Goal: Information Seeking & Learning: Learn about a topic

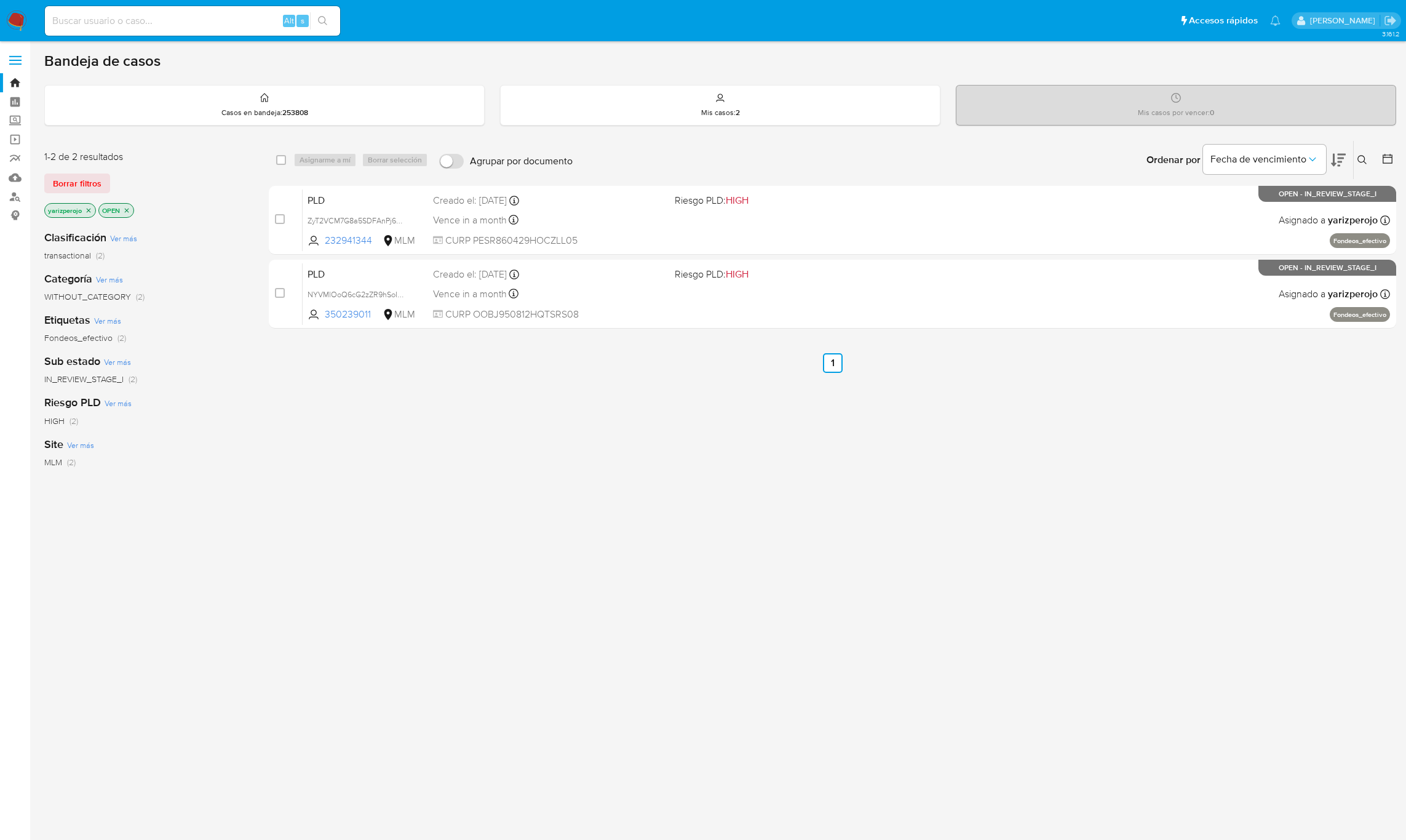
click at [75, 214] on p "yarizperojo" at bounding box center [69, 210] width 50 height 13
click at [90, 214] on p "yarizperojo" at bounding box center [69, 210] width 50 height 13
click at [88, 212] on icon "close-filter" at bounding box center [89, 210] width 8 height 8
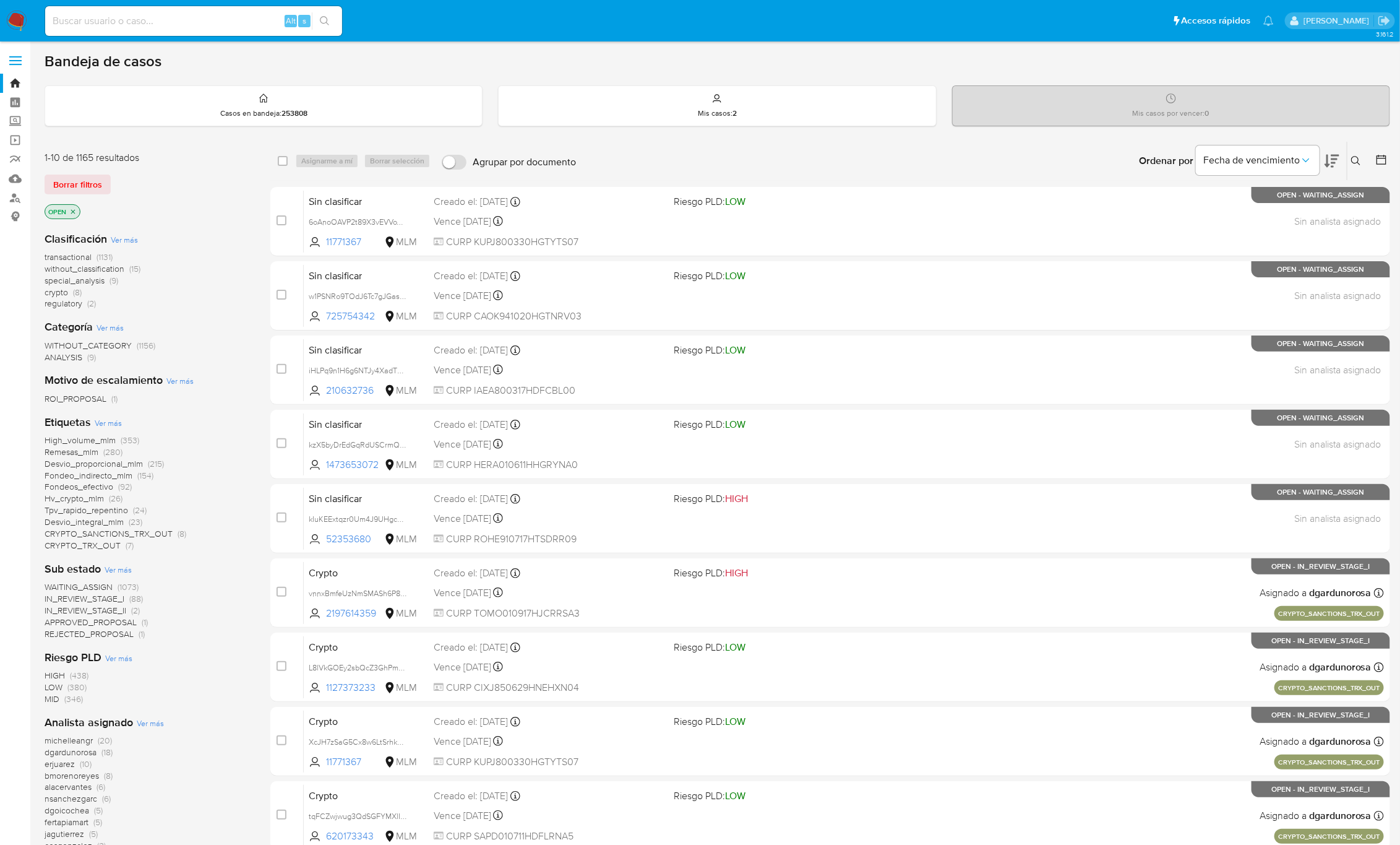
click at [1350, 161] on button at bounding box center [1357, 161] width 20 height 15
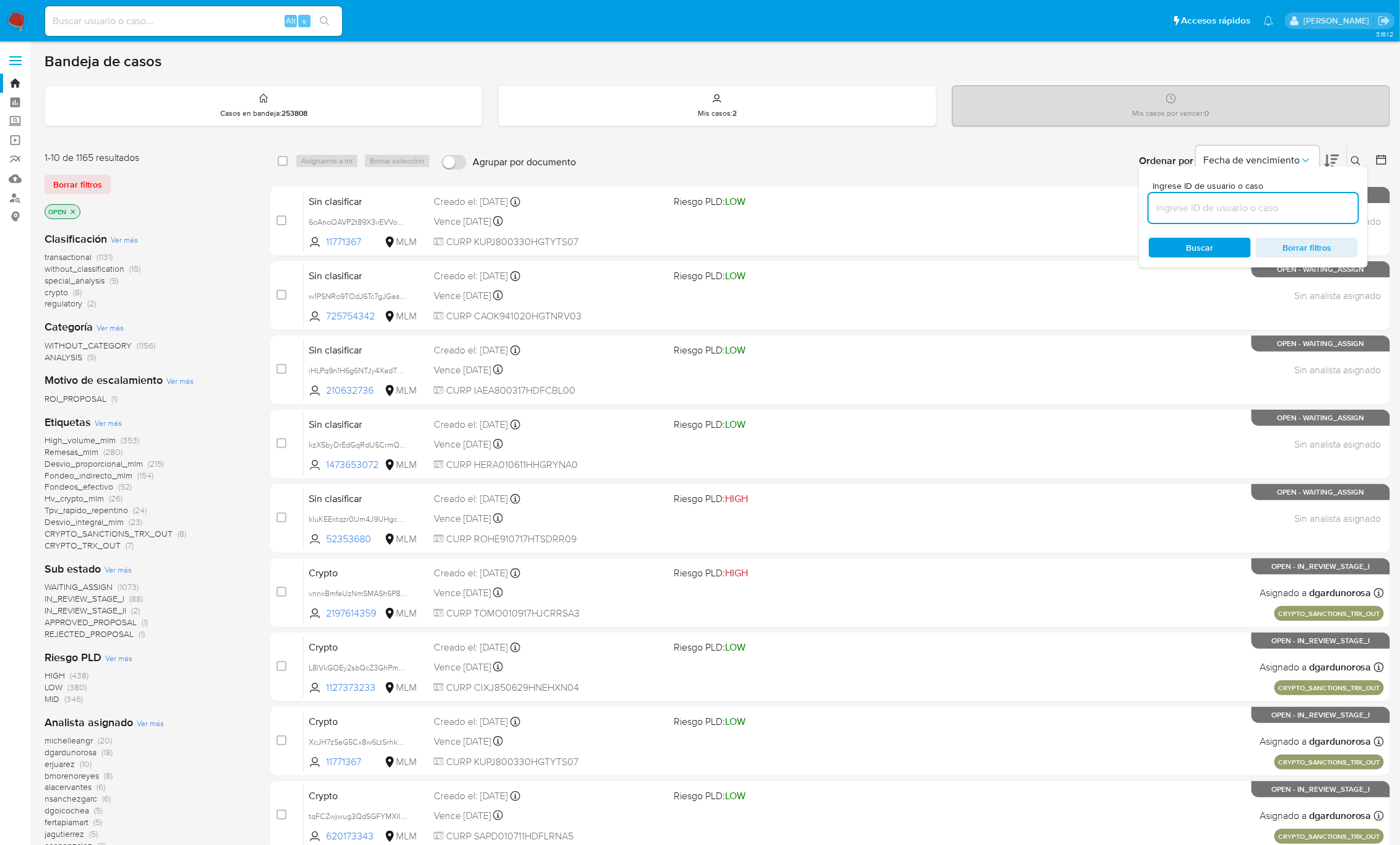
click at [1231, 213] on input at bounding box center [1253, 208] width 209 height 16
type input "1161502495"
click at [1218, 253] on span "Buscar" at bounding box center [1200, 247] width 85 height 17
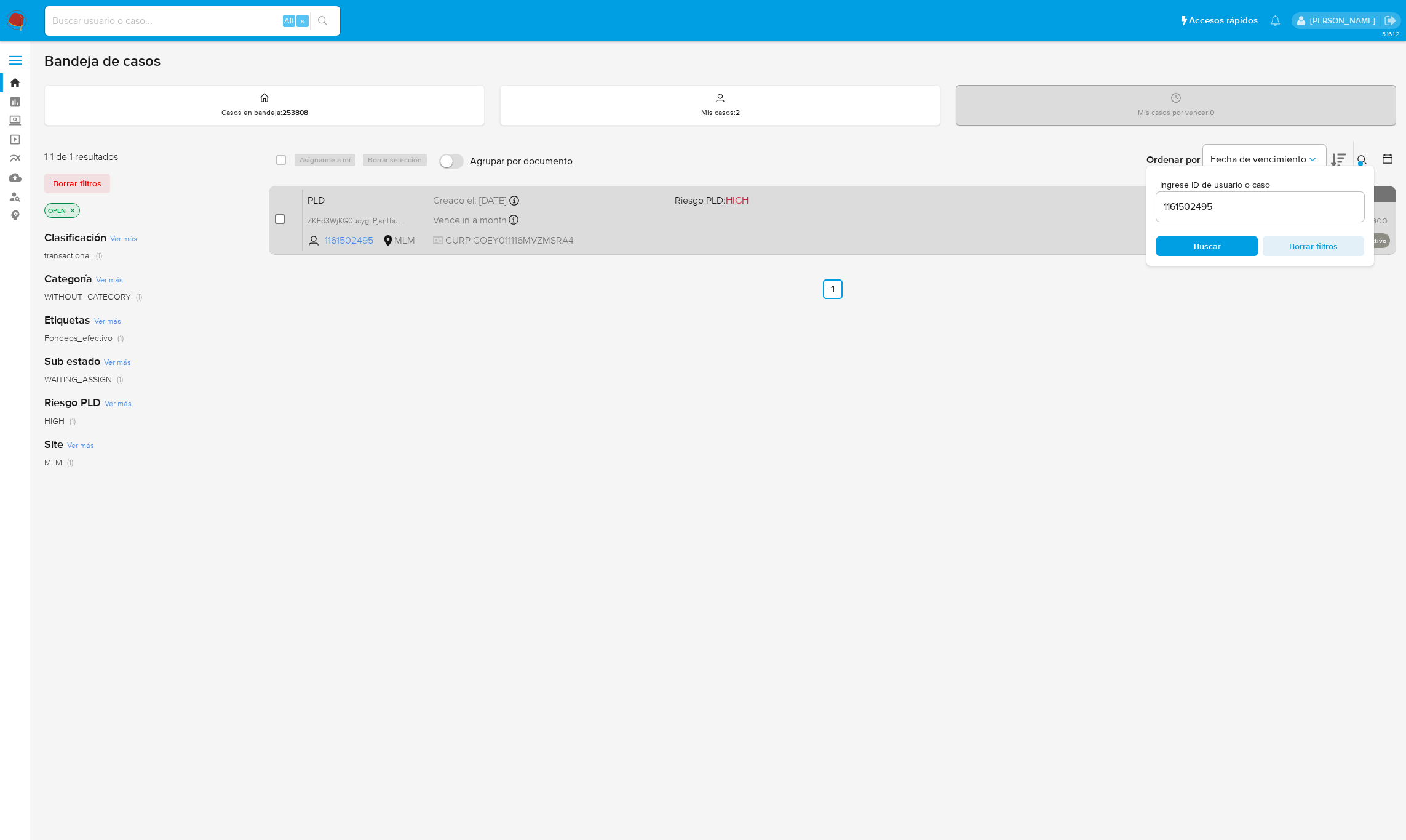
click at [275, 216] on input "checkbox" at bounding box center [280, 219] width 9 height 9
checkbox input "true"
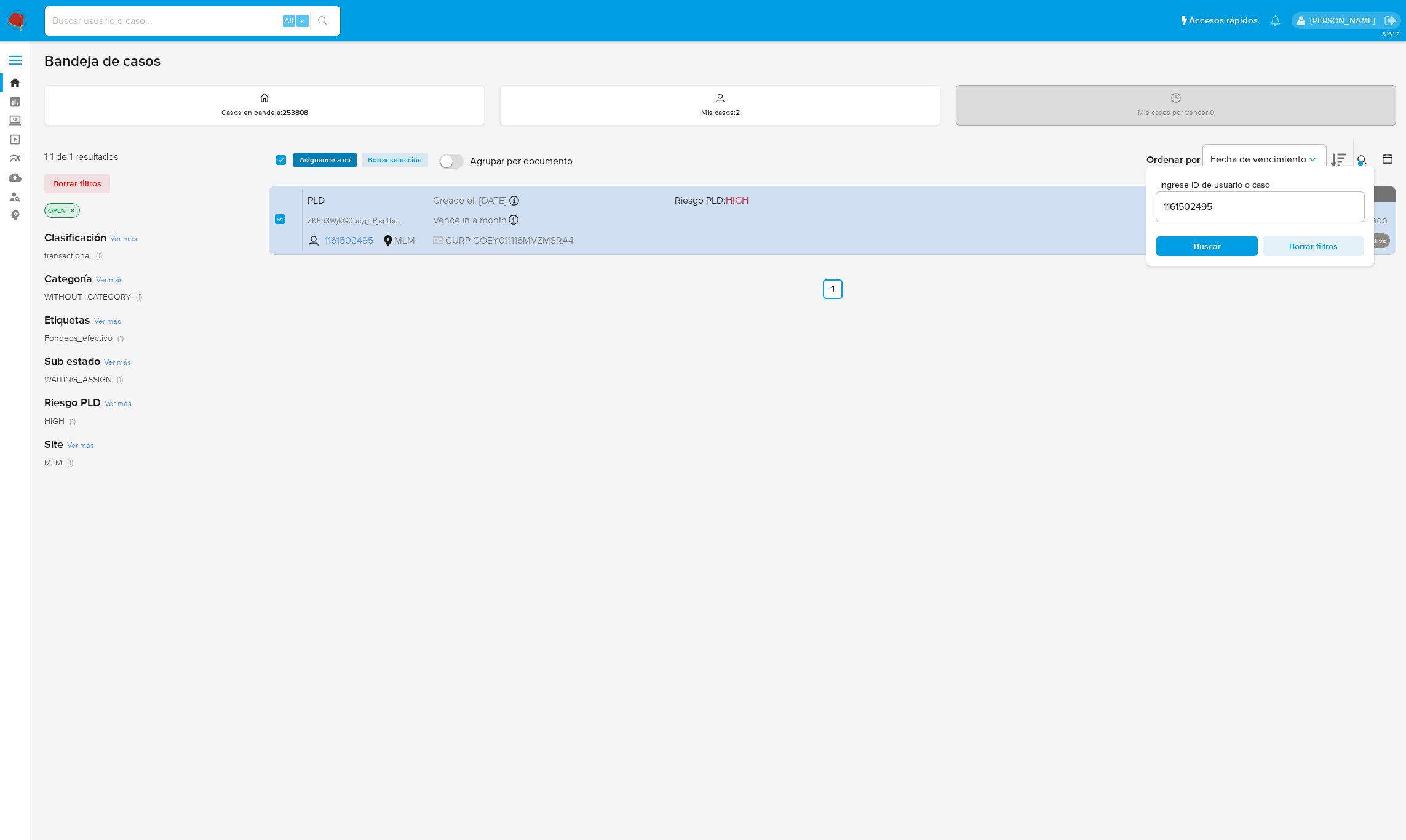
click at [323, 162] on span "Asignarme a mí" at bounding box center [325, 159] width 51 height 12
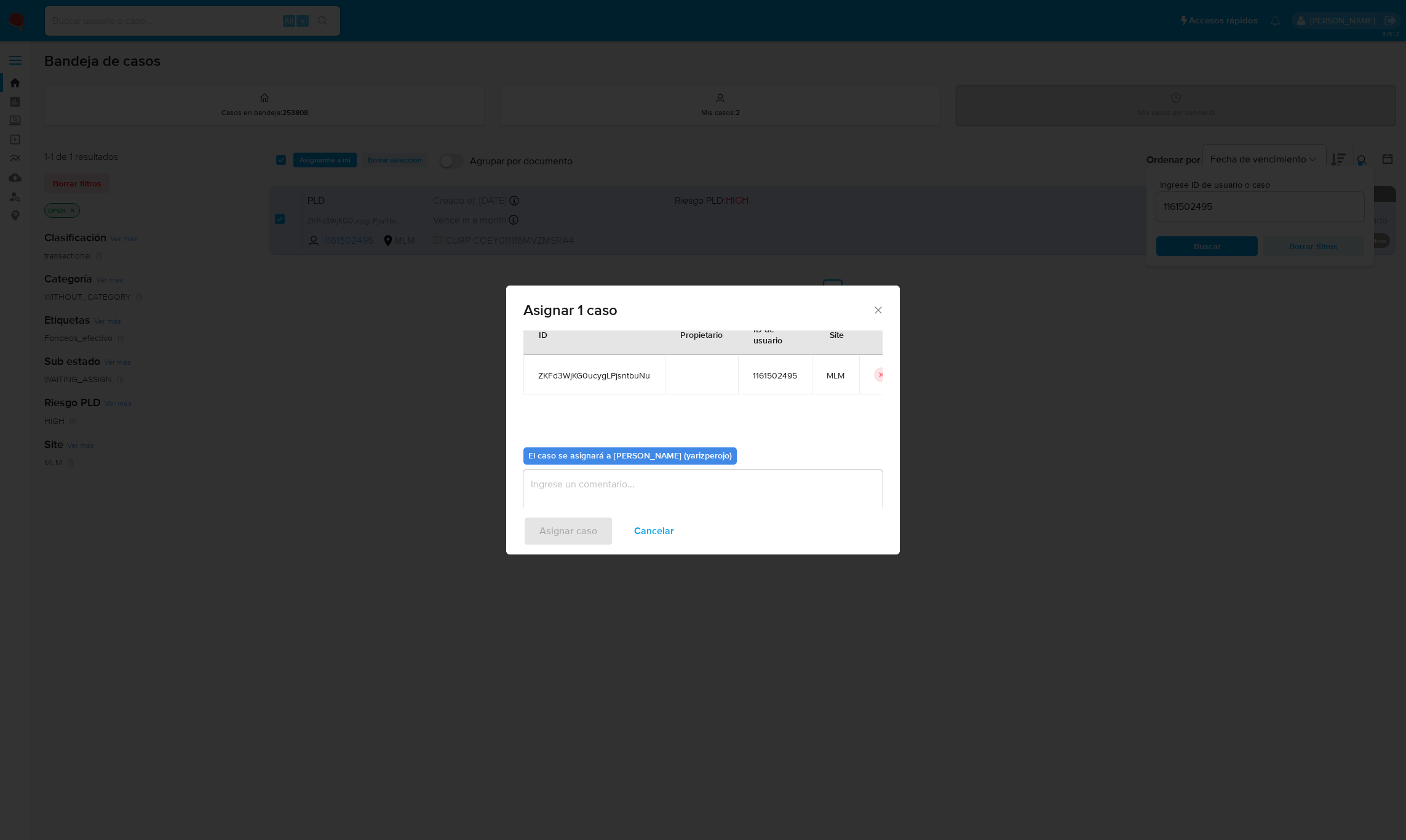
scroll to position [63, 0]
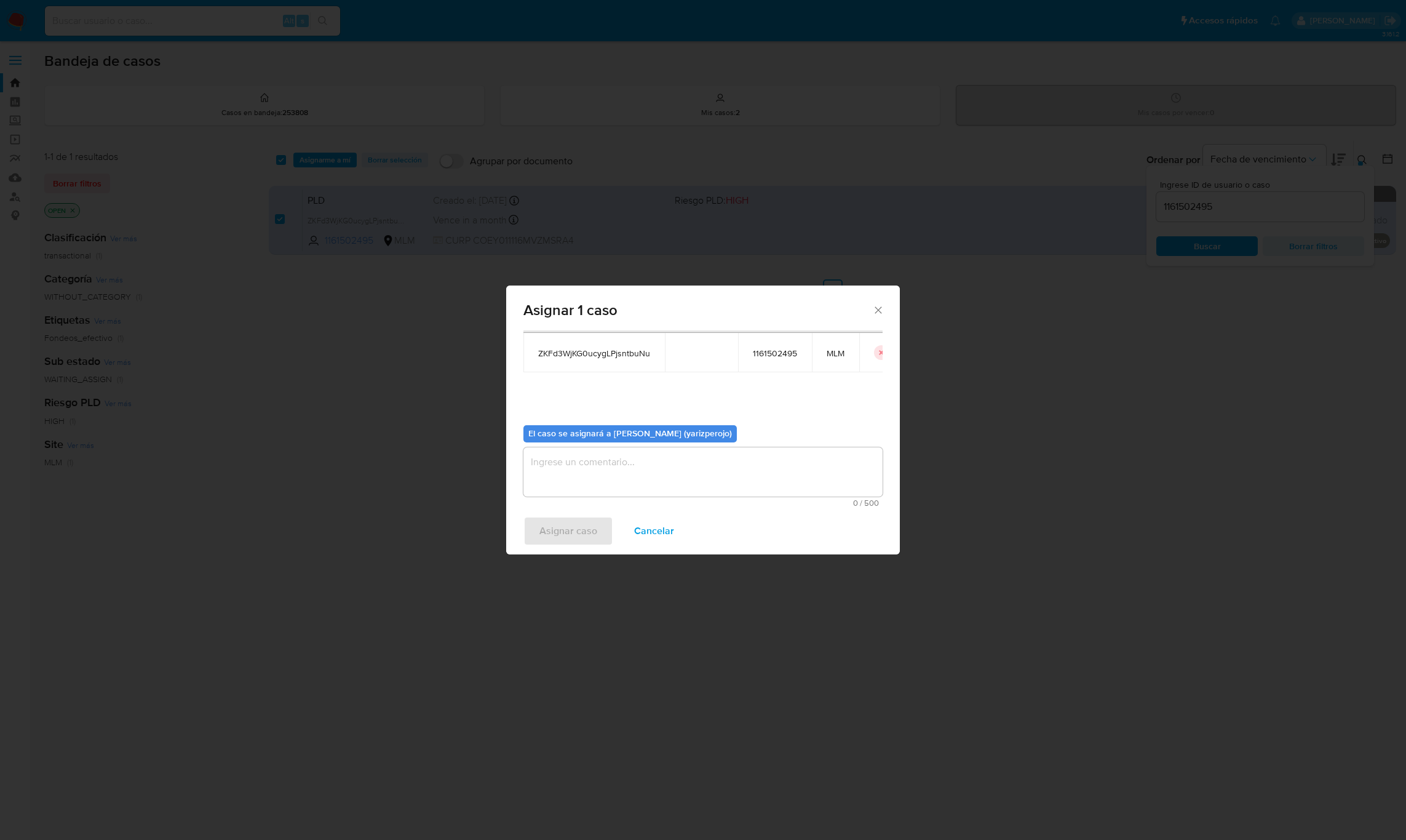
click at [645, 464] on textarea "assign-modal" at bounding box center [703, 472] width 359 height 49
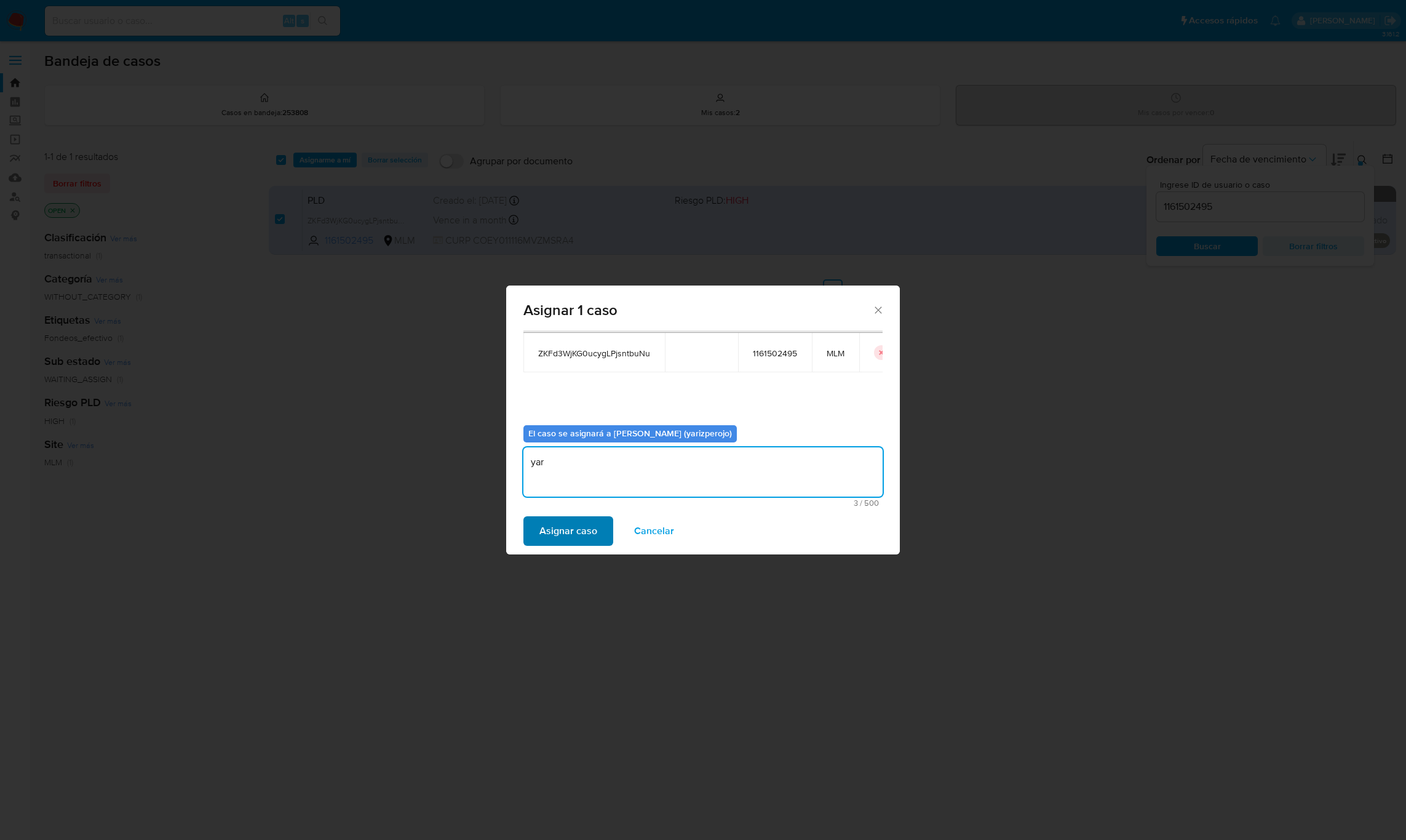
type textarea "yar"
click at [580, 526] on span "Asignar caso" at bounding box center [568, 531] width 58 height 27
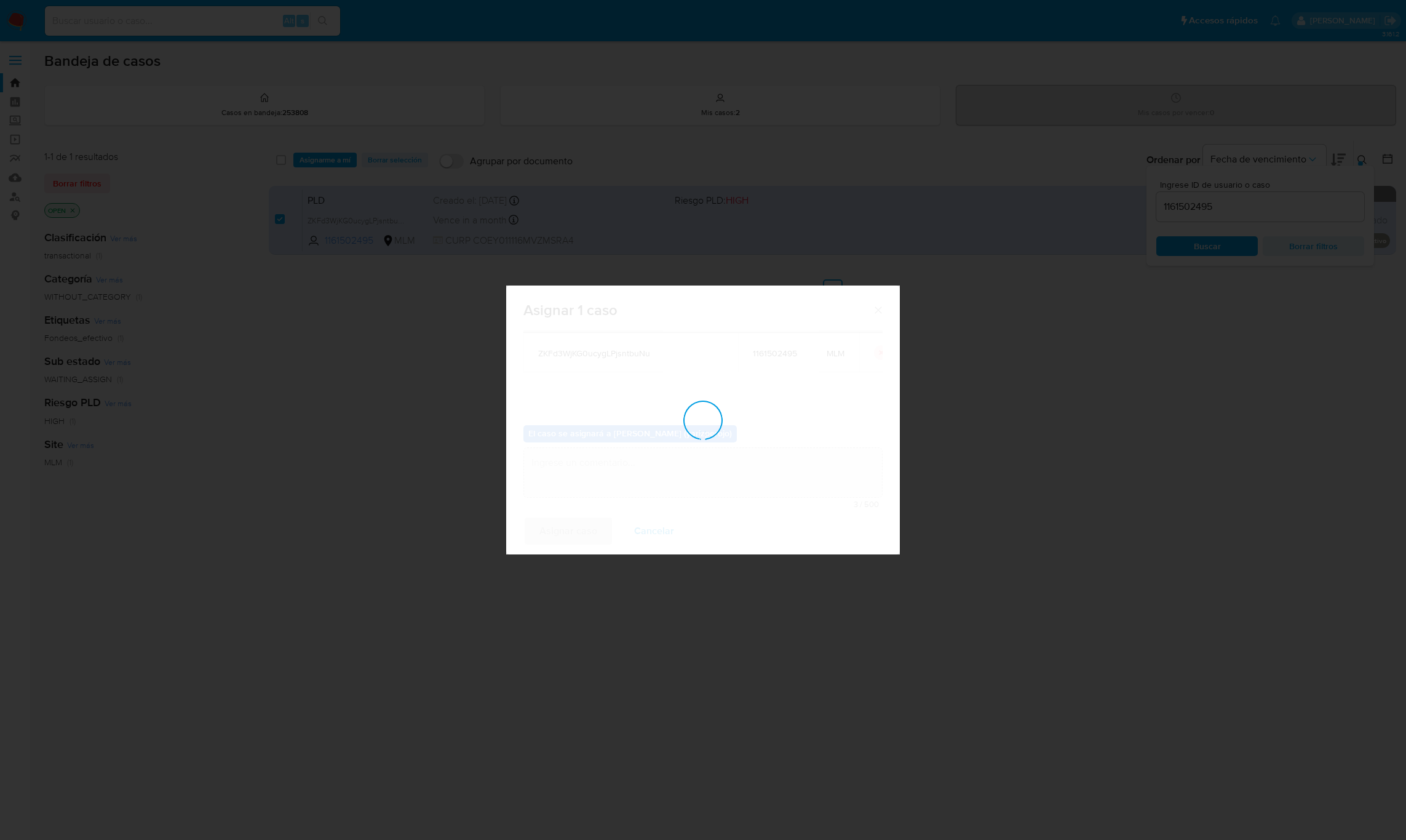
checkbox input "false"
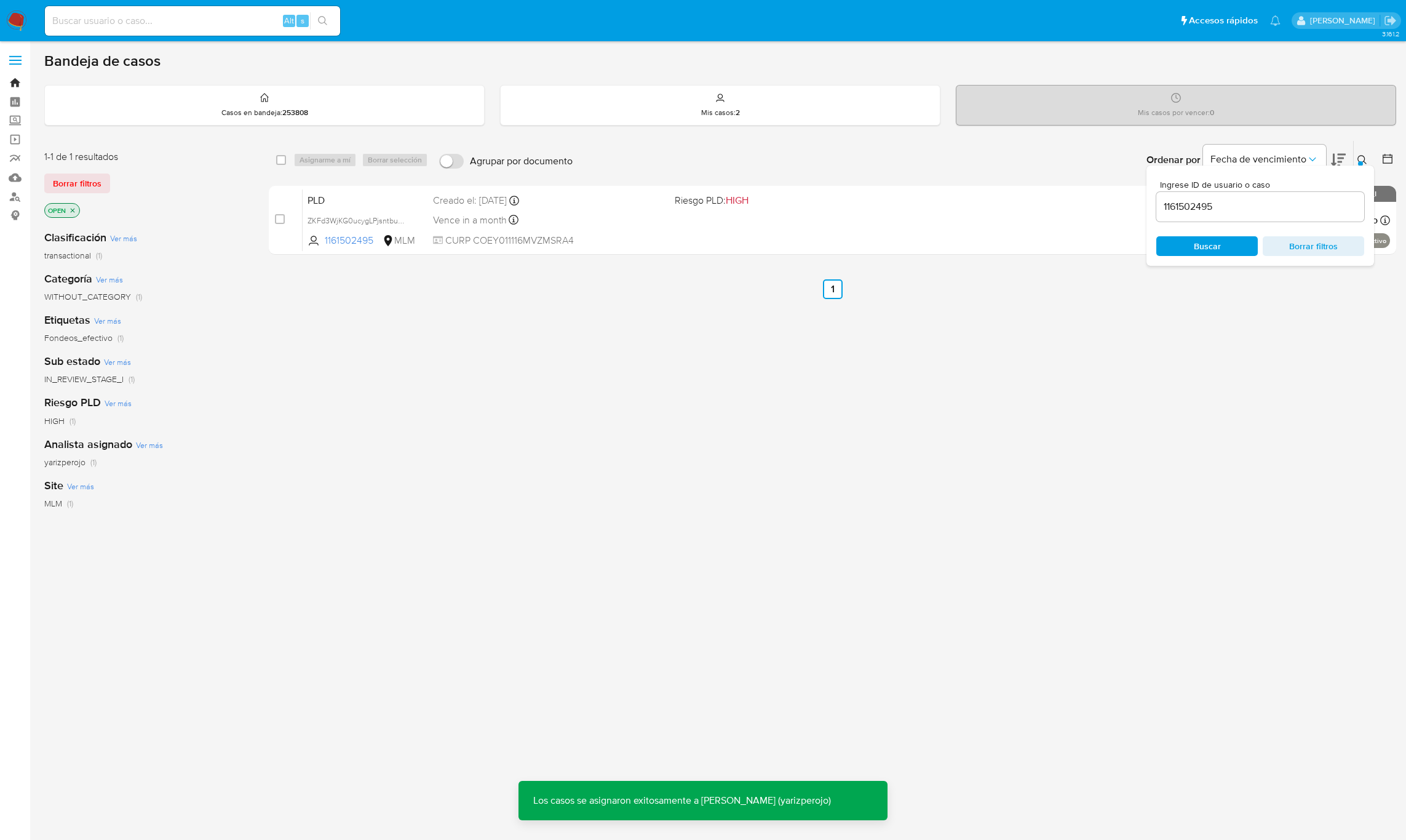
click at [11, 85] on link "Bandeja" at bounding box center [73, 82] width 146 height 19
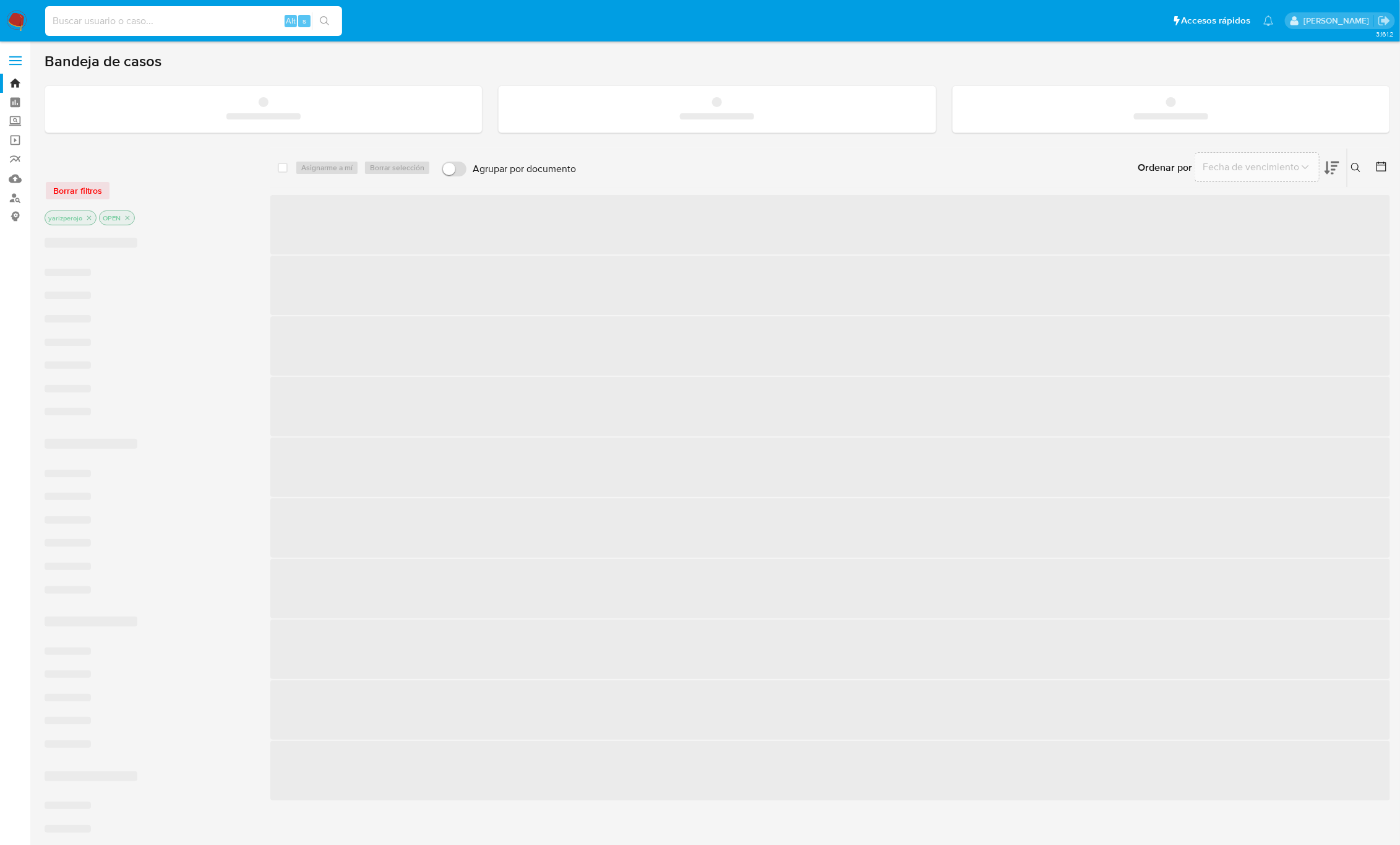
click at [227, 28] on input at bounding box center [193, 21] width 297 height 16
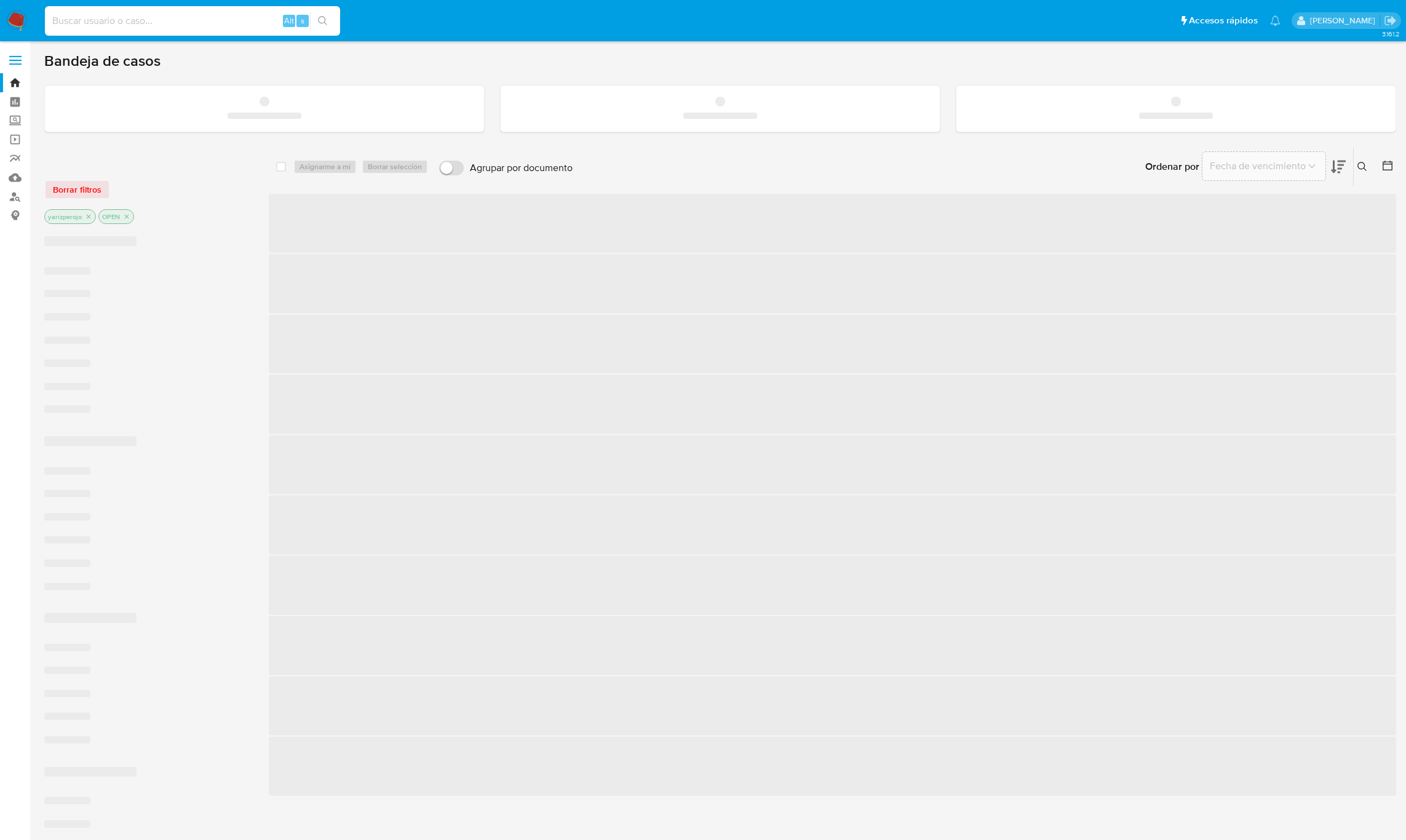
paste input "1161502495"
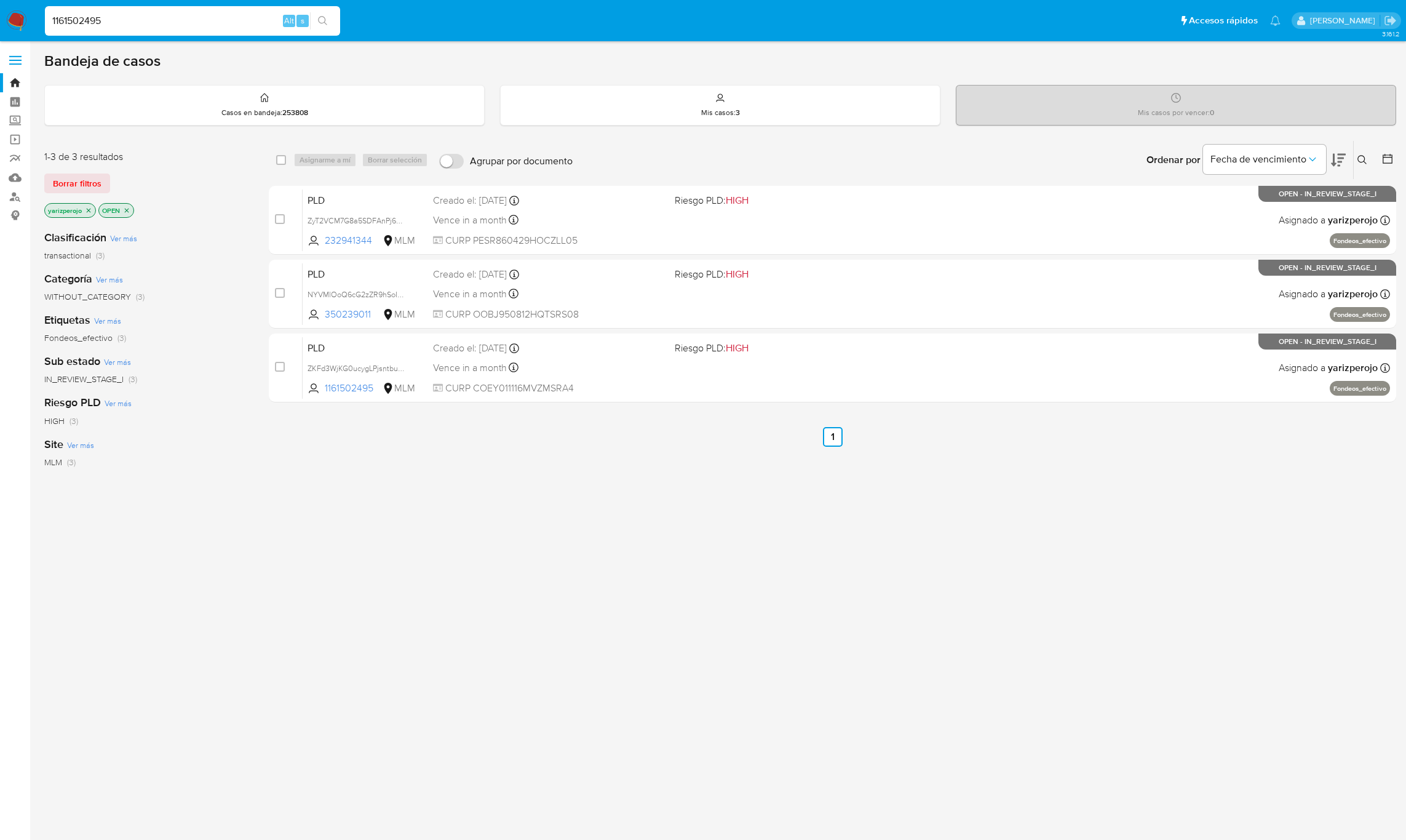
type input "1161502495"
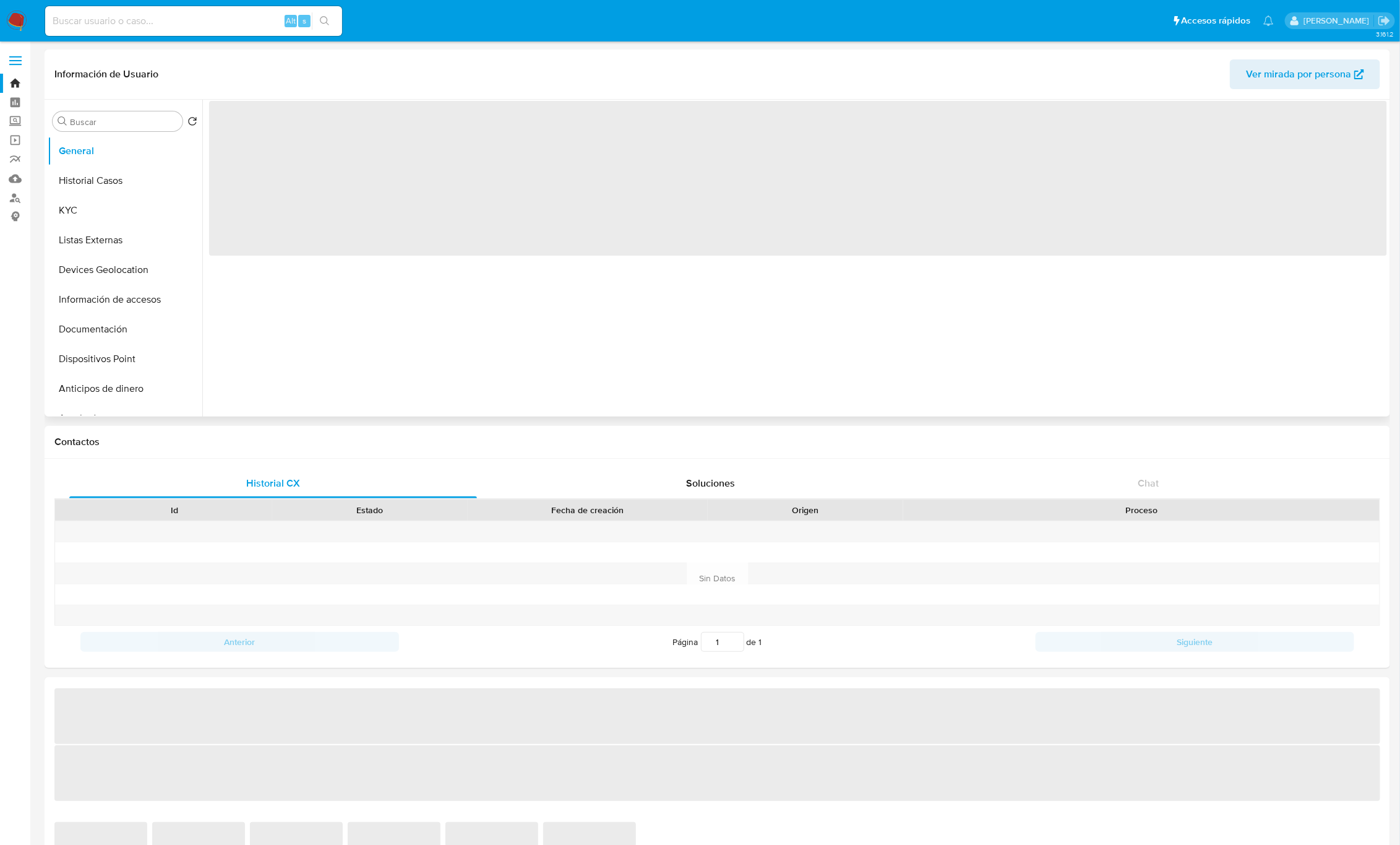
select select "10"
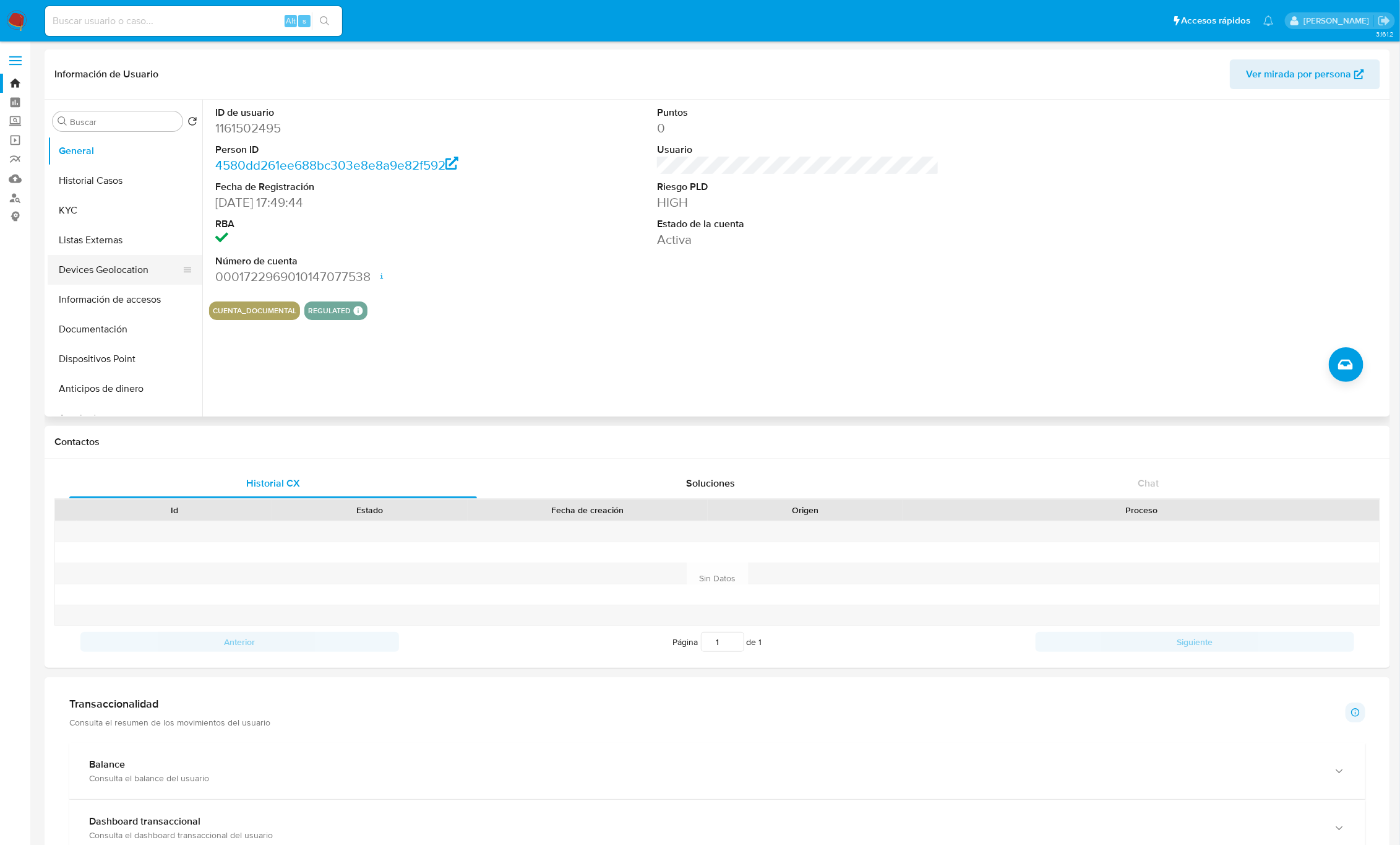
click at [135, 274] on button "Devices Geolocation" at bounding box center [120, 269] width 145 height 30
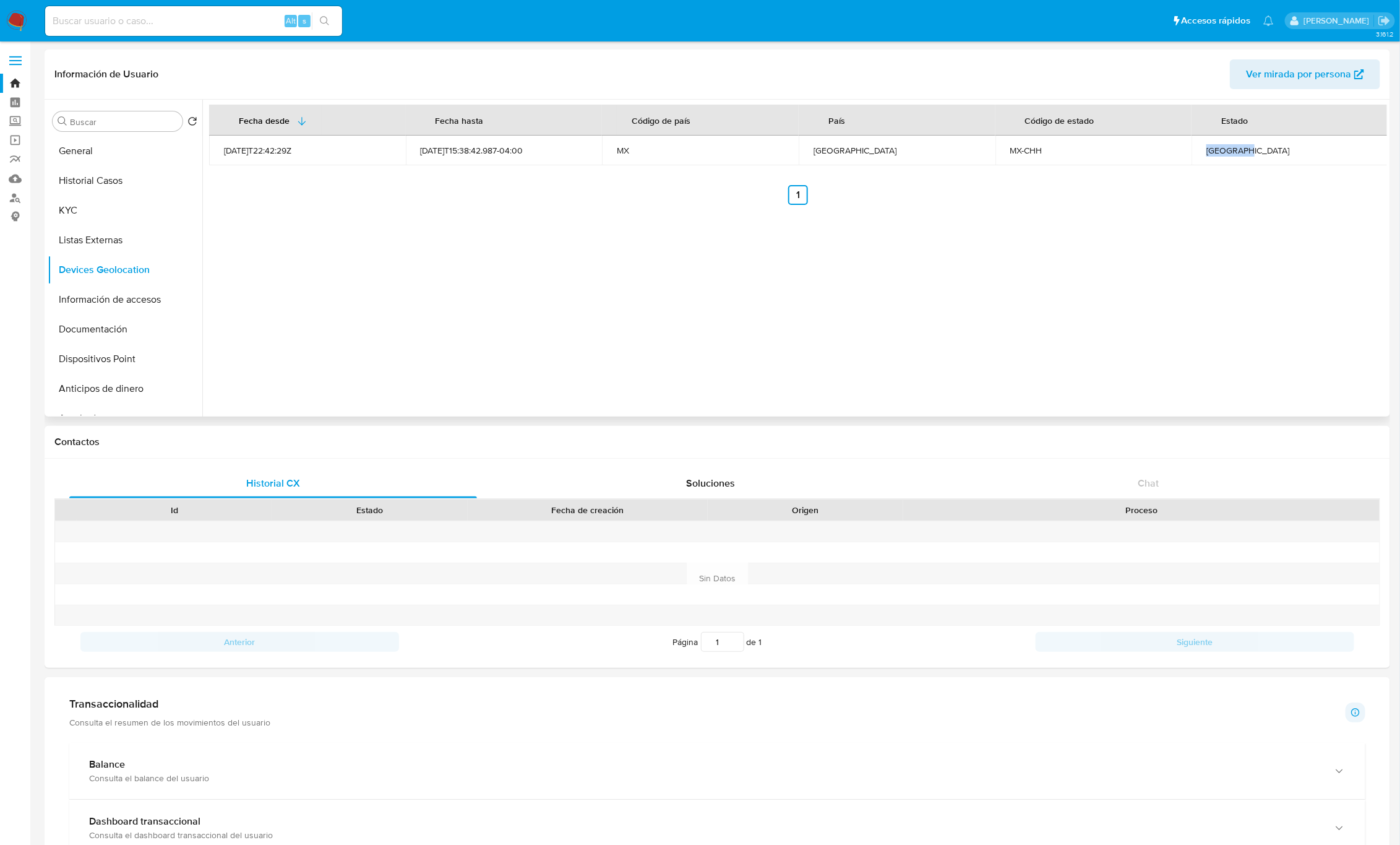
drag, startPoint x: 1184, startPoint y: 153, endPoint x: 1142, endPoint y: 155, distance: 42.0
click at [1143, 155] on tr "[DATE]T22:42:29Z [DATE]T15:38:42.987-04:00 MX [GEOGRAPHIC_DATA] MX-[GEOGRAPHIC_…" at bounding box center [798, 150] width 1180 height 30
copy tr "[GEOGRAPHIC_DATA]"
click at [125, 306] on button "Información de accesos" at bounding box center [120, 299] width 145 height 30
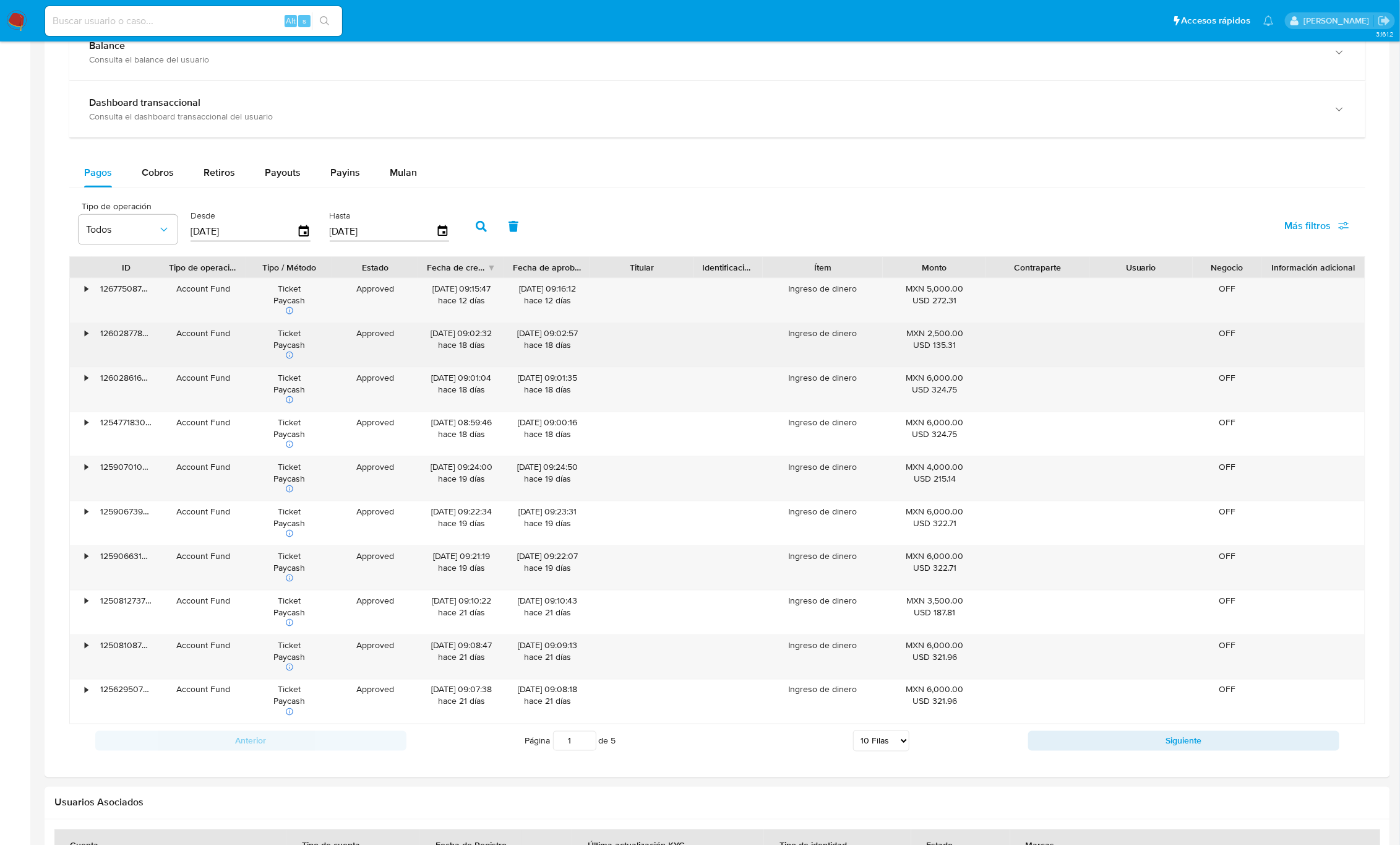
scroll to position [520, 0]
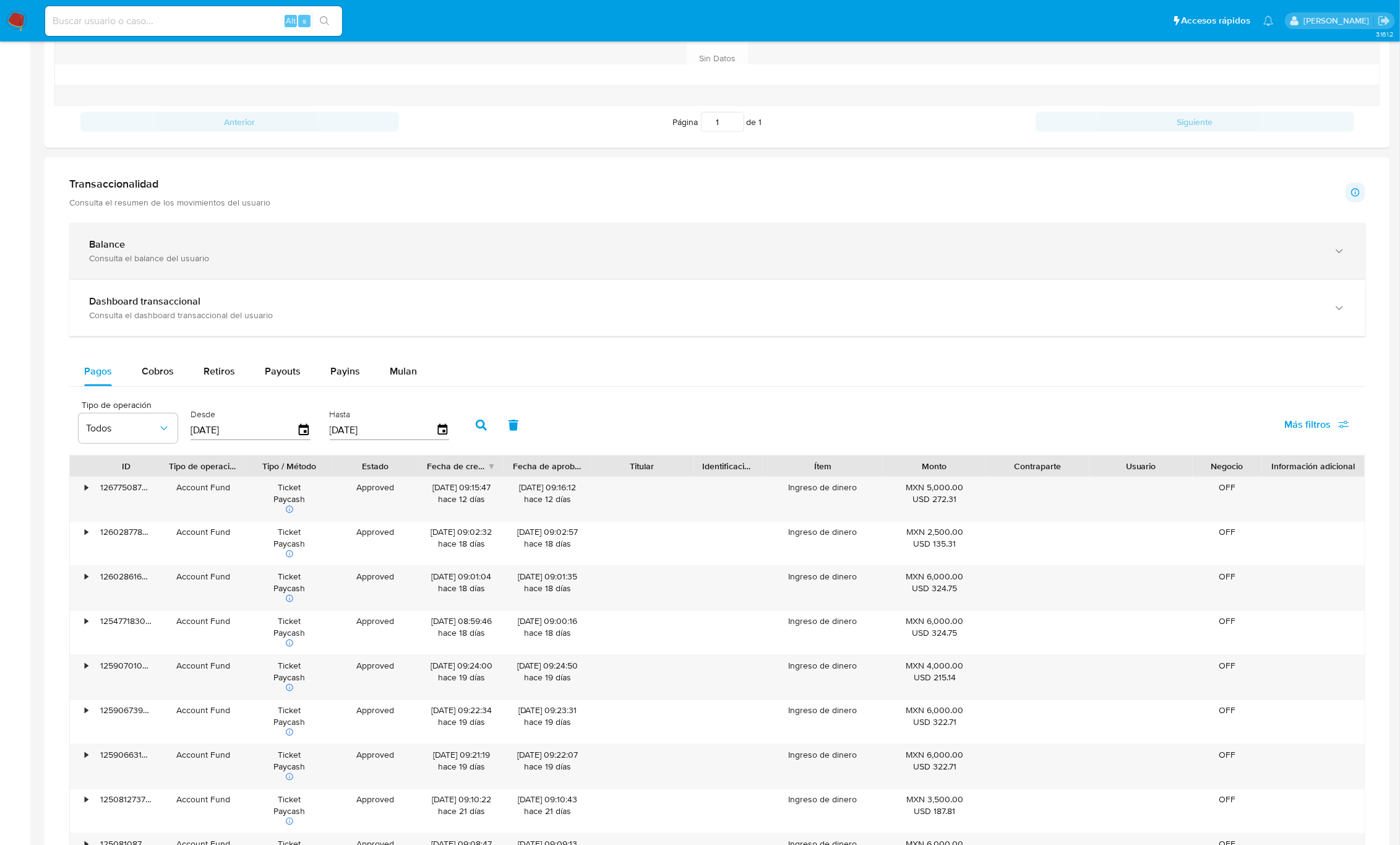
click at [251, 249] on div "Balance" at bounding box center [705, 244] width 1232 height 12
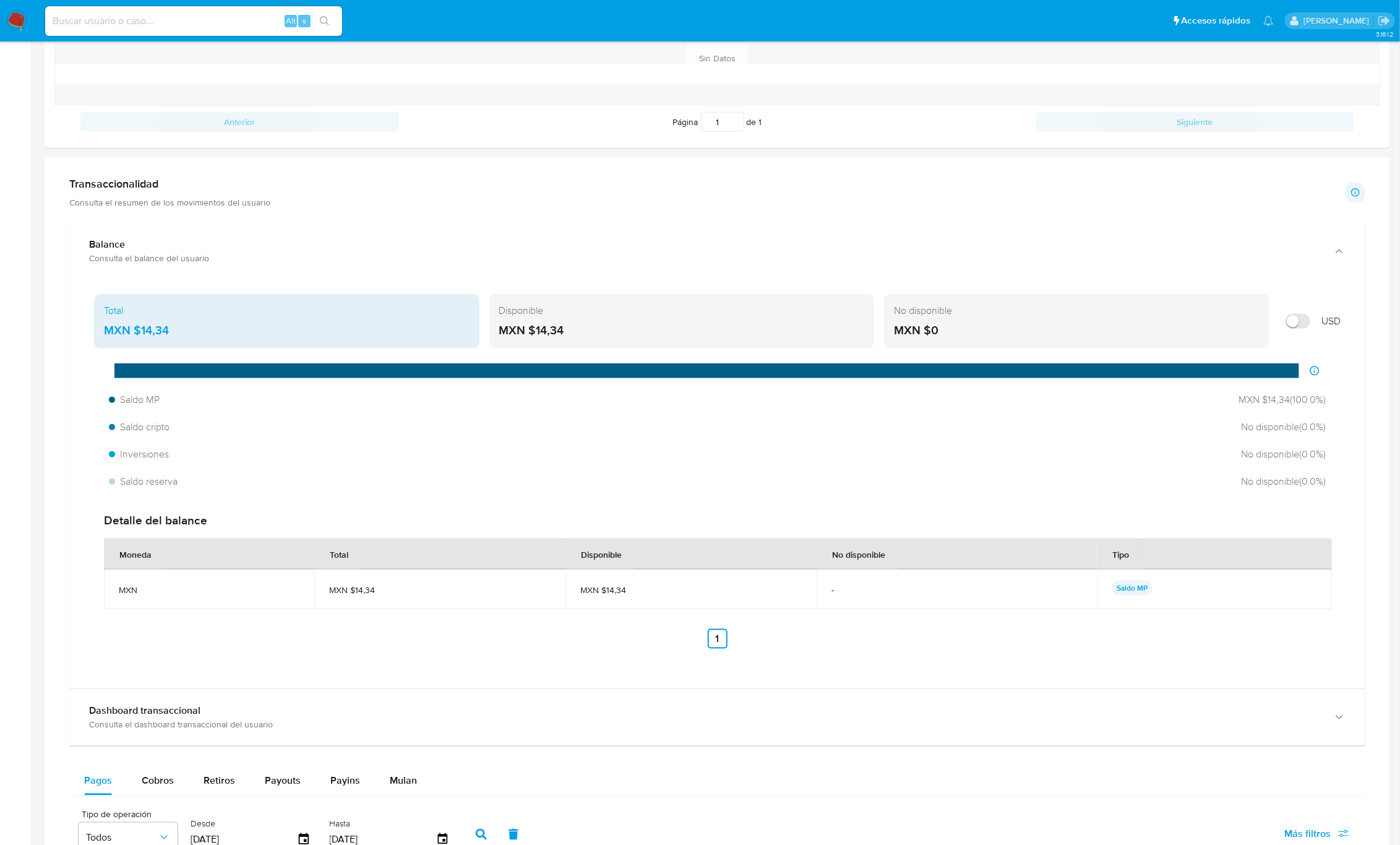
drag, startPoint x: 160, startPoint y: 330, endPoint x: 143, endPoint y: 331, distance: 17.0
click at [143, 331] on div "MXN $14,34" at bounding box center [286, 330] width 365 height 16
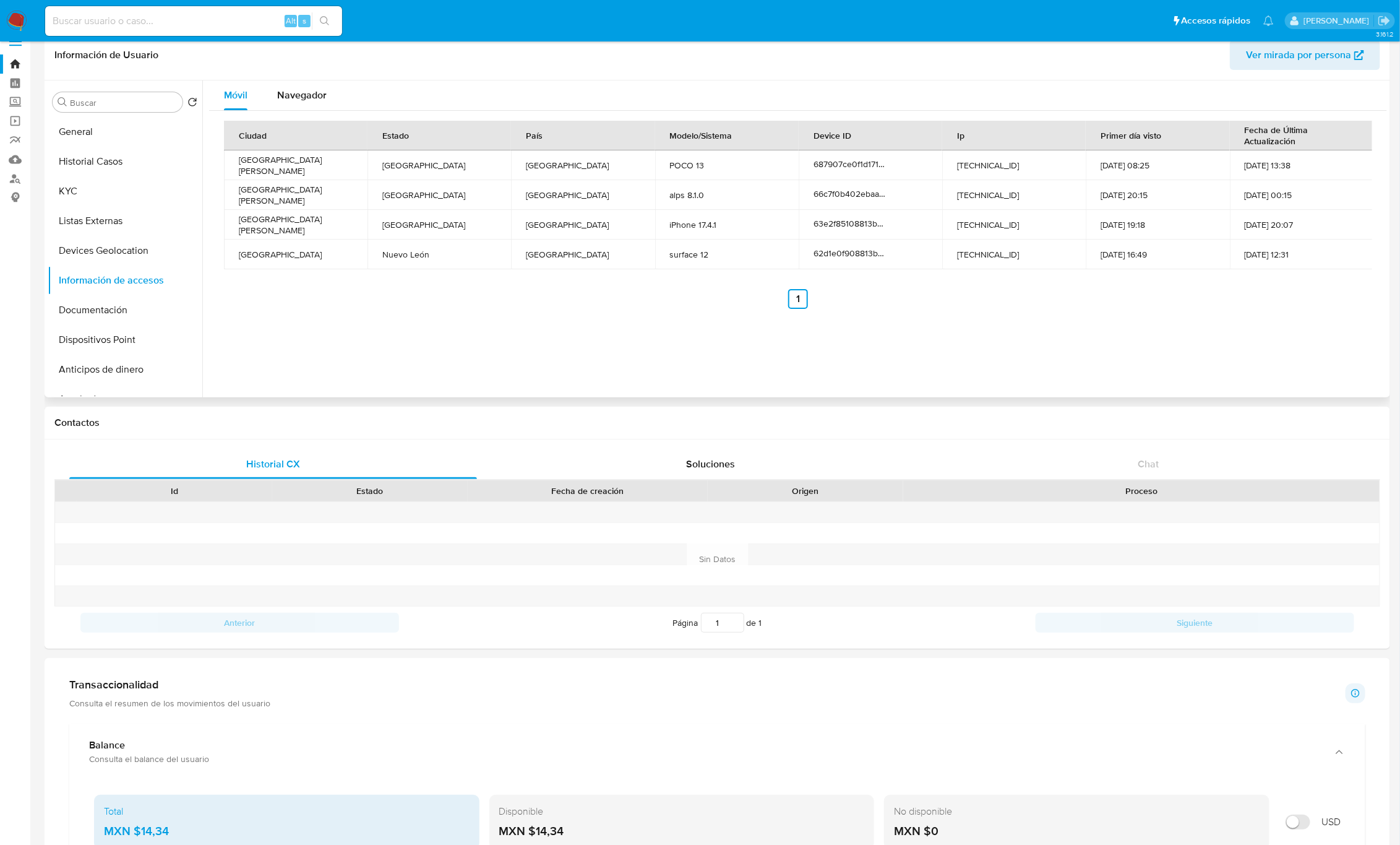
scroll to position [0, 0]
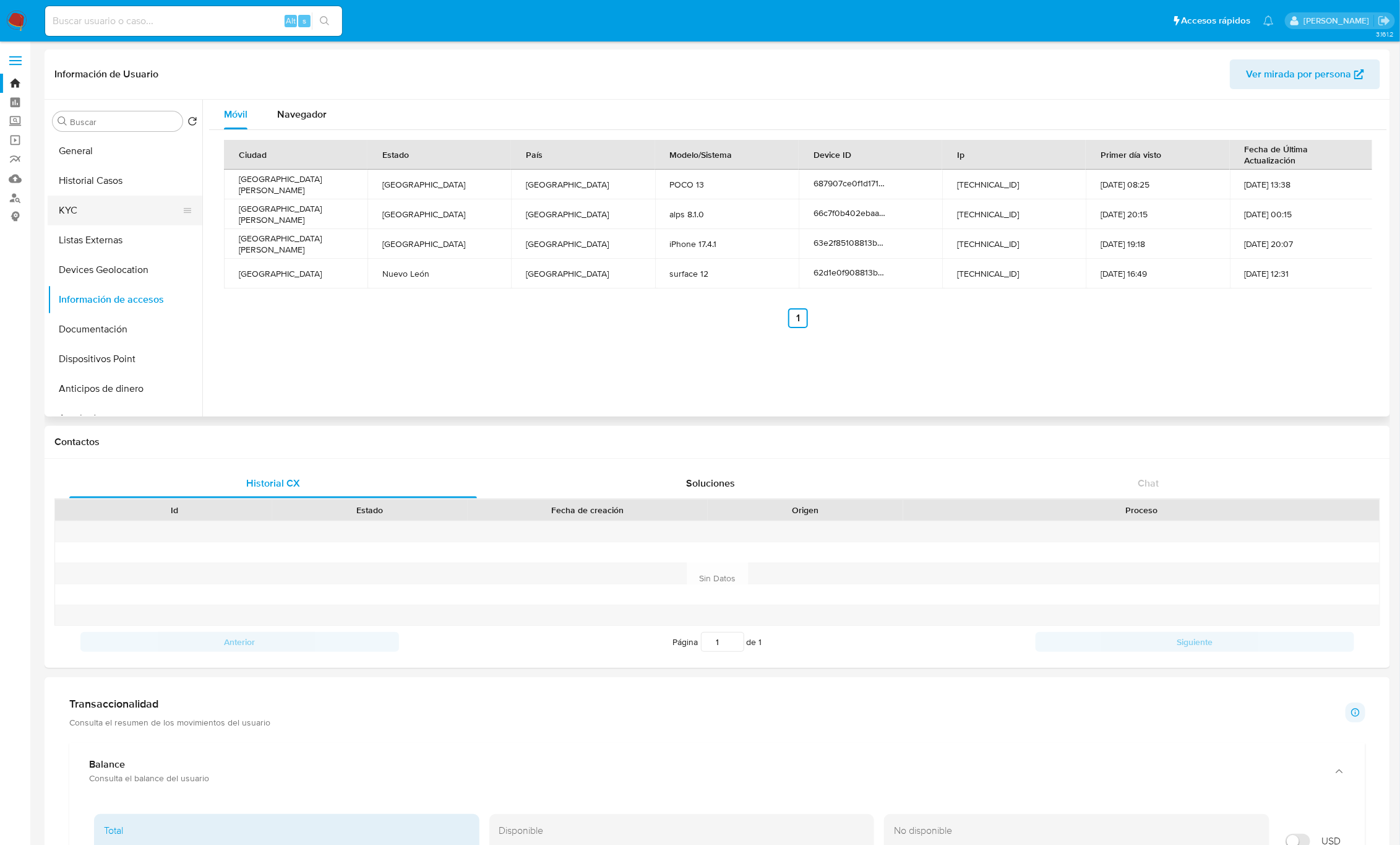
click at [91, 198] on button "KYC" at bounding box center [120, 210] width 145 height 30
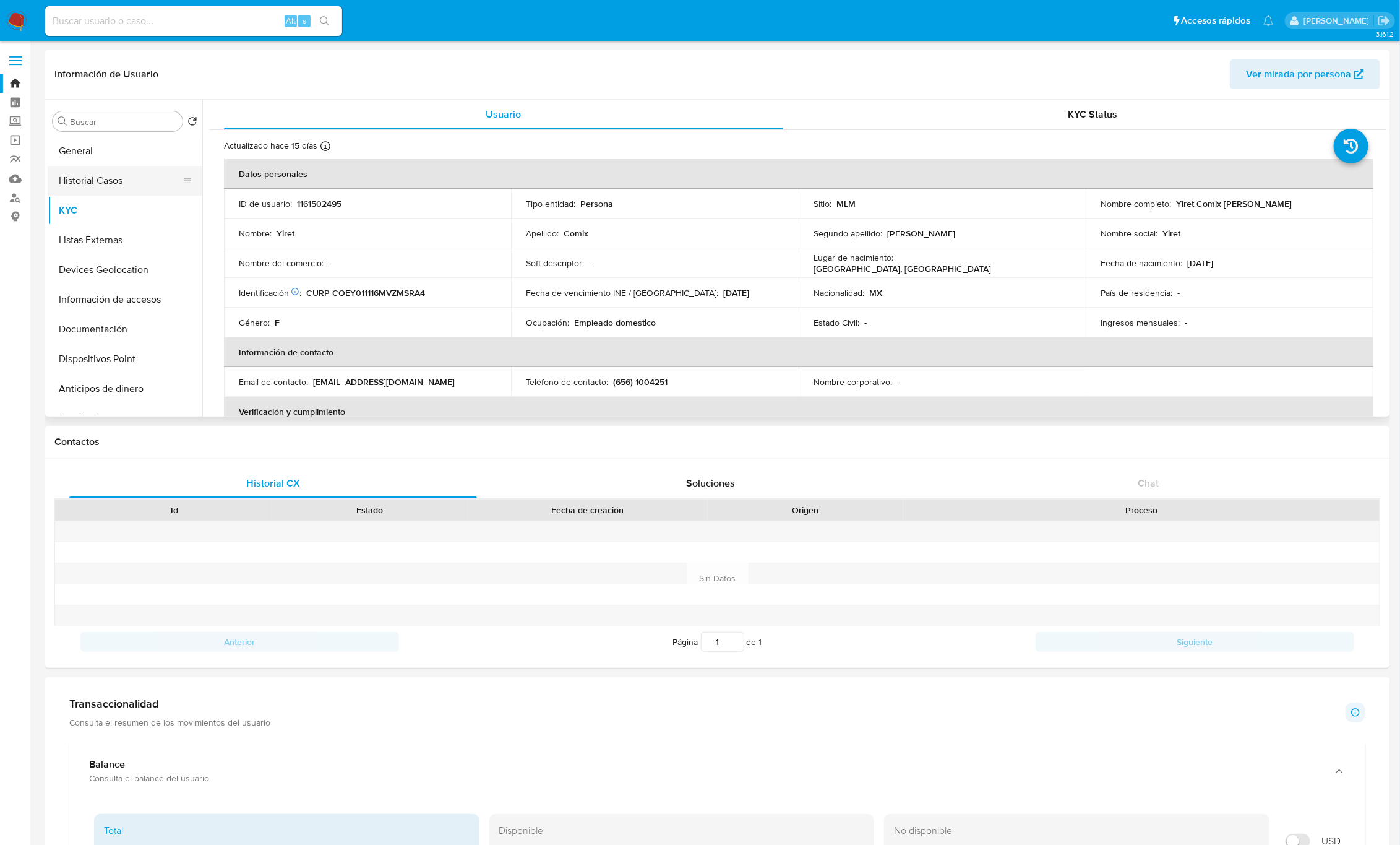
click at [112, 176] on button "Historial Casos" at bounding box center [120, 180] width 145 height 30
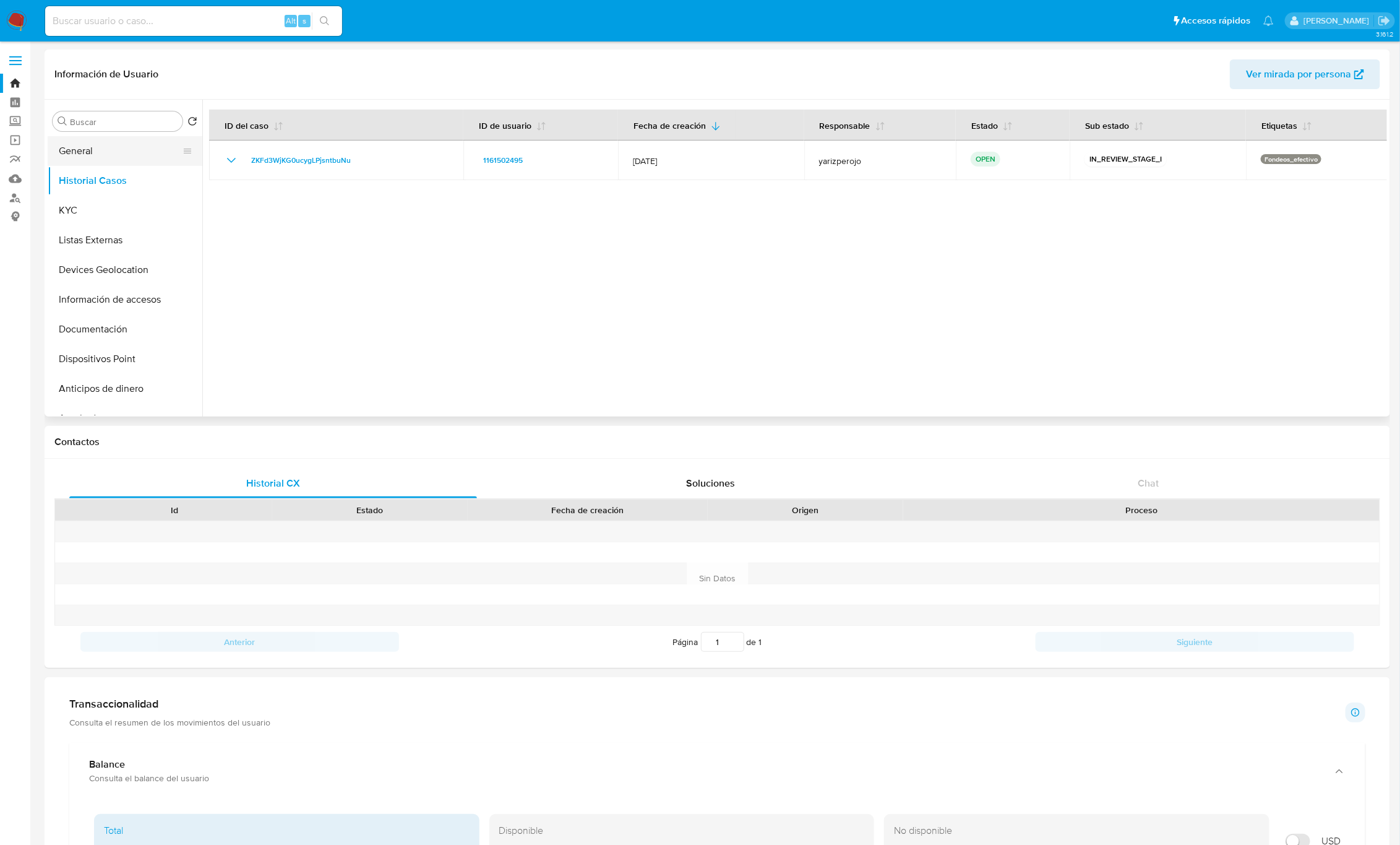
click at [132, 149] on button "General" at bounding box center [120, 151] width 145 height 30
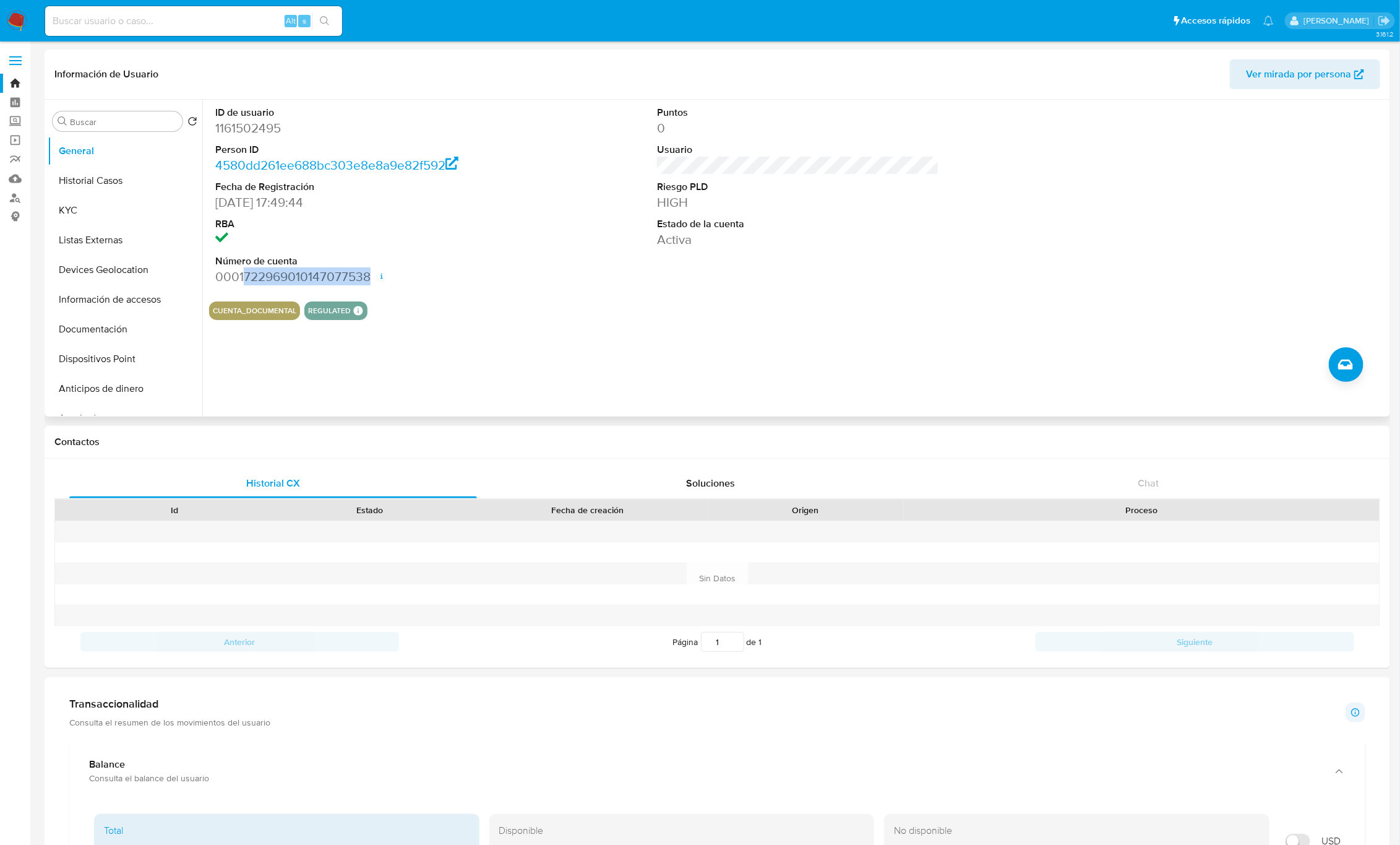
drag, startPoint x: 243, startPoint y: 275, endPoint x: 370, endPoint y: 270, distance: 127.1
click at [370, 270] on dd "0001722969010147077538 Fecha de apertura [DATE] 14:08 Estado ACTIVE" at bounding box center [357, 277] width 282 height 17
copy dd "722969010147077538"
click at [154, 170] on button "Historial Casos" at bounding box center [120, 180] width 145 height 30
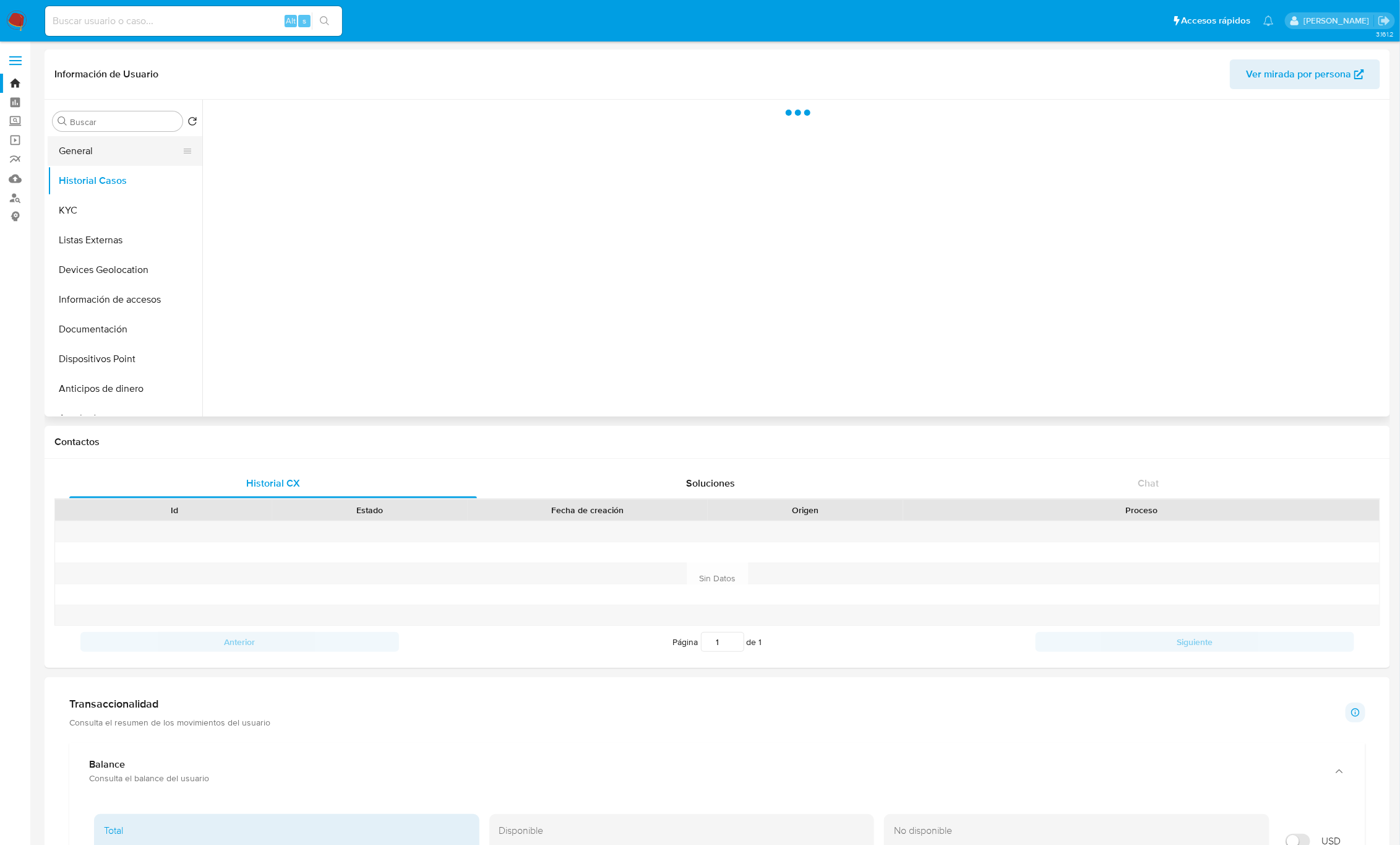
click at [112, 149] on button "General" at bounding box center [120, 151] width 145 height 30
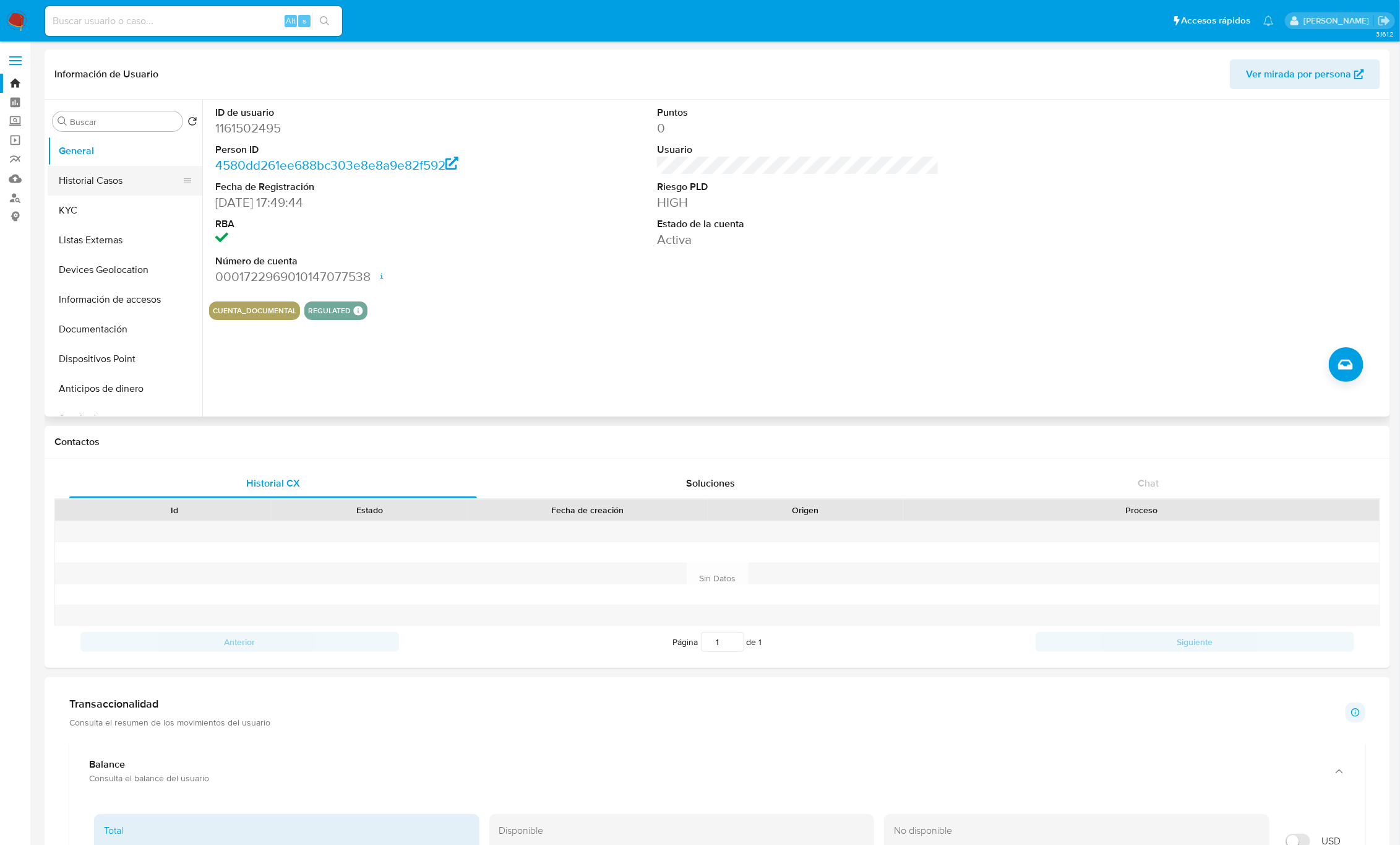
drag, startPoint x: 80, startPoint y: 184, endPoint x: 103, endPoint y: 184, distance: 23.0
click at [80, 184] on button "Historial Casos" at bounding box center [120, 180] width 145 height 30
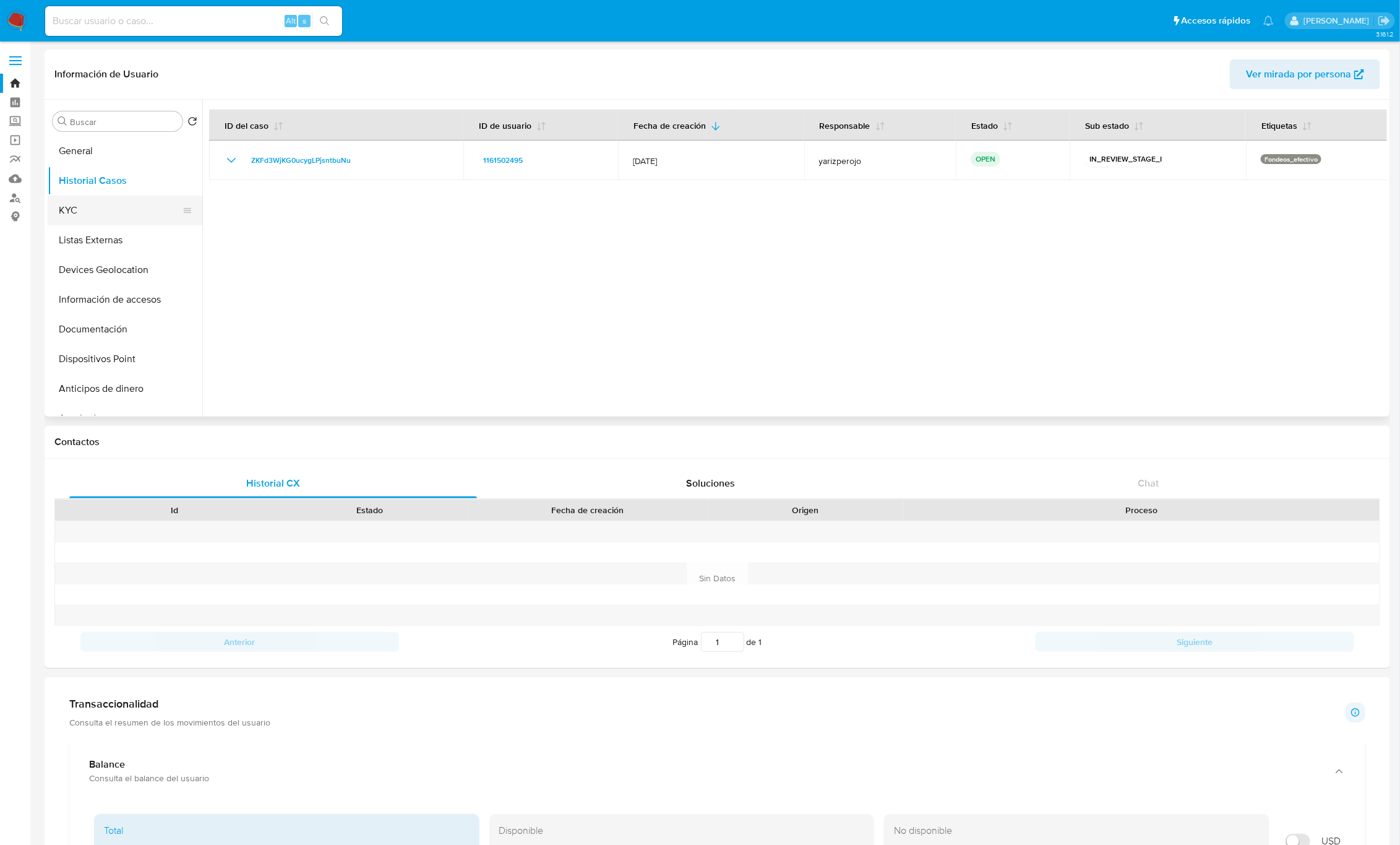
click at [65, 214] on button "KYC" at bounding box center [120, 210] width 145 height 30
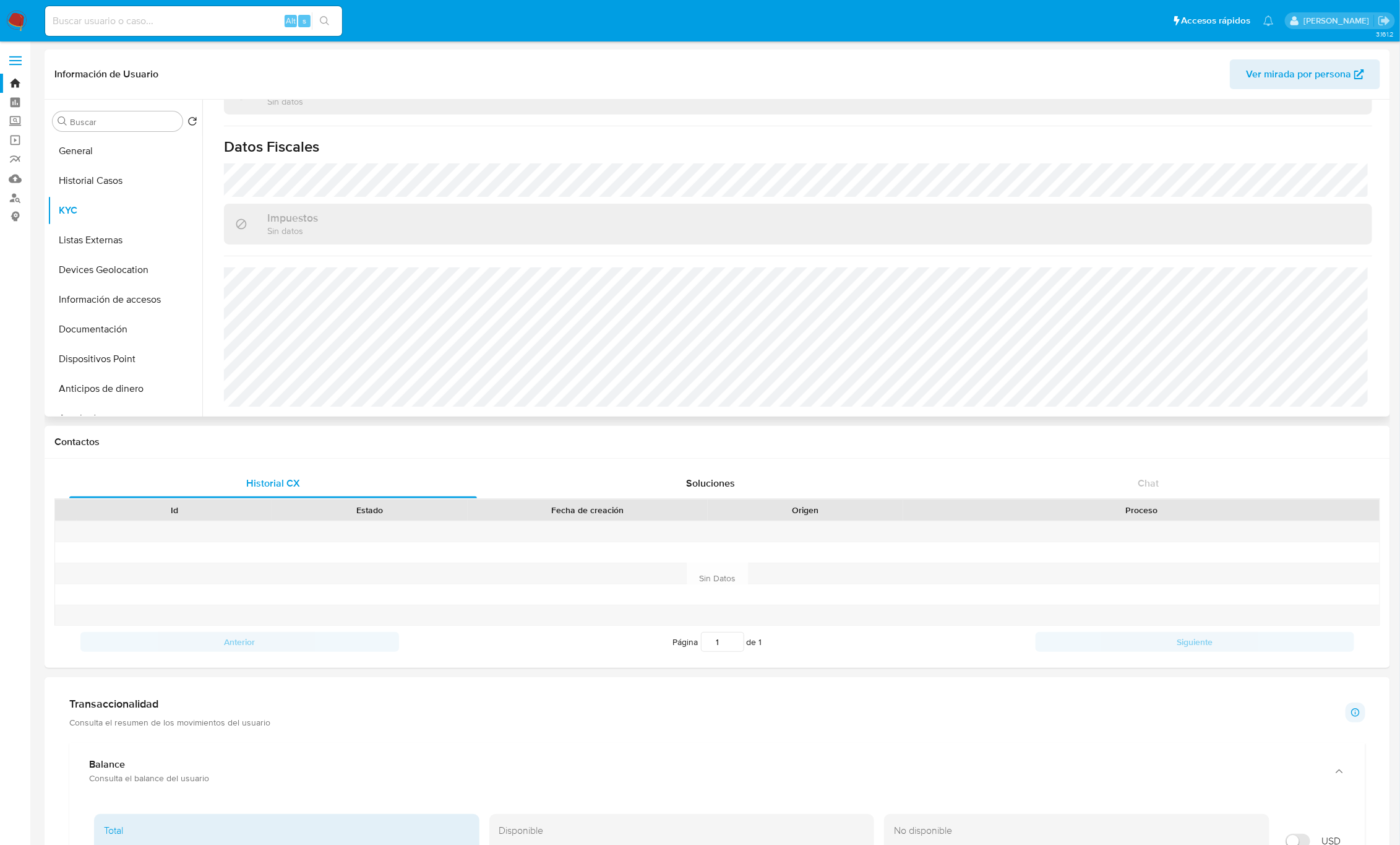
scroll to position [93, 0]
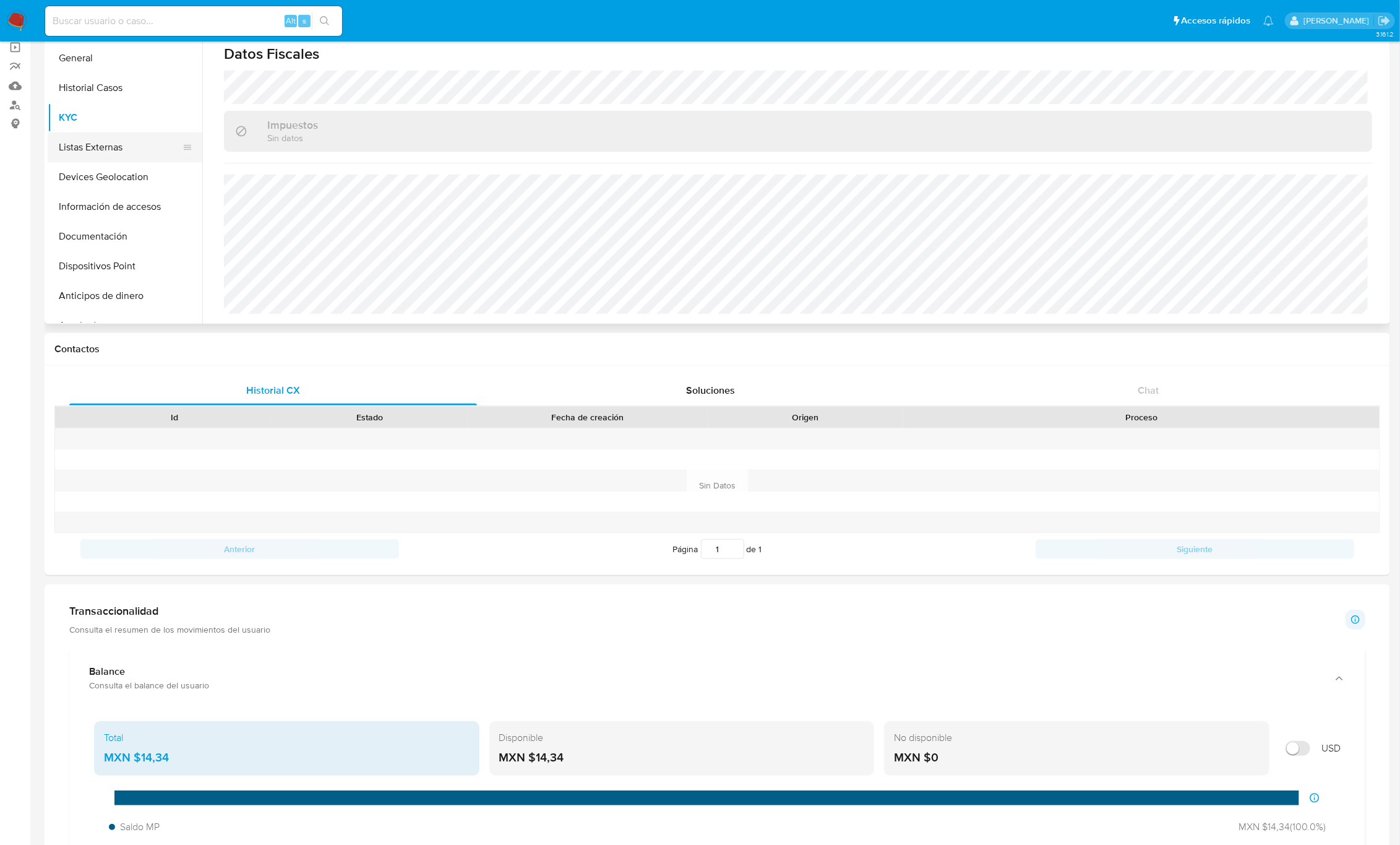
click at [97, 151] on button "Listas Externas" at bounding box center [120, 147] width 145 height 30
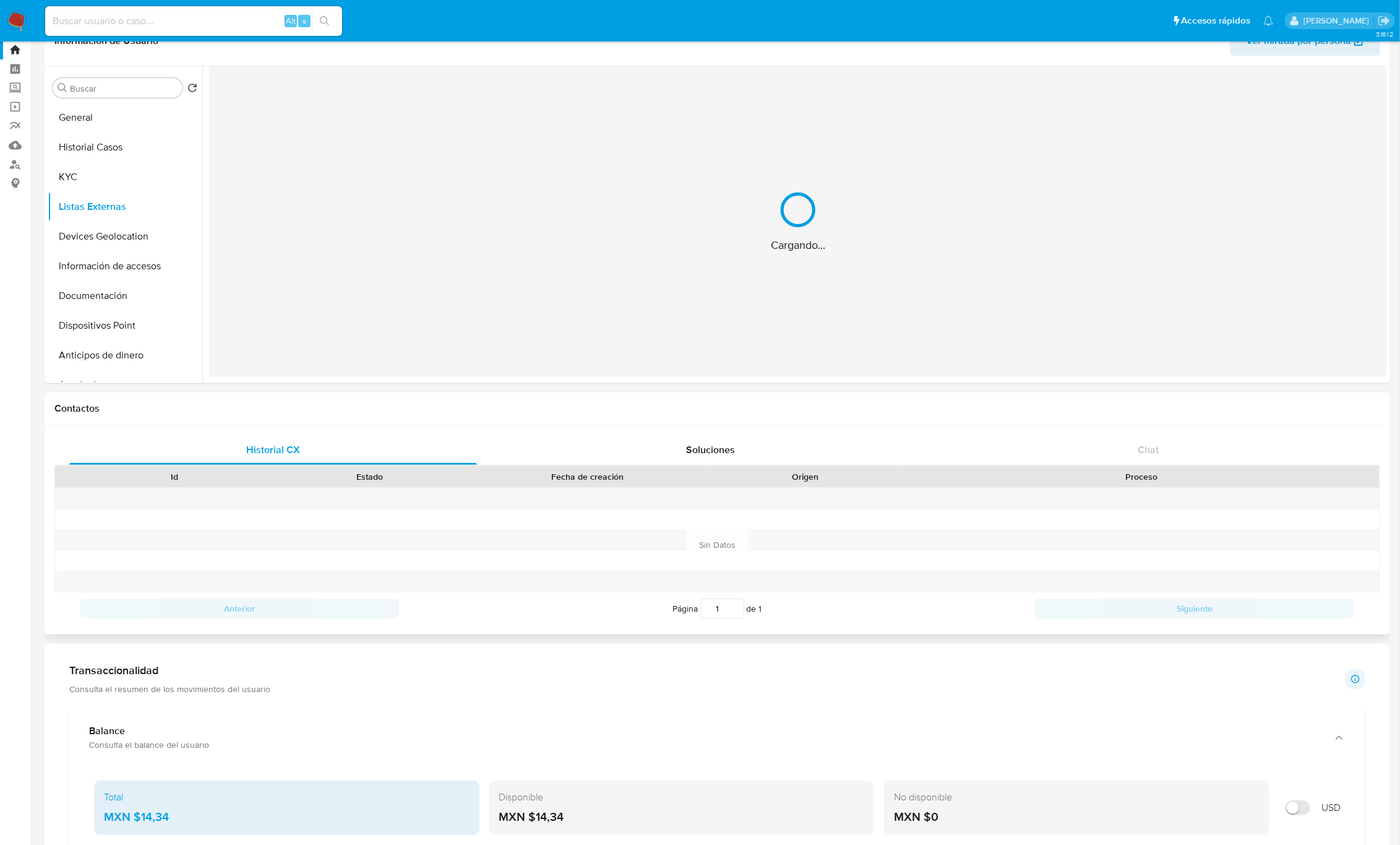
scroll to position [0, 0]
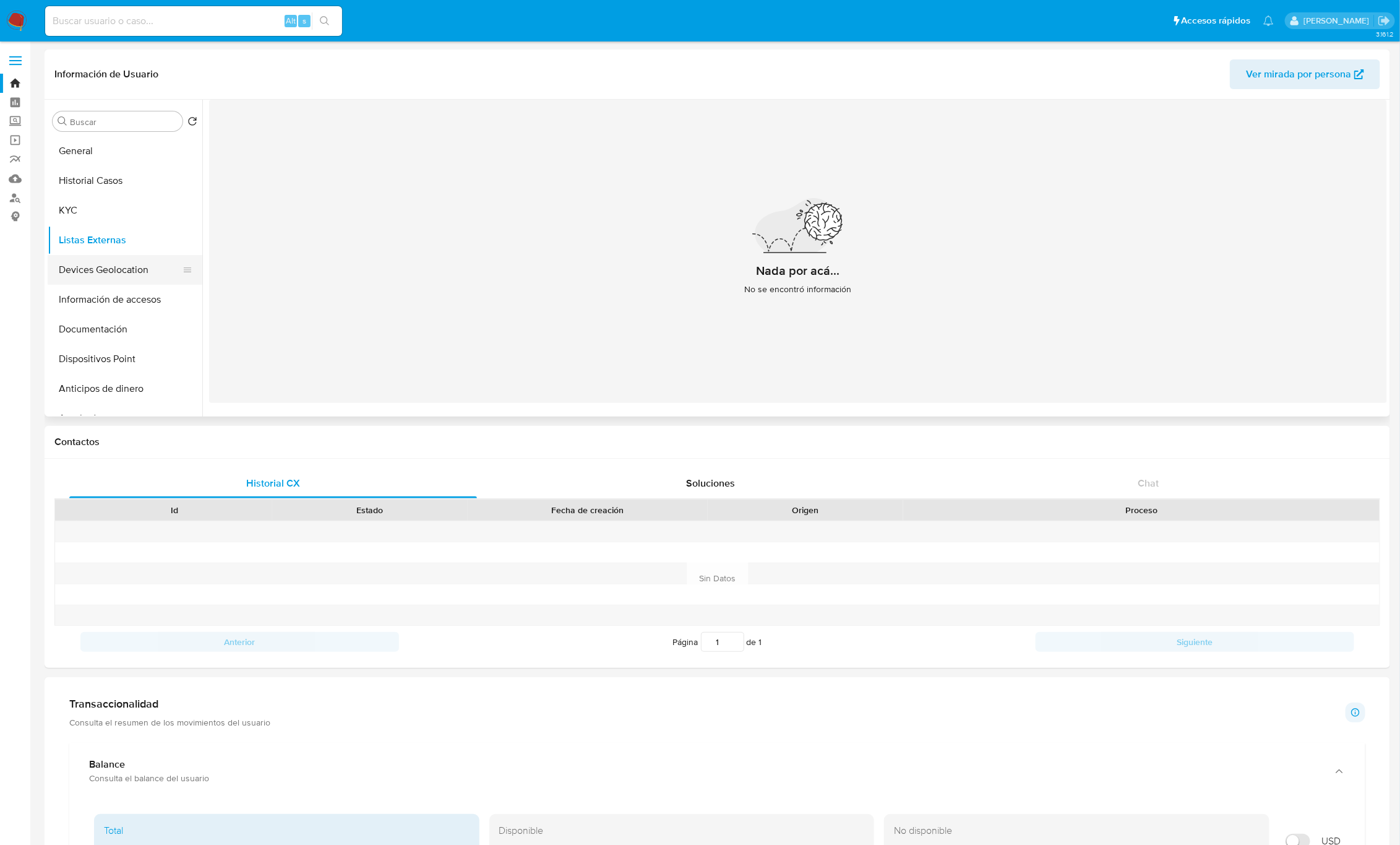
click at [108, 270] on button "Devices Geolocation" at bounding box center [120, 269] width 145 height 30
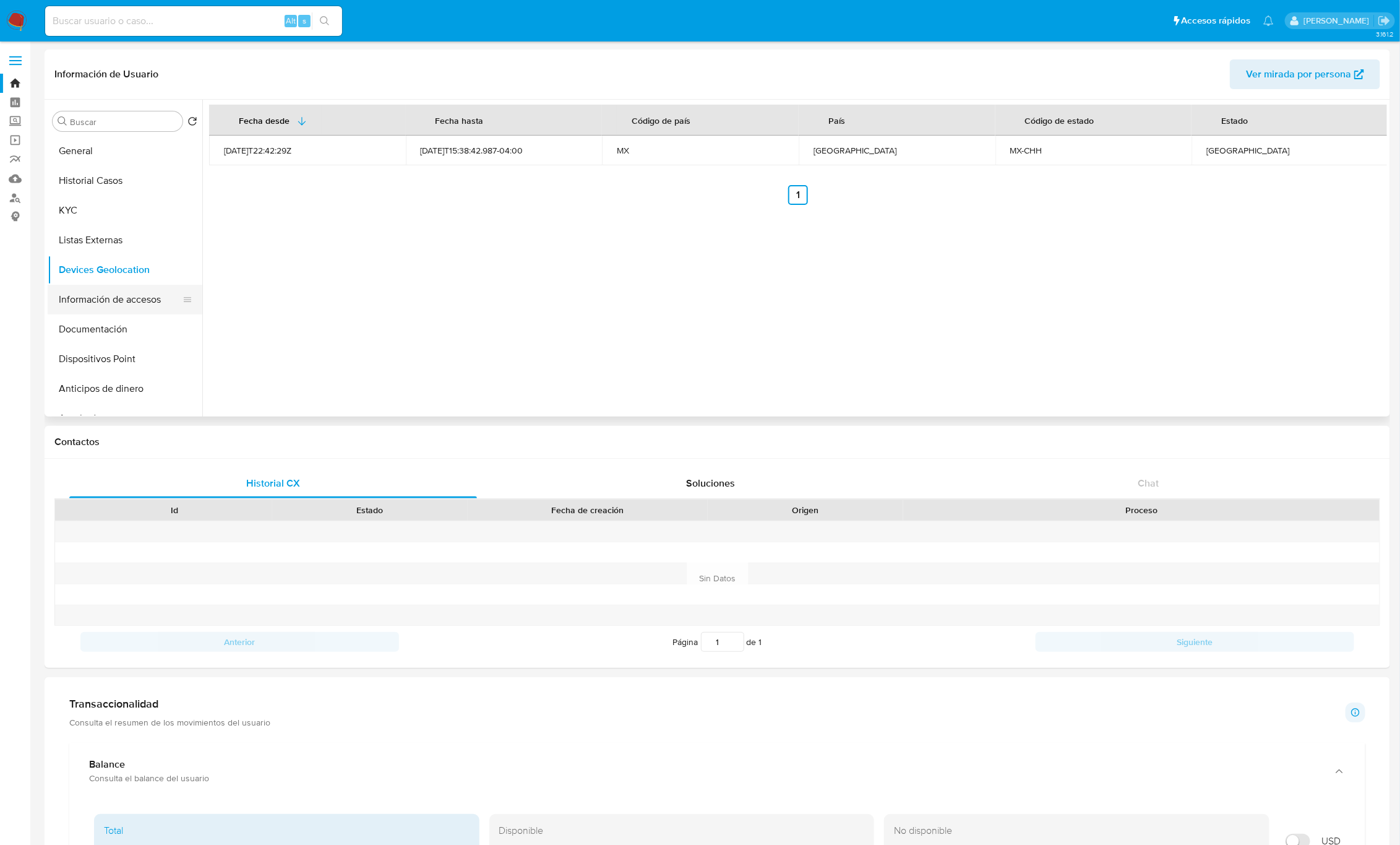
click at [94, 303] on button "Información de accesos" at bounding box center [120, 299] width 145 height 30
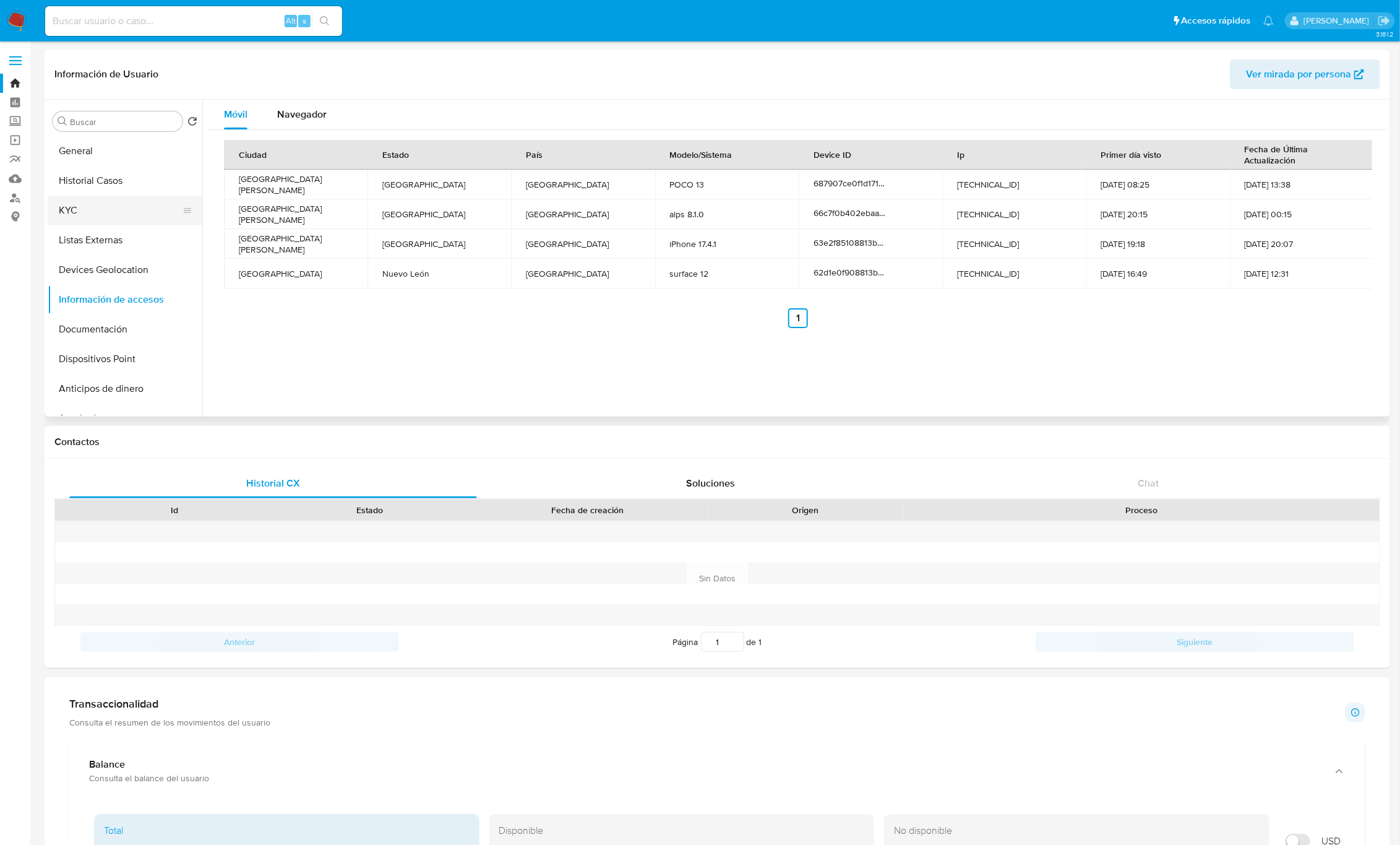
click at [92, 206] on button "KYC" at bounding box center [120, 210] width 145 height 30
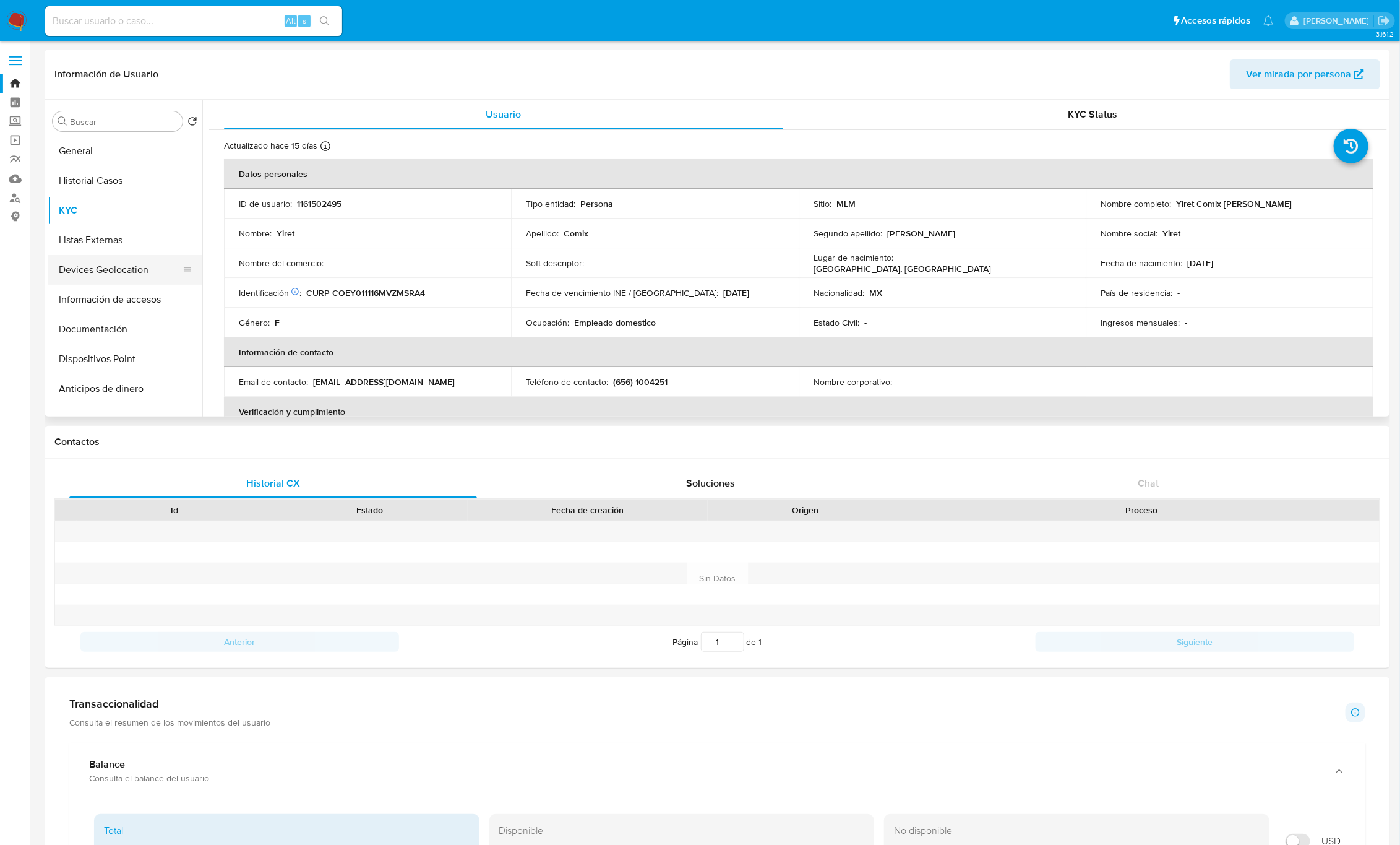
click at [119, 268] on button "Devices Geolocation" at bounding box center [120, 269] width 145 height 30
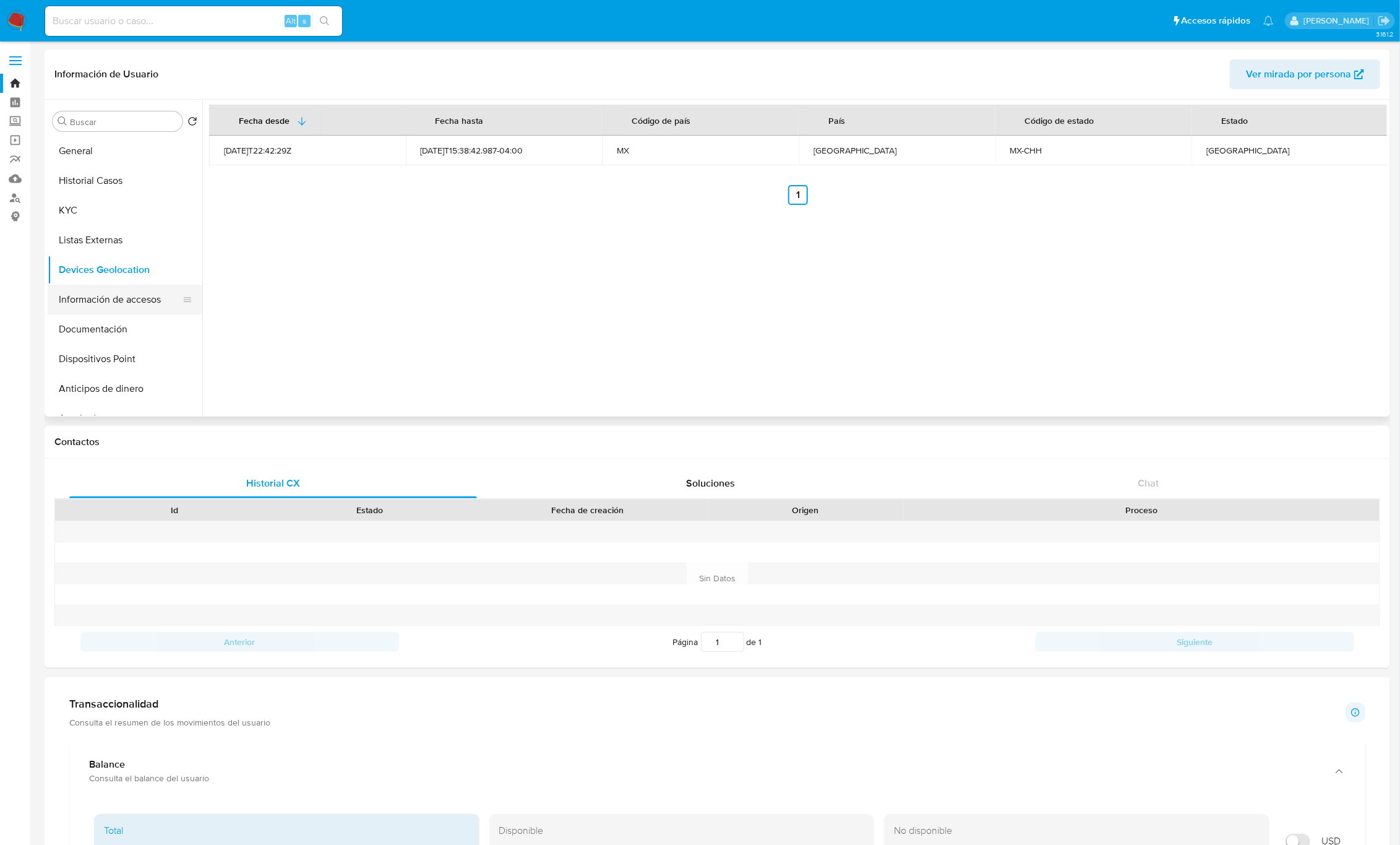
click at [97, 299] on button "Información de accesos" at bounding box center [120, 299] width 145 height 30
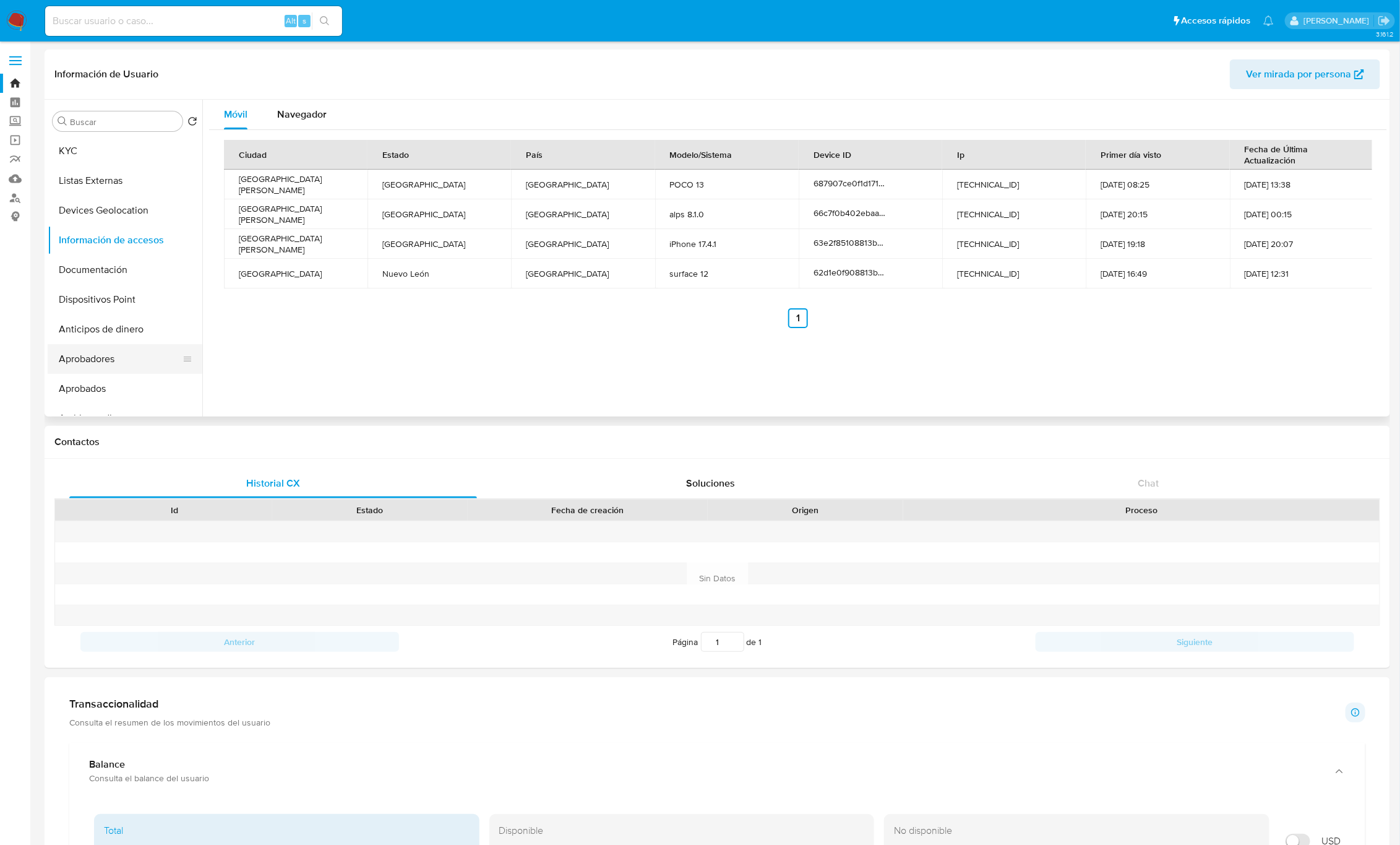
scroll to position [93, 0]
click at [123, 228] on button "Documentación" at bounding box center [120, 236] width 145 height 30
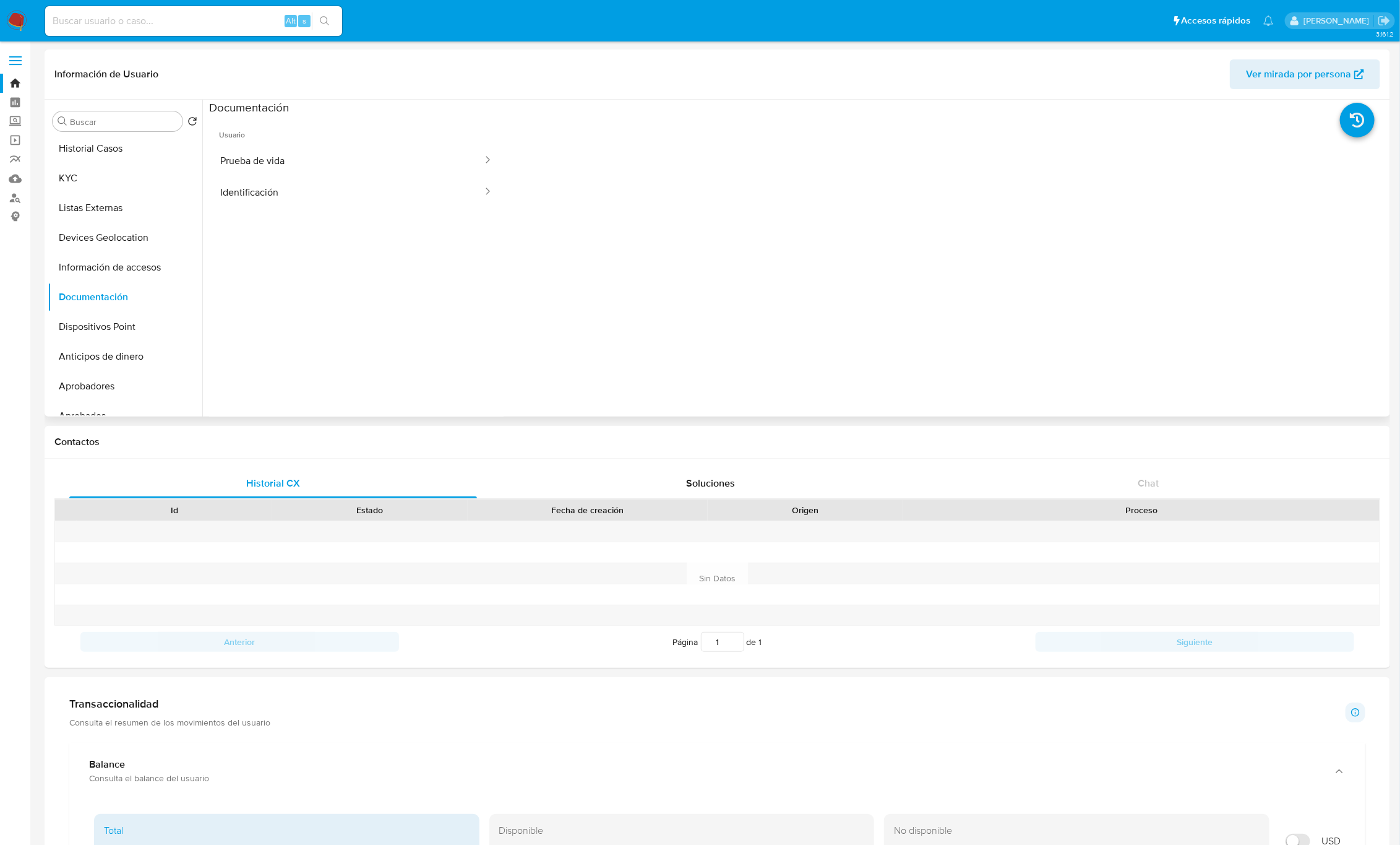
scroll to position [0, 0]
click at [277, 171] on button "Prueba de vida" at bounding box center [346, 160] width 275 height 31
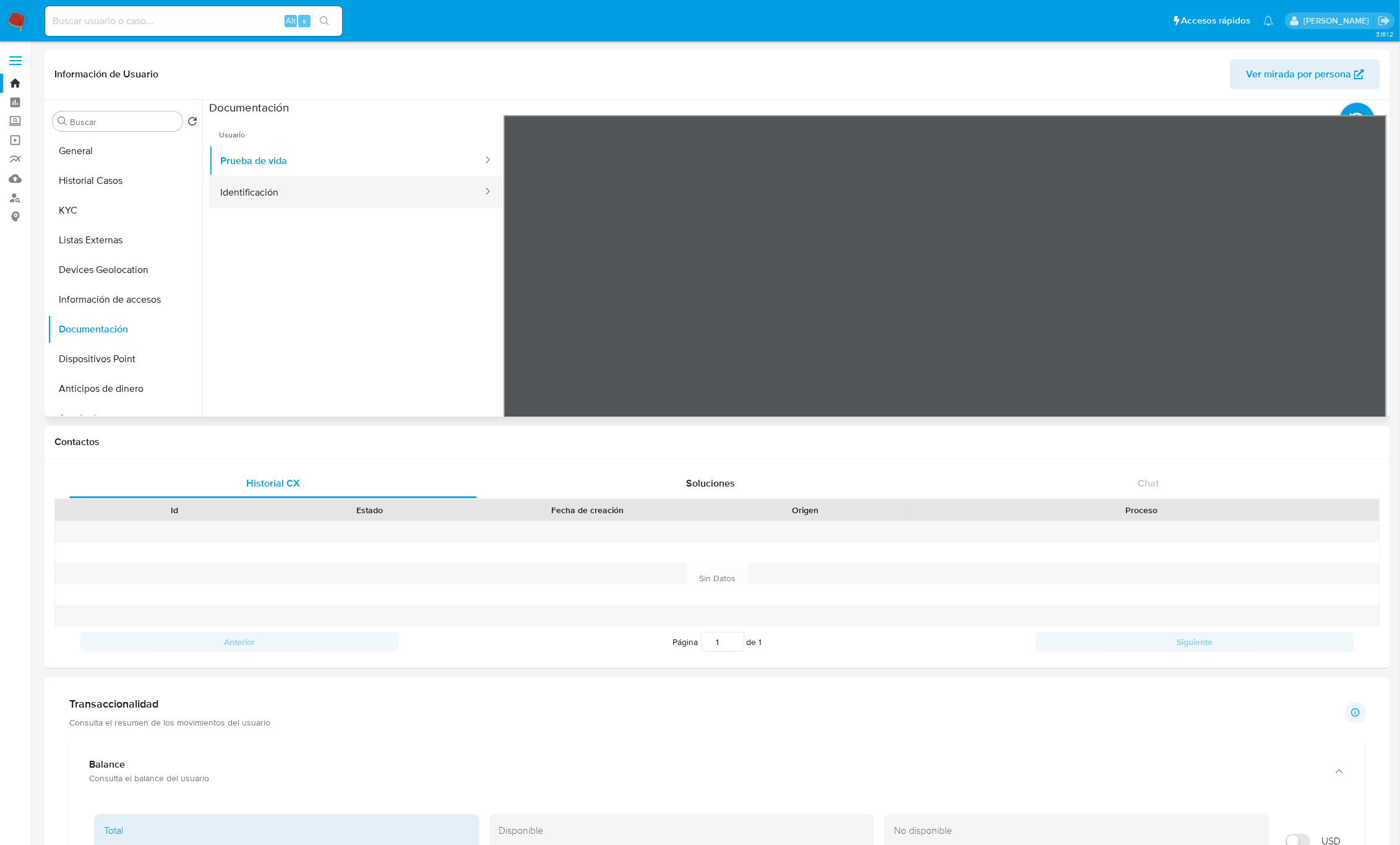
click at [251, 194] on button "Identificación" at bounding box center [346, 192] width 275 height 31
click at [307, 158] on button "Prueba de vida" at bounding box center [346, 160] width 275 height 31
click at [257, 182] on button "Identificación" at bounding box center [346, 192] width 275 height 31
click at [128, 302] on button "Información de accesos" at bounding box center [120, 299] width 145 height 30
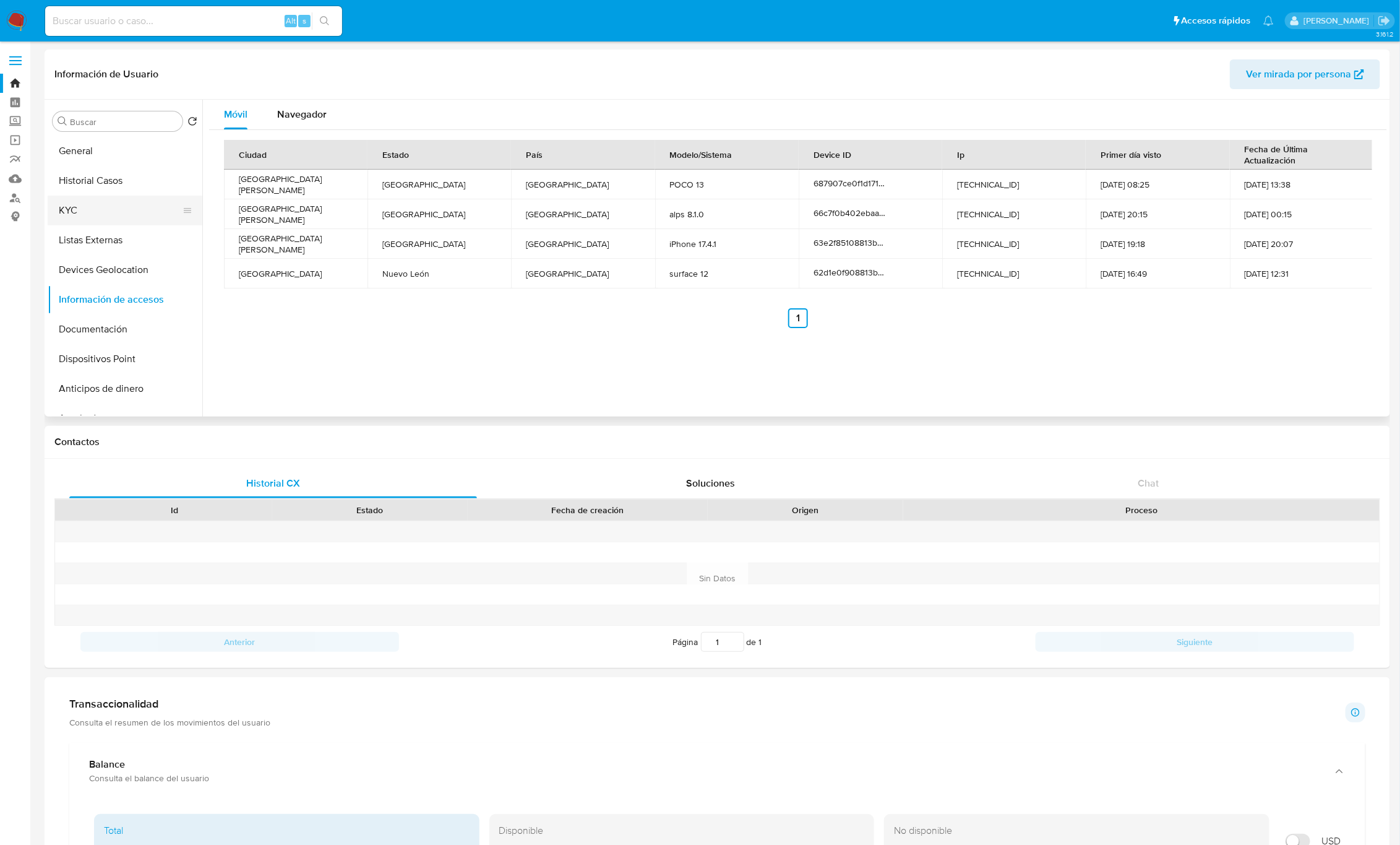
click at [93, 200] on button "KYC" at bounding box center [120, 210] width 145 height 30
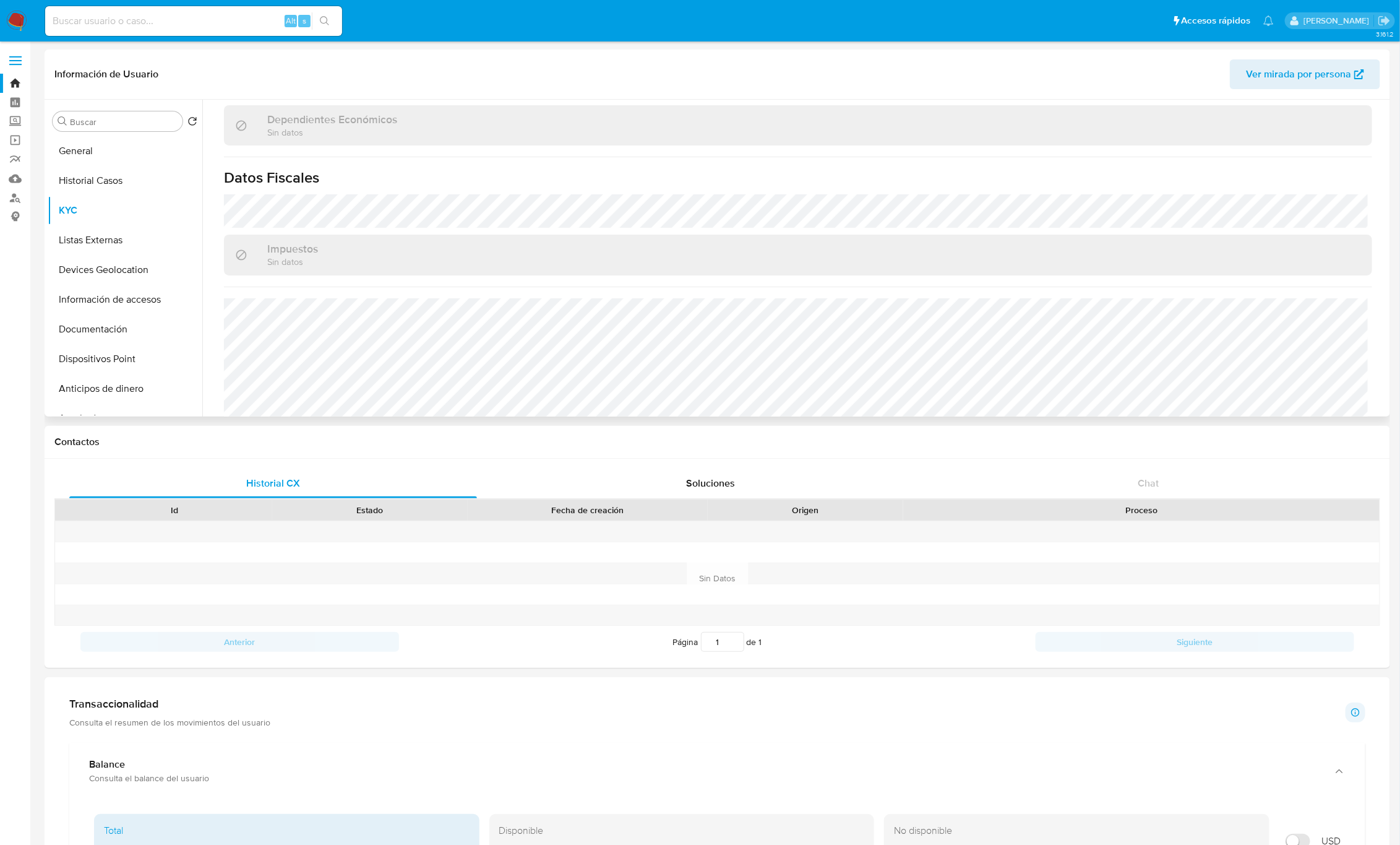
scroll to position [753, 0]
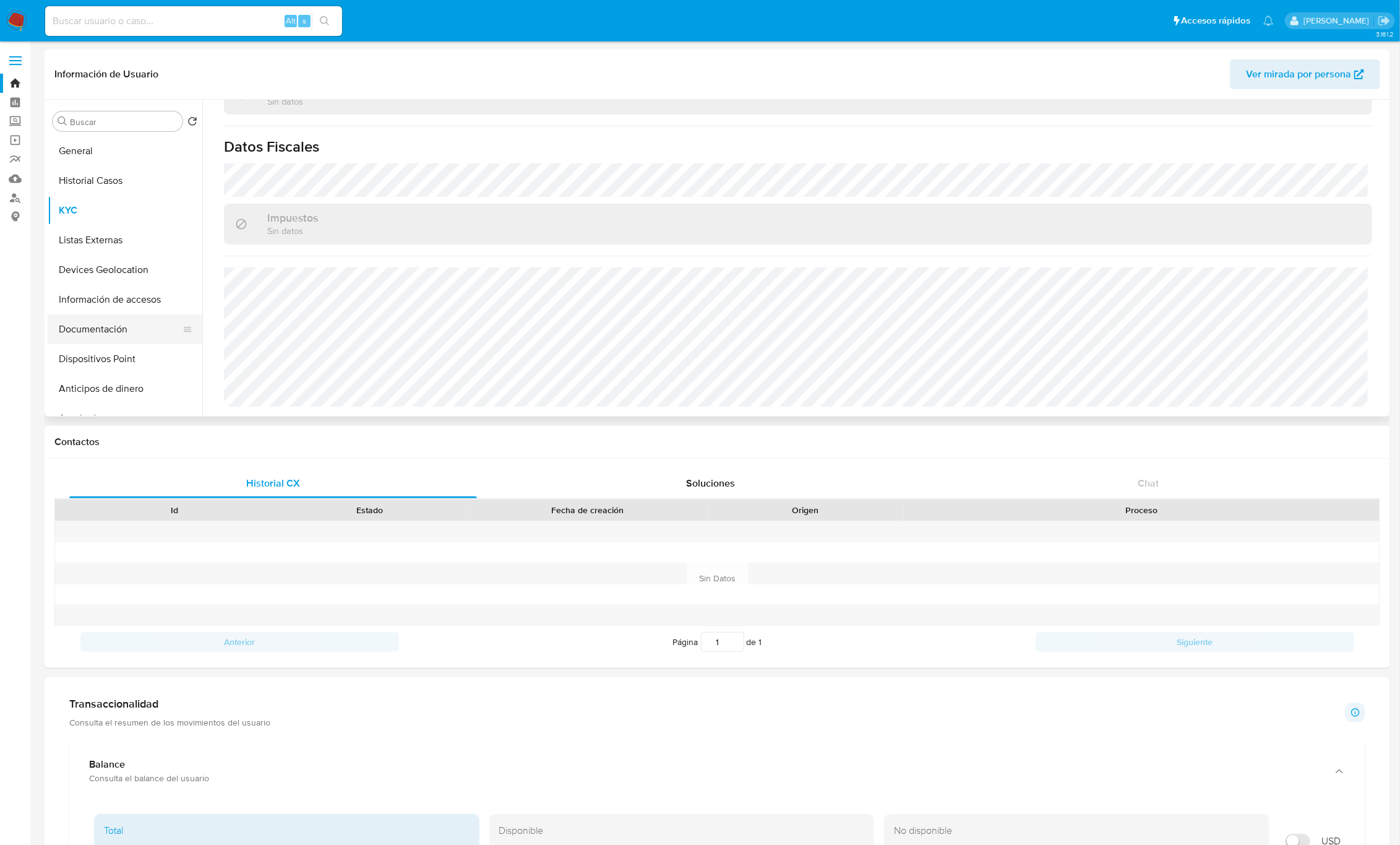
drag, startPoint x: 117, startPoint y: 318, endPoint x: 124, endPoint y: 319, distance: 7.1
click at [117, 318] on button "Documentación" at bounding box center [120, 329] width 145 height 30
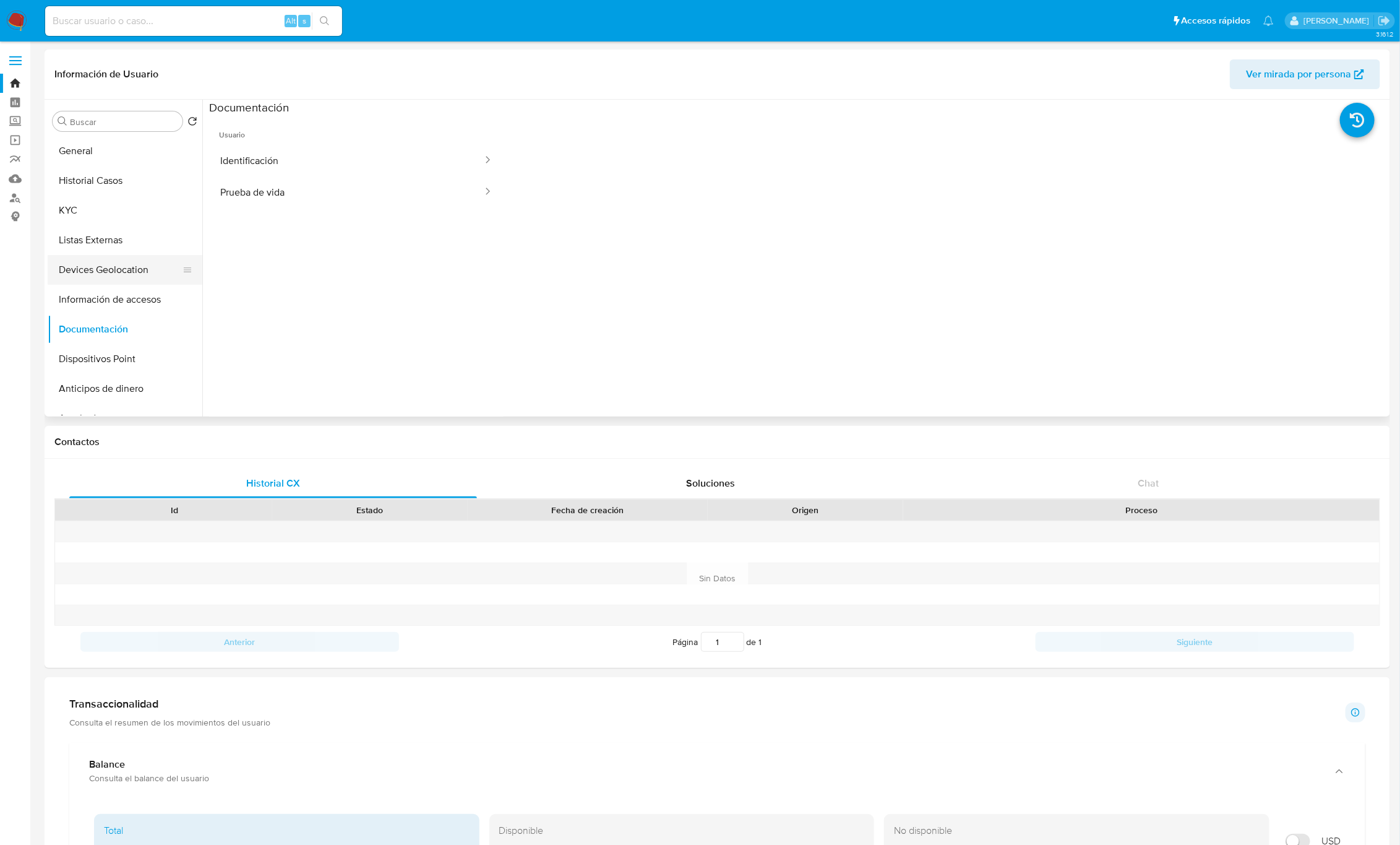
click at [112, 274] on button "Devices Geolocation" at bounding box center [120, 269] width 145 height 30
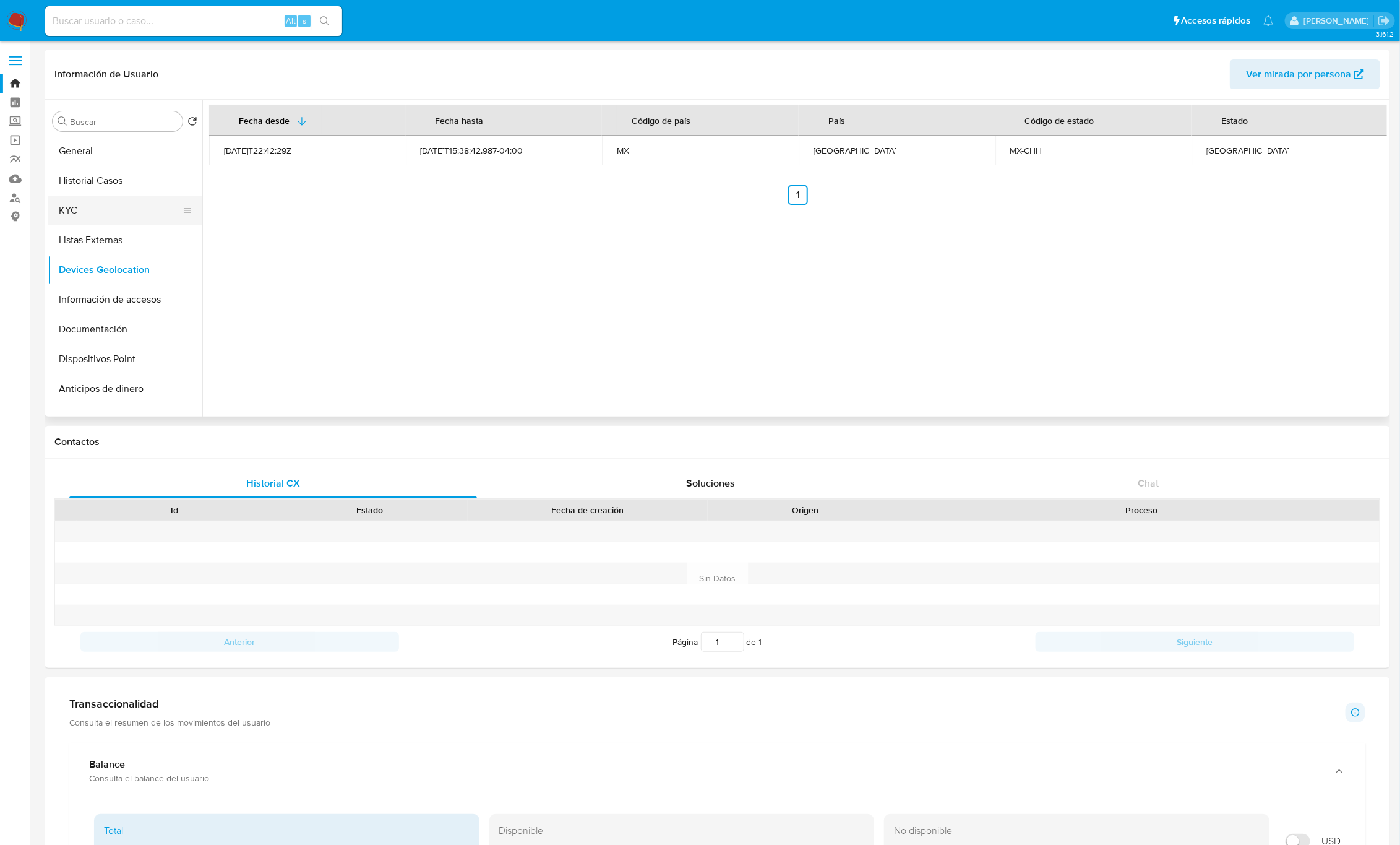
drag, startPoint x: 89, startPoint y: 208, endPoint x: 93, endPoint y: 214, distance: 7.2
click at [89, 210] on button "KYC" at bounding box center [120, 210] width 145 height 30
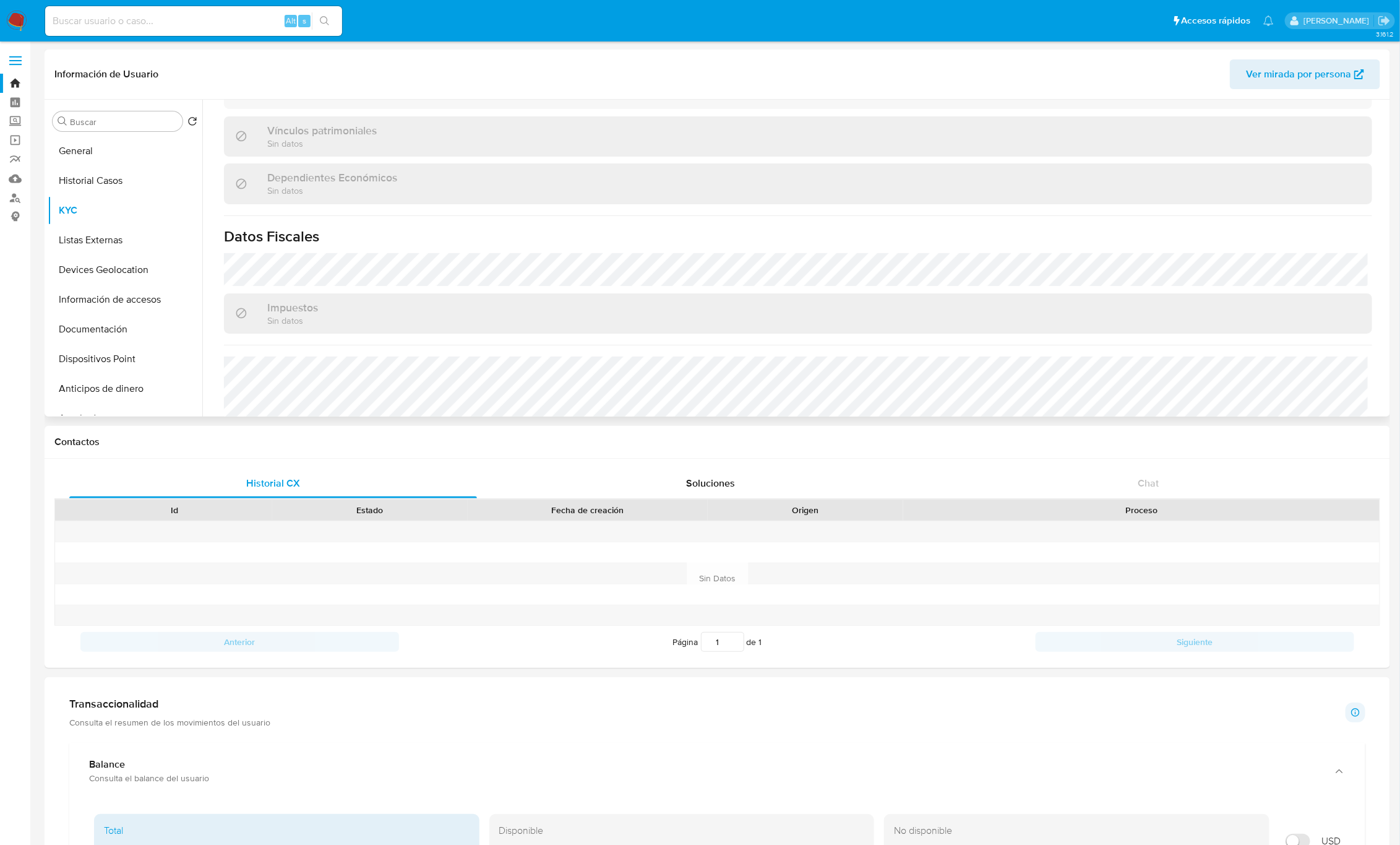
scroll to position [753, 0]
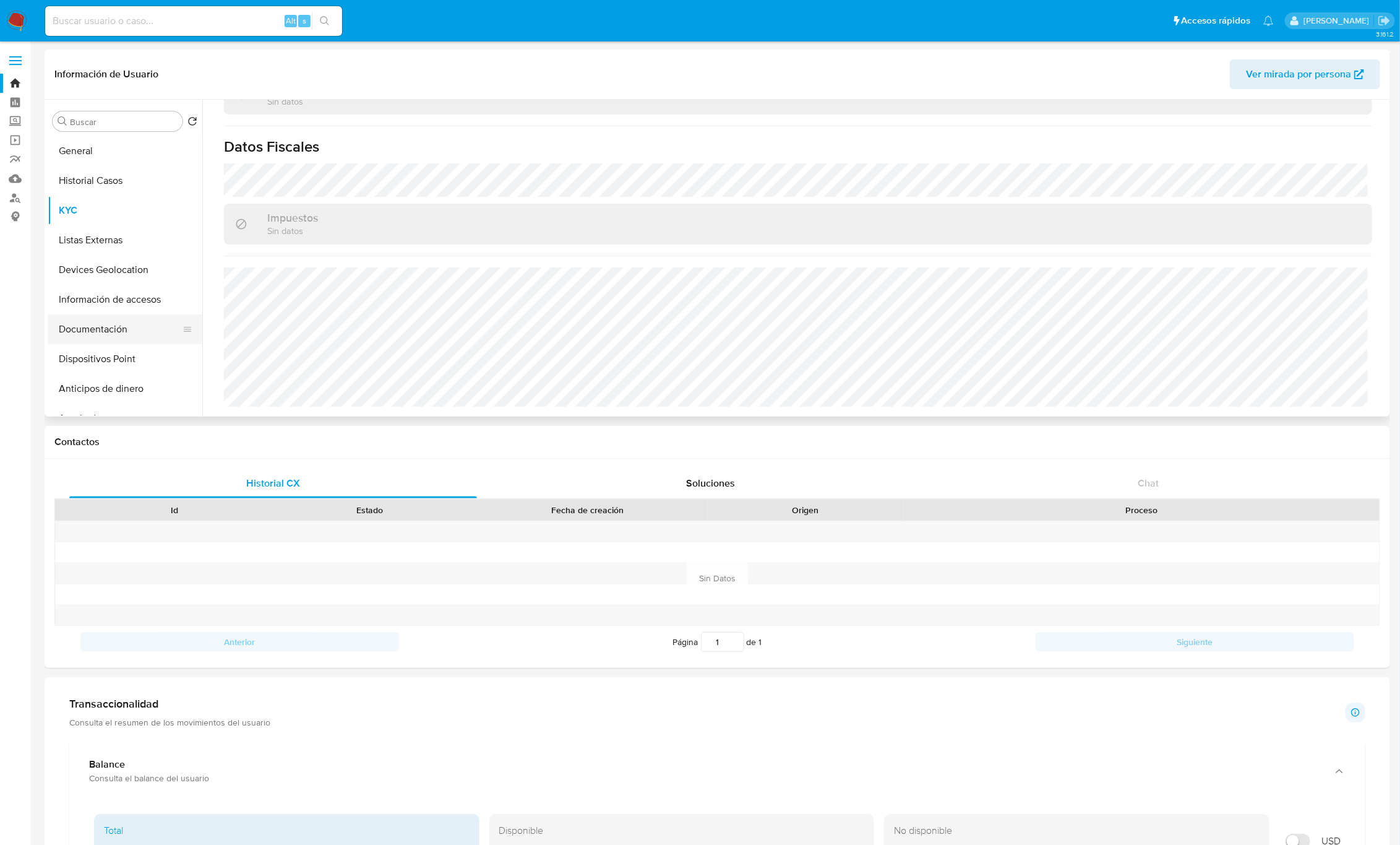
click at [103, 329] on button "Documentación" at bounding box center [120, 329] width 145 height 30
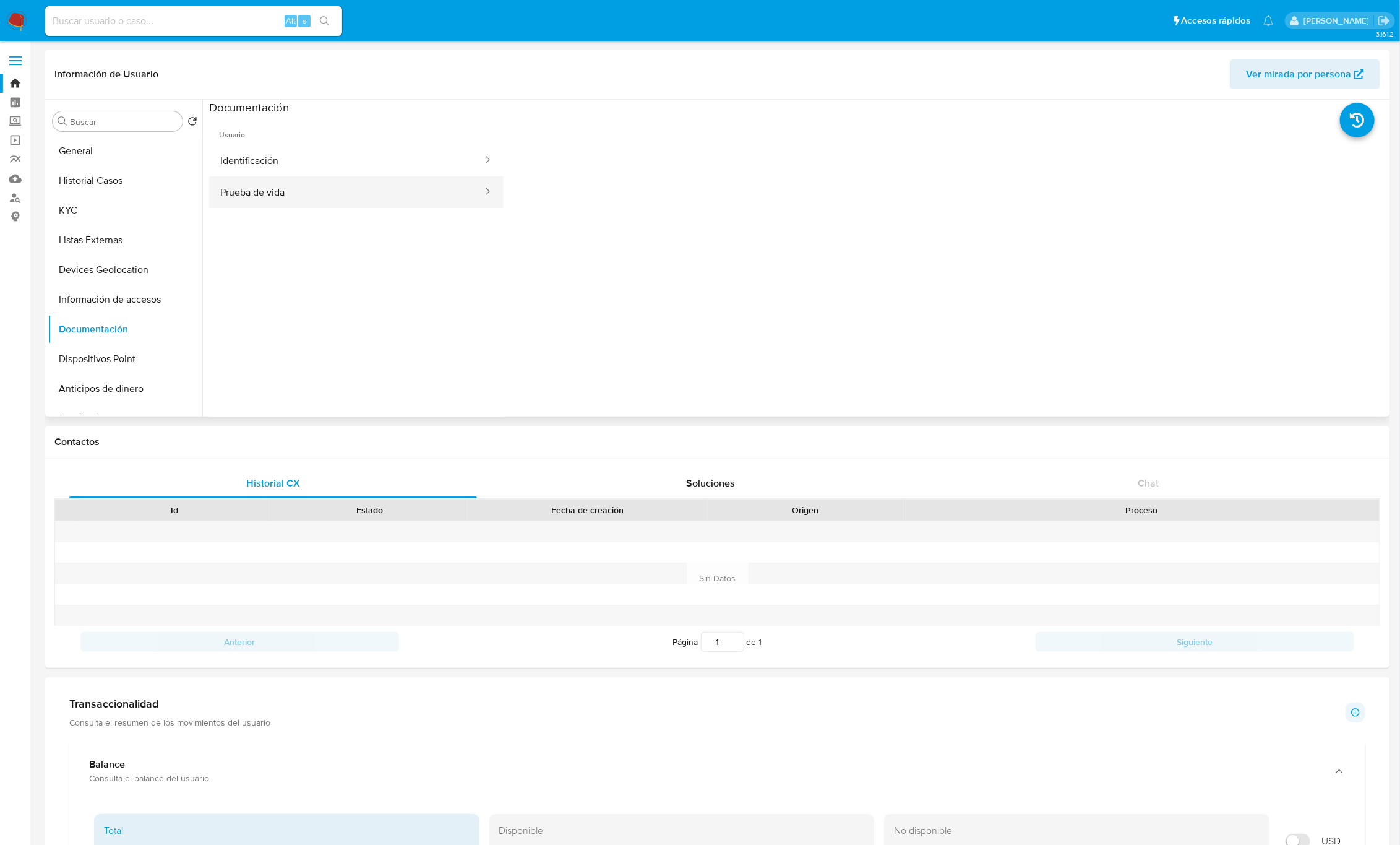
click at [343, 180] on button "Prueba de vida" at bounding box center [346, 192] width 275 height 31
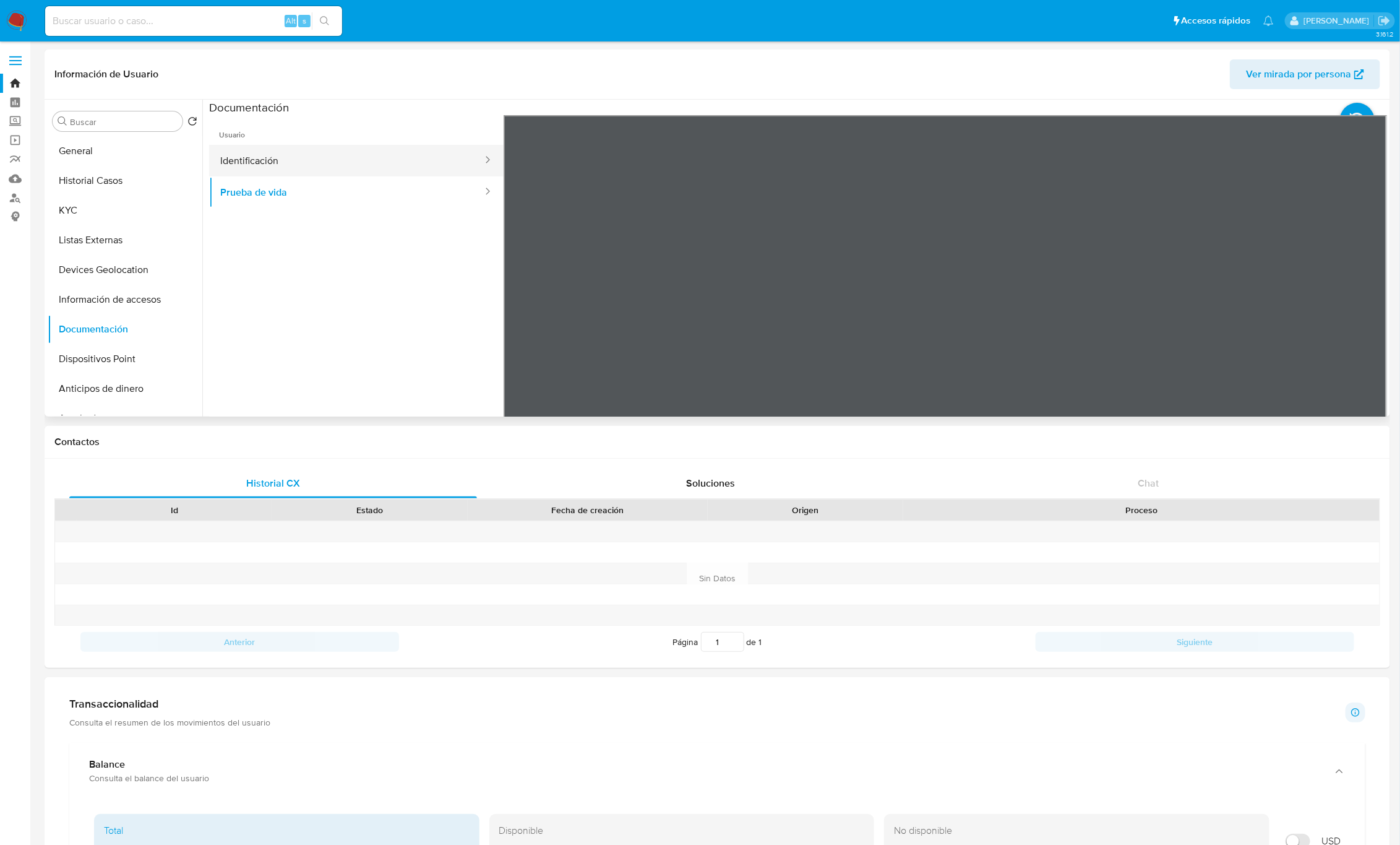
click at [348, 155] on button "Identificación" at bounding box center [346, 160] width 275 height 31
click at [261, 191] on button "Prueba de vida" at bounding box center [346, 192] width 275 height 31
click at [122, 184] on button "Historial Casos" at bounding box center [120, 180] width 145 height 30
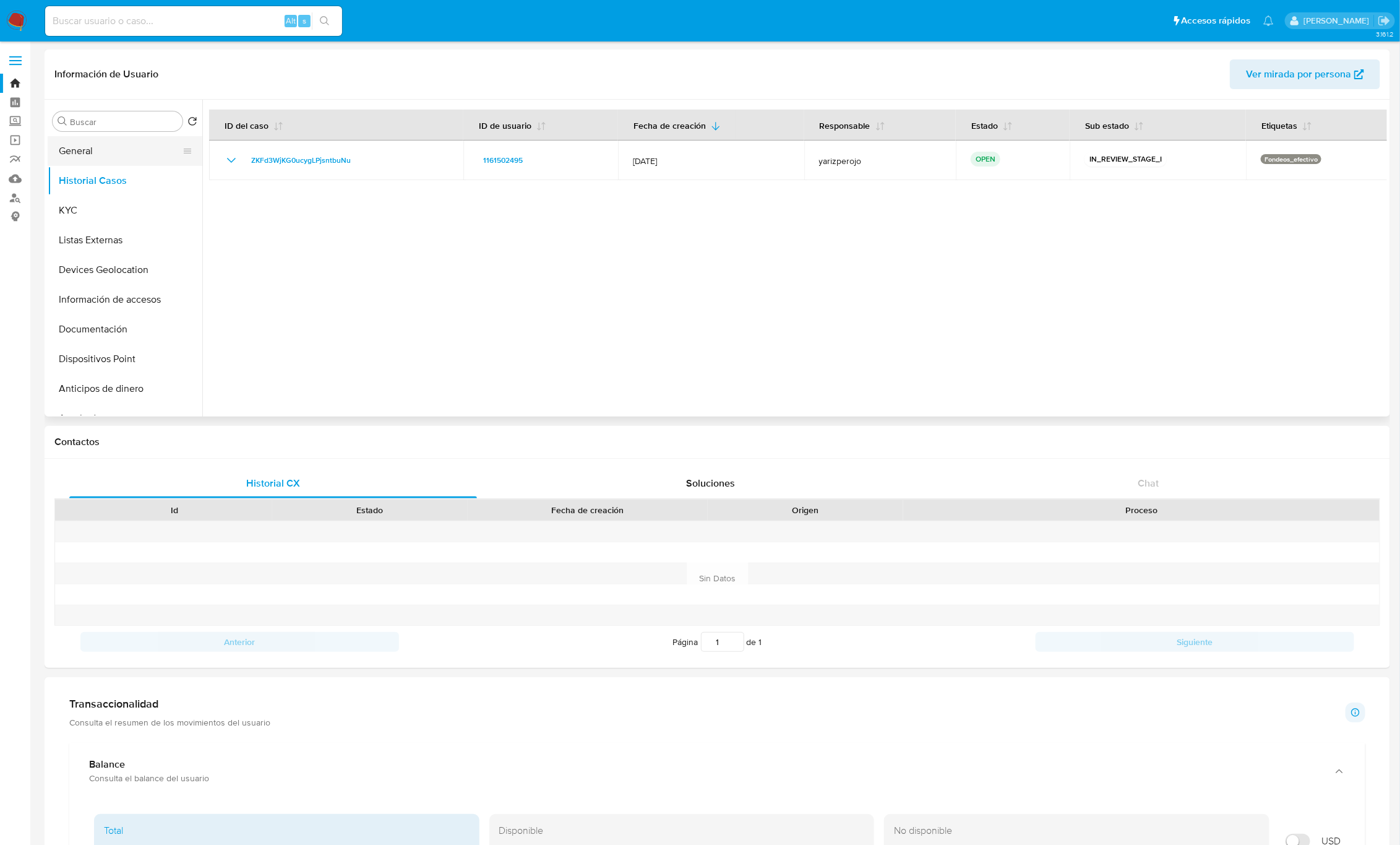
click at [138, 139] on button "General" at bounding box center [120, 151] width 145 height 30
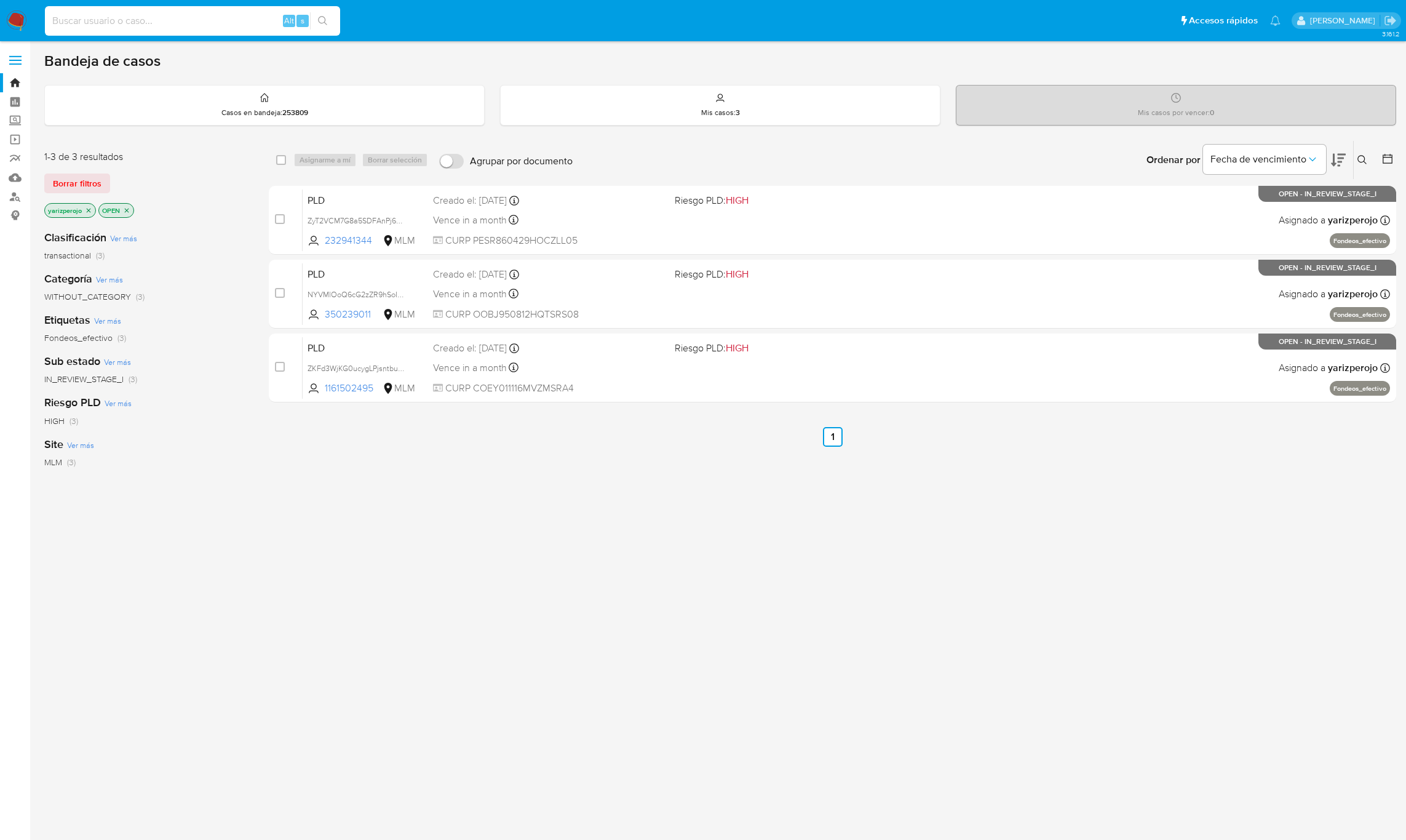
drag, startPoint x: 140, startPoint y: 28, endPoint x: 181, endPoint y: 22, distance: 41.4
click at [140, 27] on input at bounding box center [192, 21] width 295 height 16
paste input "1161502495"
type input "1161502495"
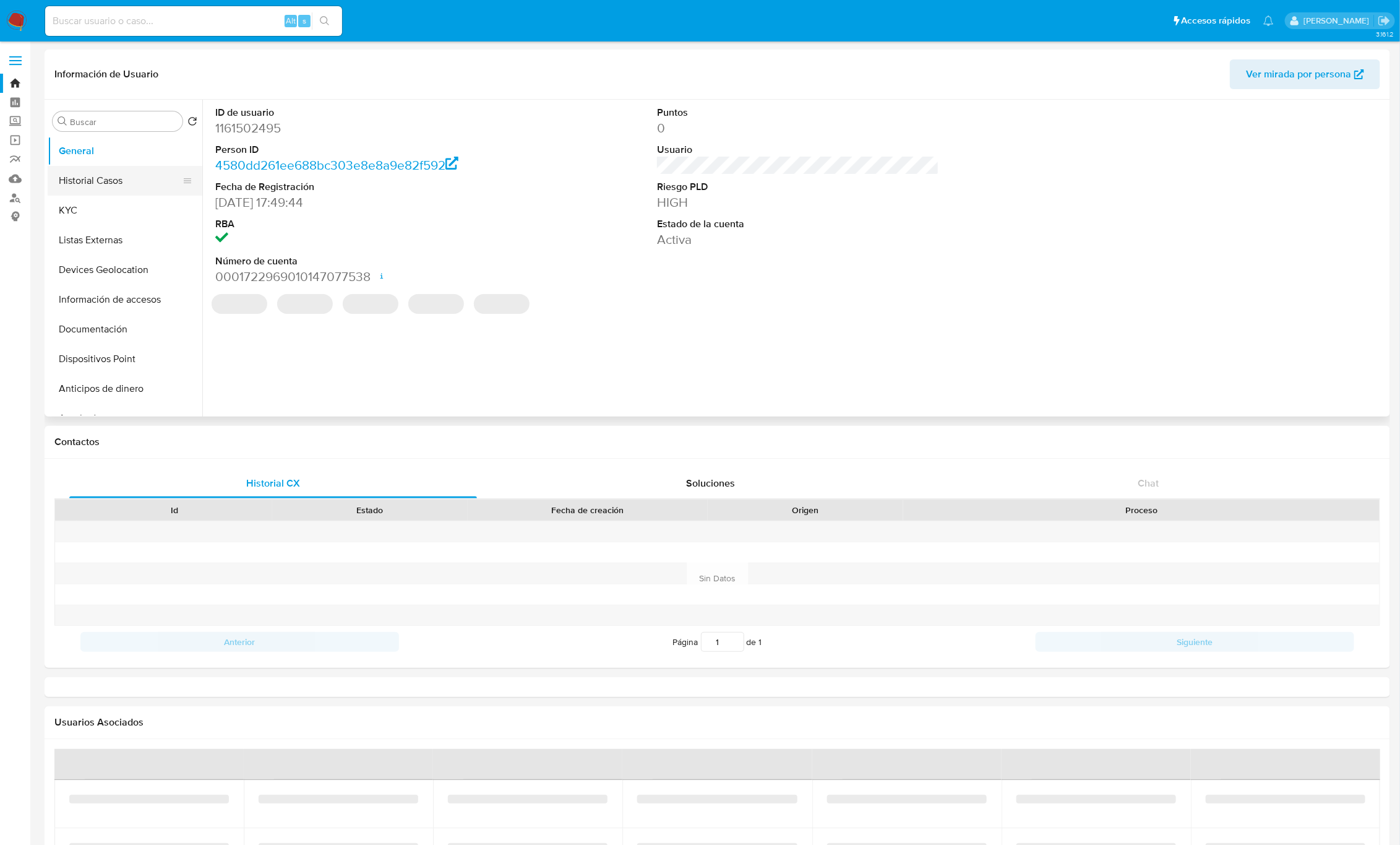
select select "10"
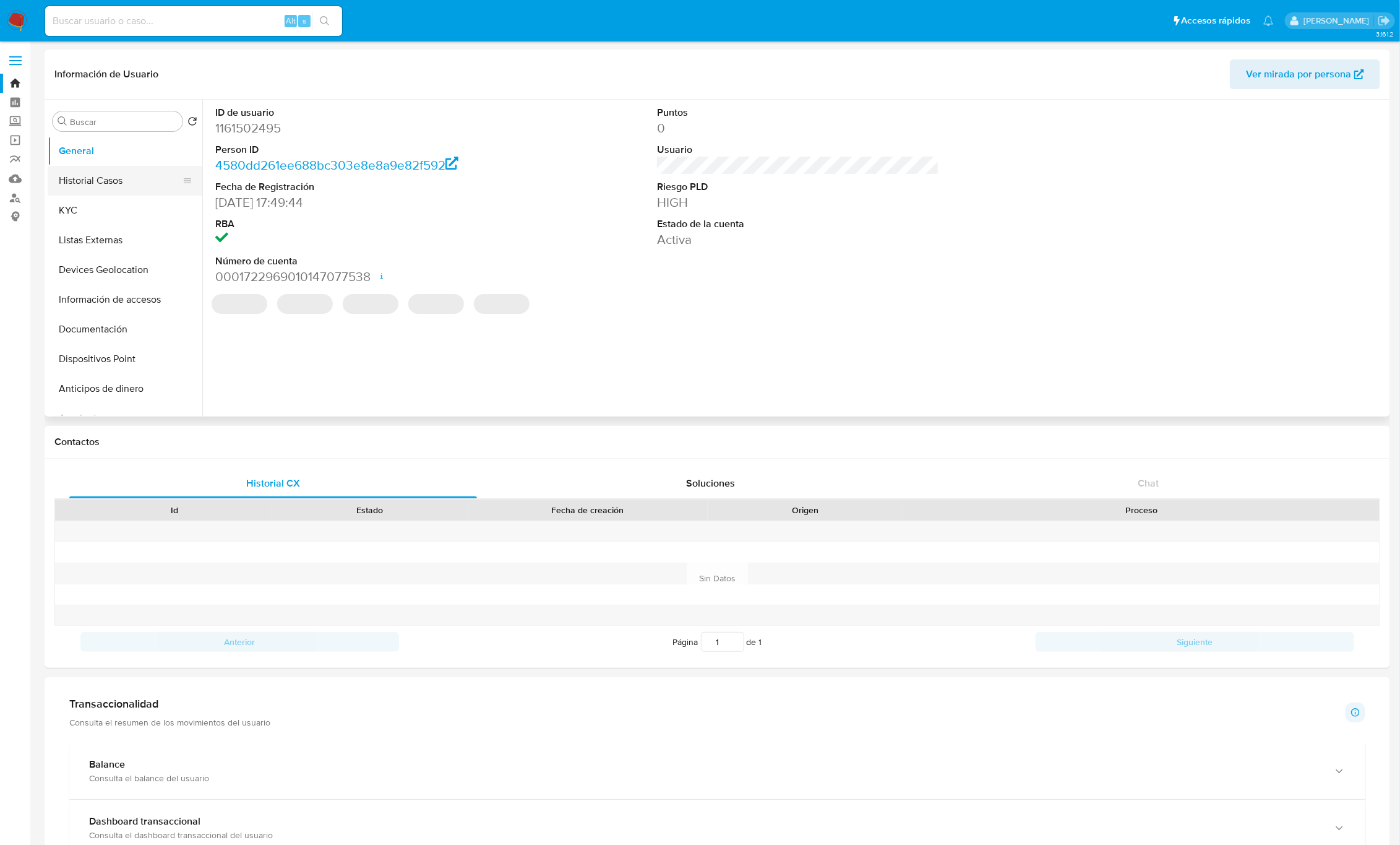
click at [80, 192] on button "Historial Casos" at bounding box center [120, 180] width 145 height 30
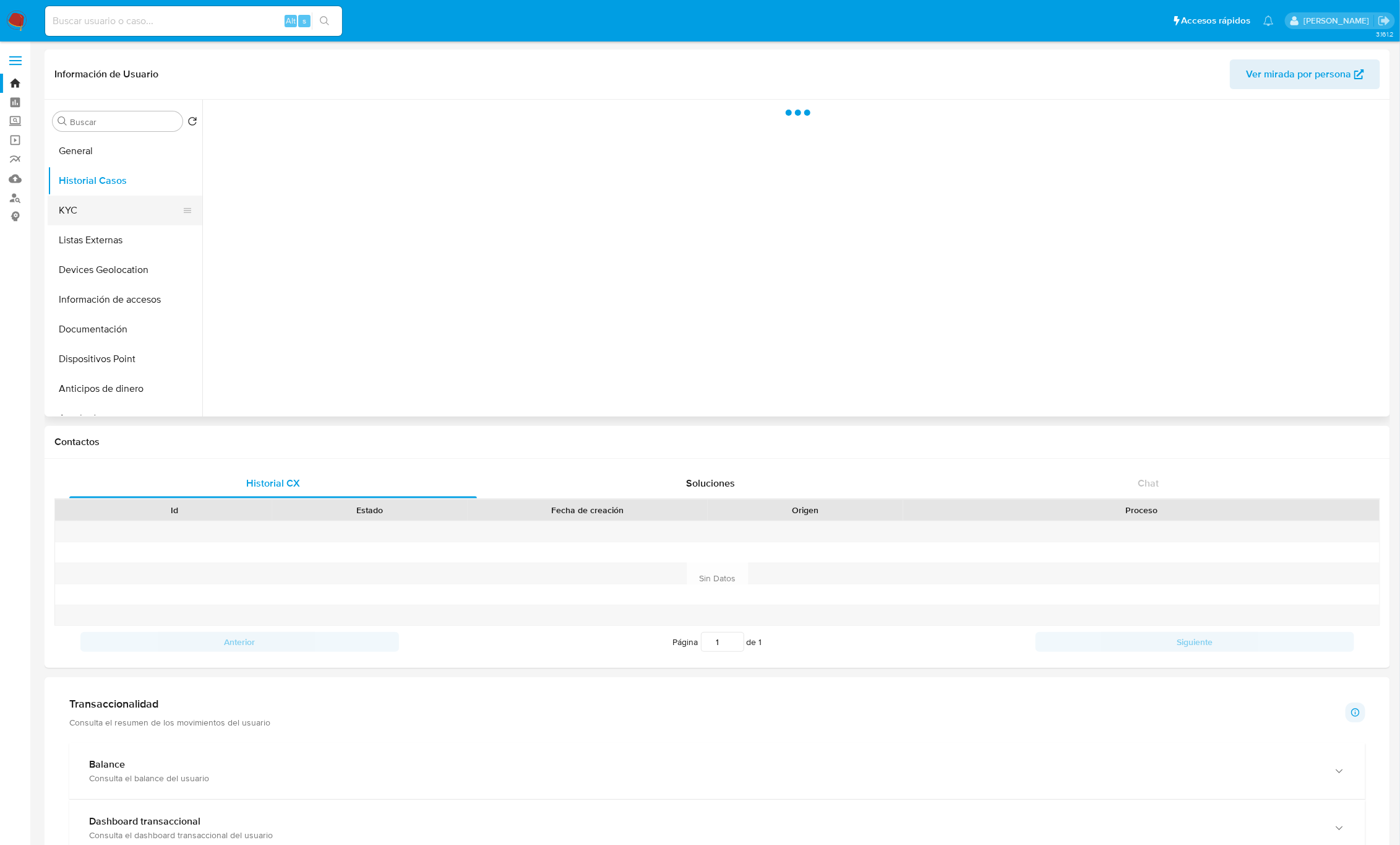
click at [80, 202] on button "KYC" at bounding box center [120, 210] width 145 height 30
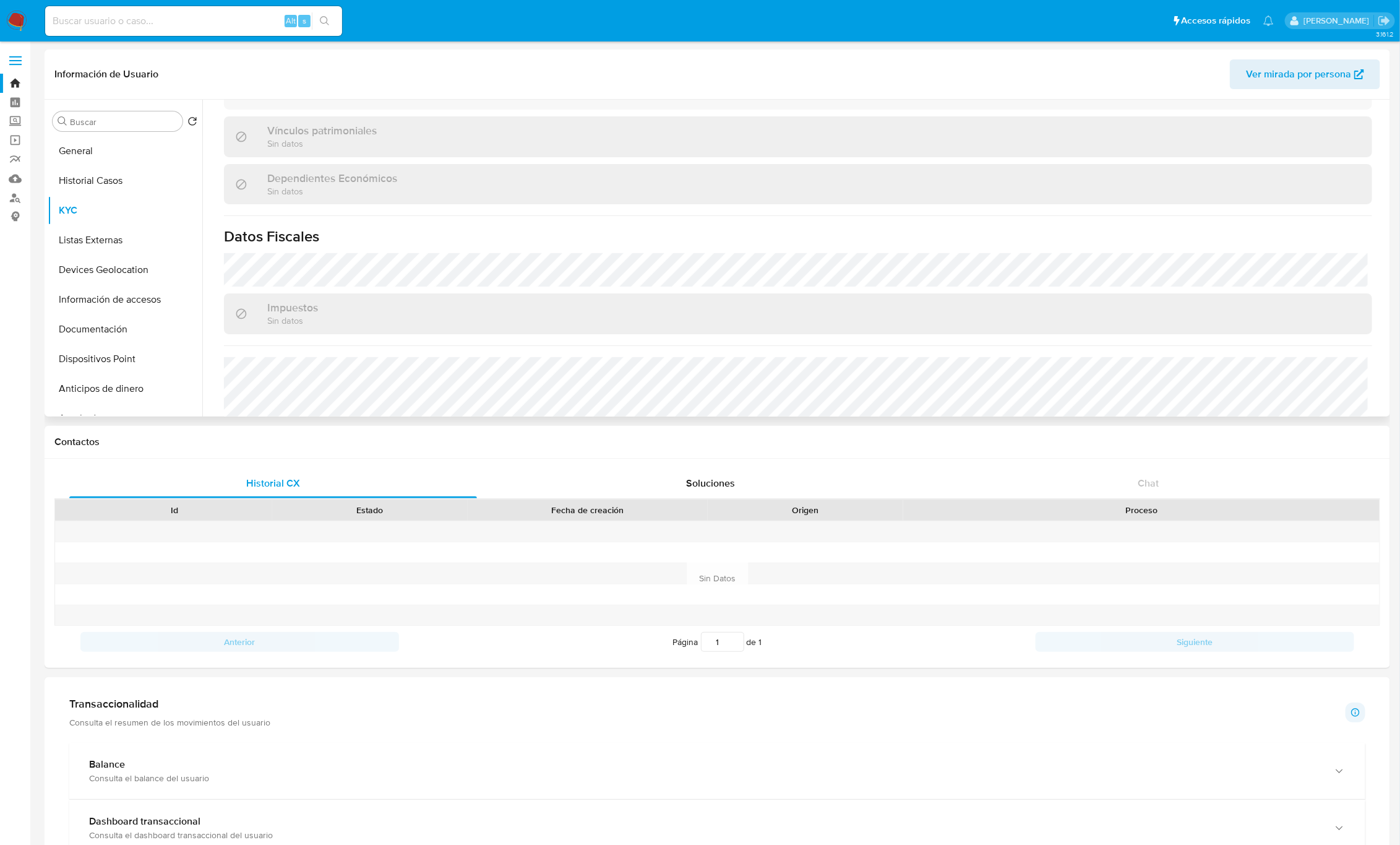
scroll to position [743, 0]
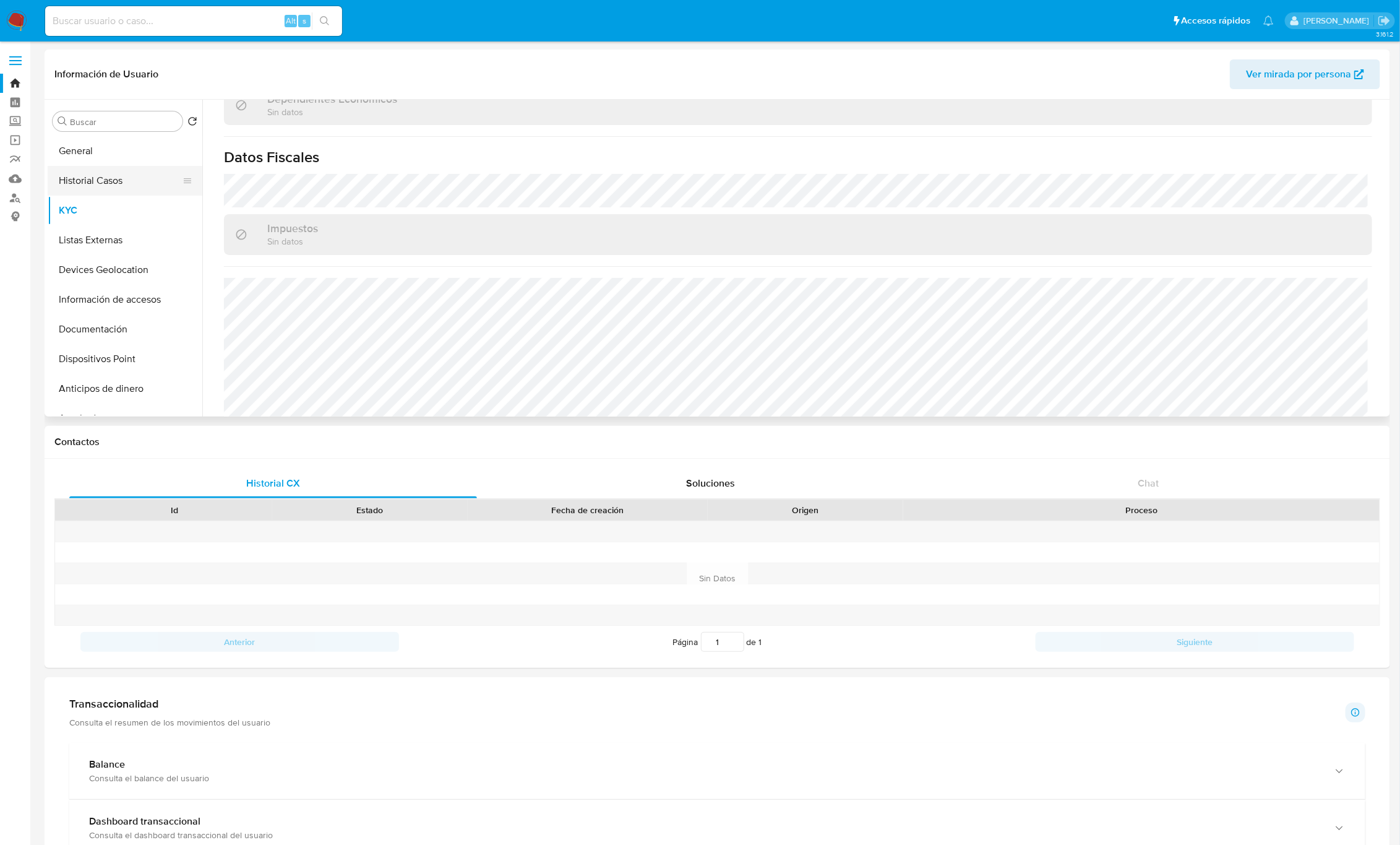
click at [110, 180] on button "Historial Casos" at bounding box center [120, 180] width 145 height 30
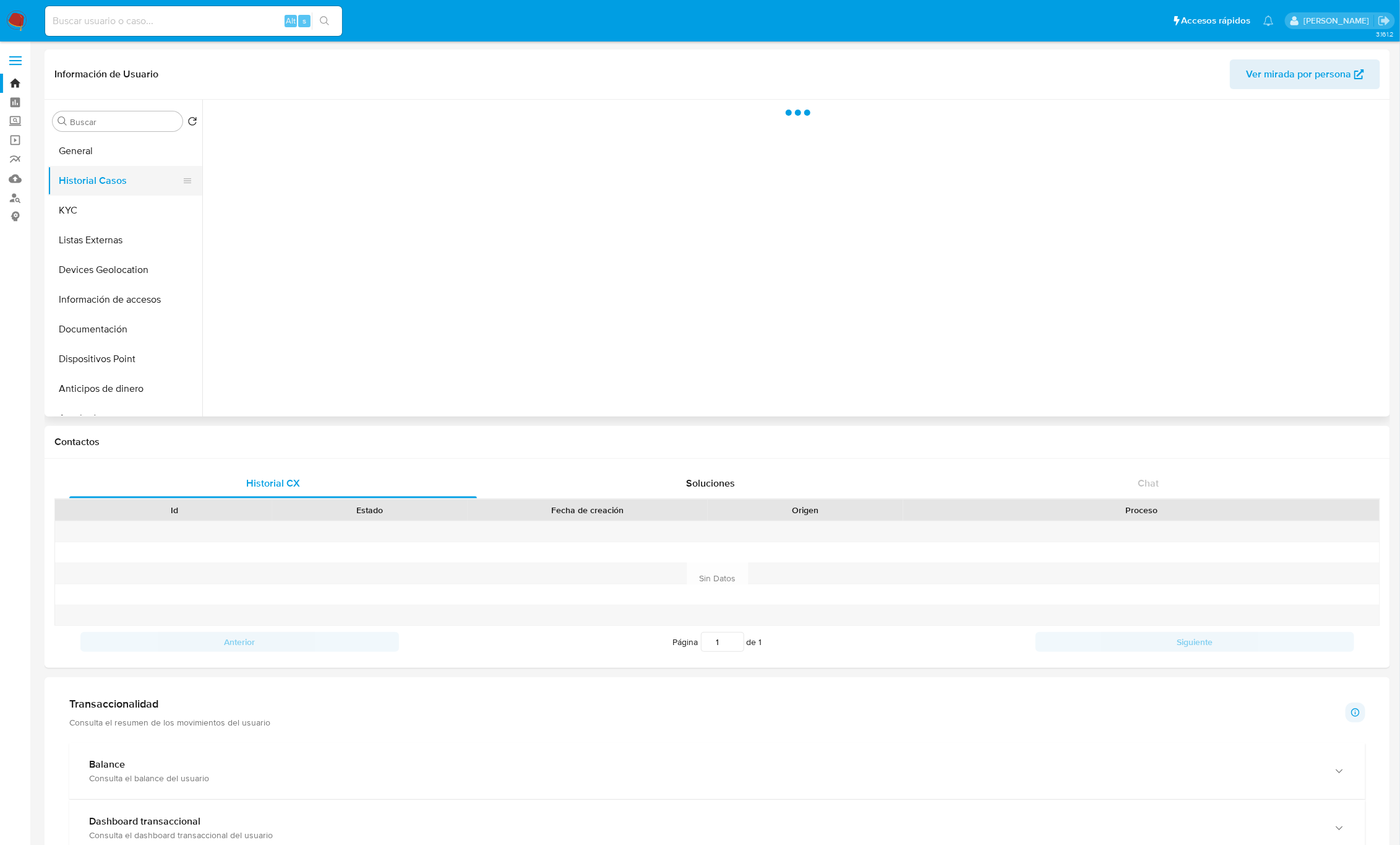
scroll to position [0, 0]
click at [95, 151] on button "General" at bounding box center [120, 151] width 145 height 30
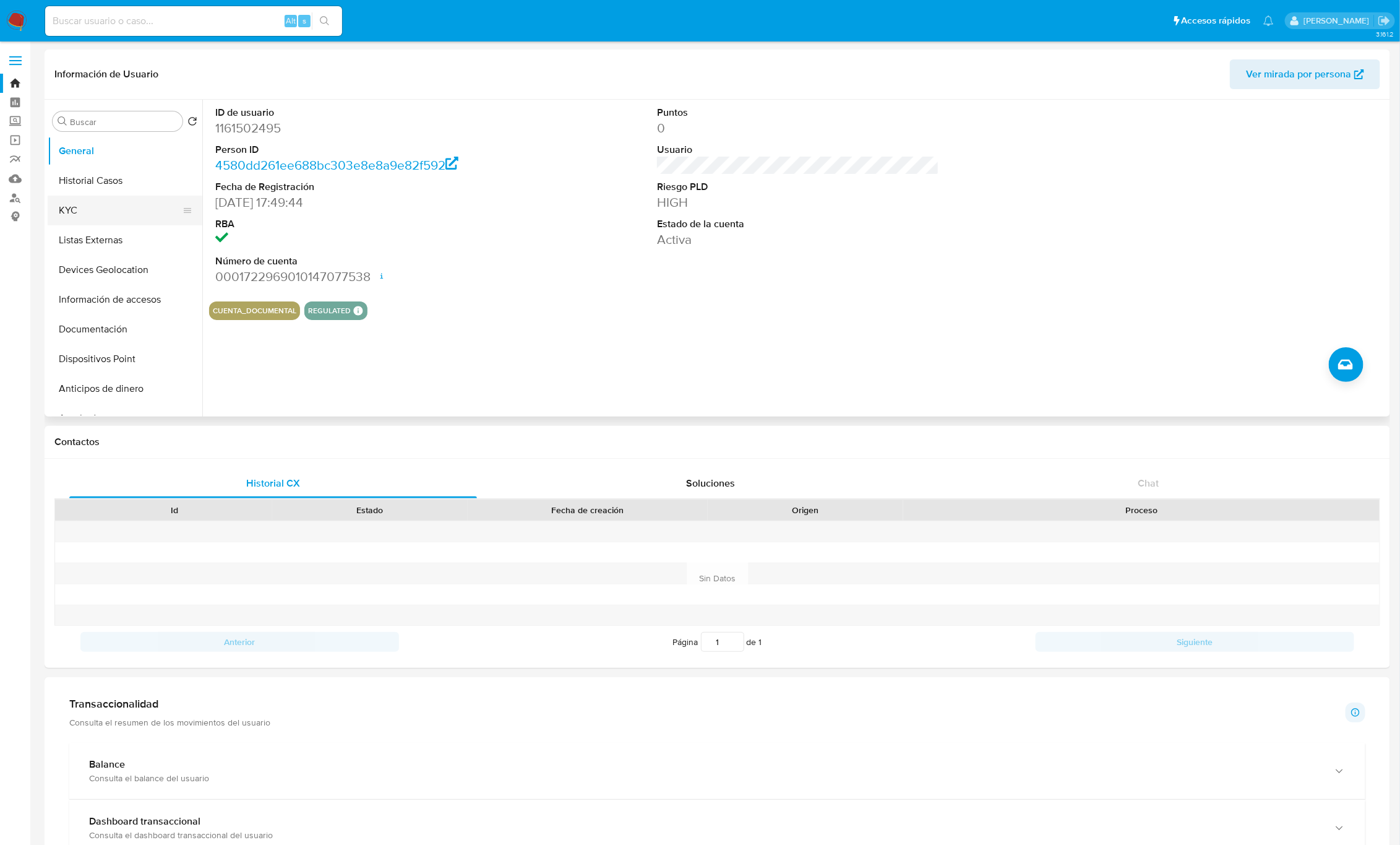
click at [82, 200] on button "KYC" at bounding box center [120, 210] width 145 height 30
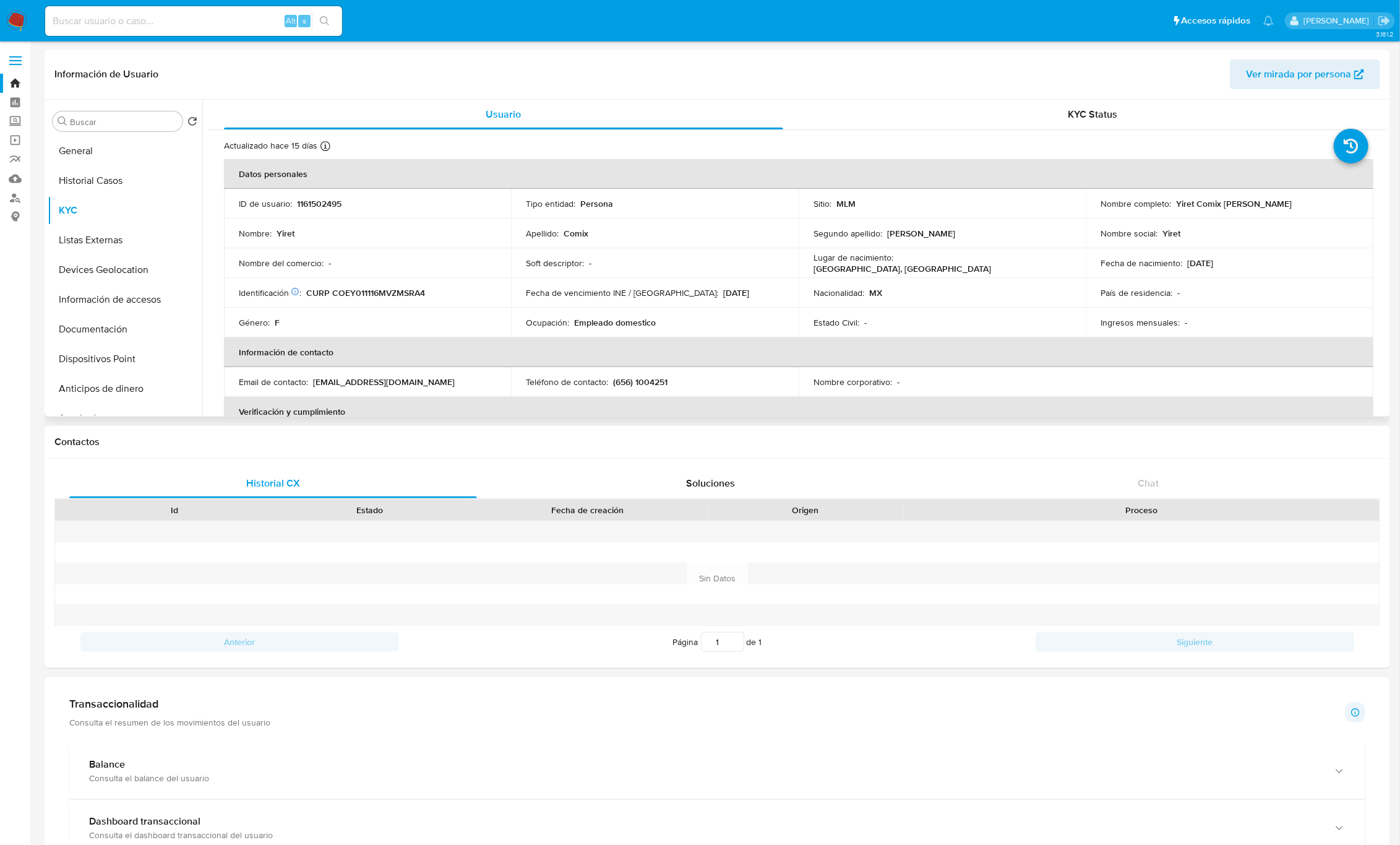
click at [121, 134] on div "Buscar Volver al orden por defecto General Historial Casos KYC Listas Externas …" at bounding box center [125, 258] width 154 height 315
click at [117, 144] on button "General" at bounding box center [120, 151] width 145 height 30
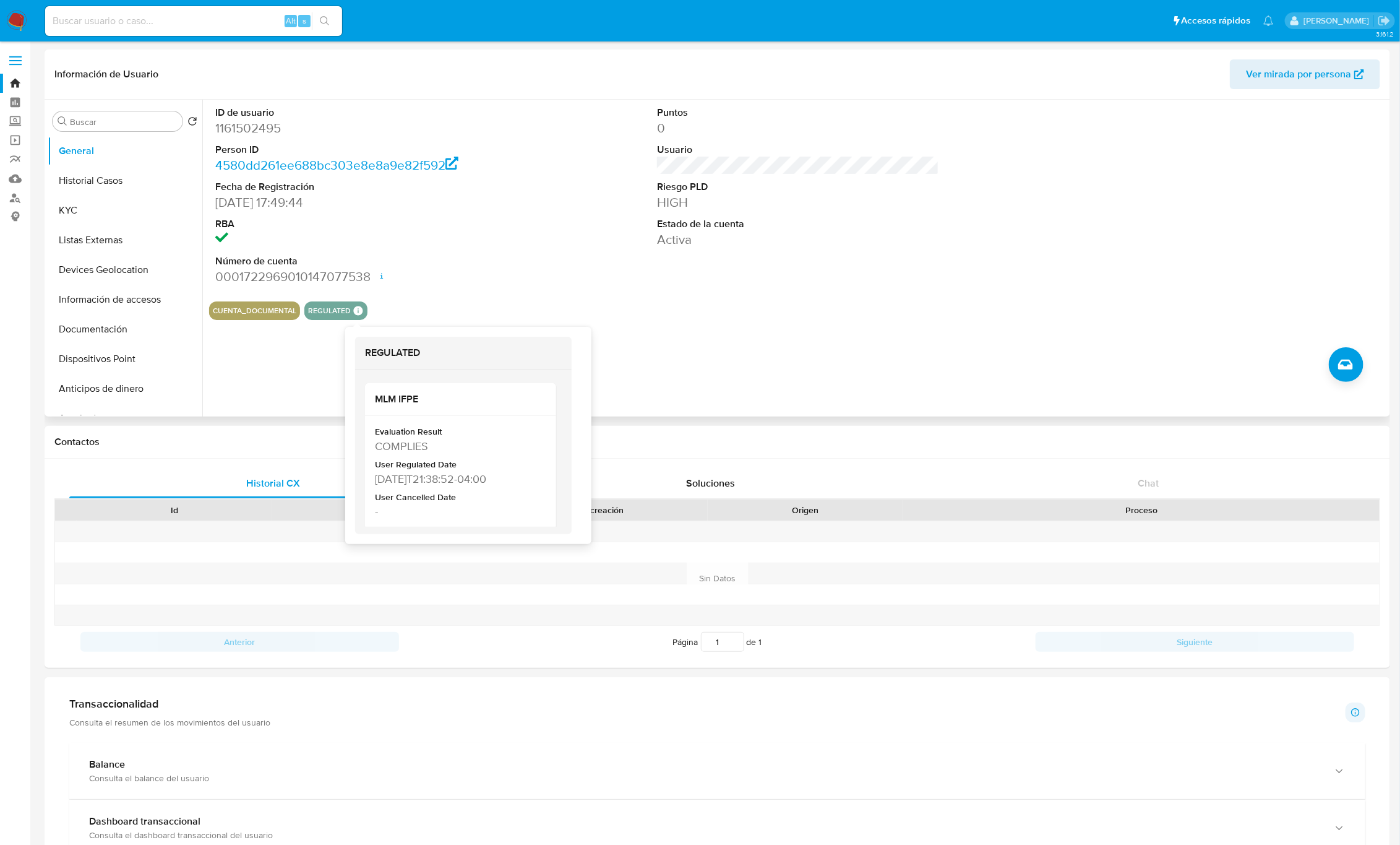
click at [355, 312] on icon at bounding box center [358, 311] width 10 height 10
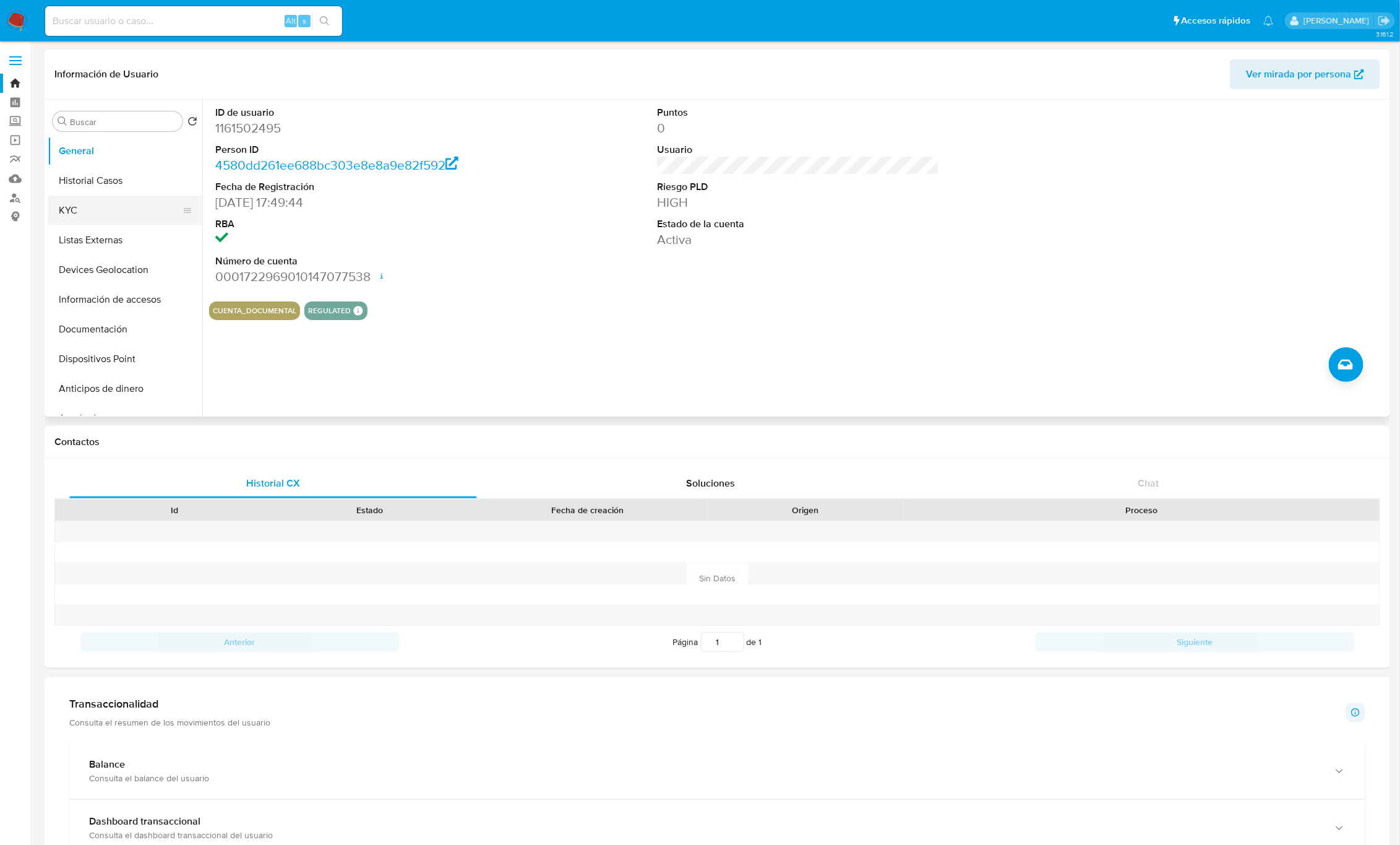
click at [147, 211] on button "KYC" at bounding box center [120, 210] width 145 height 30
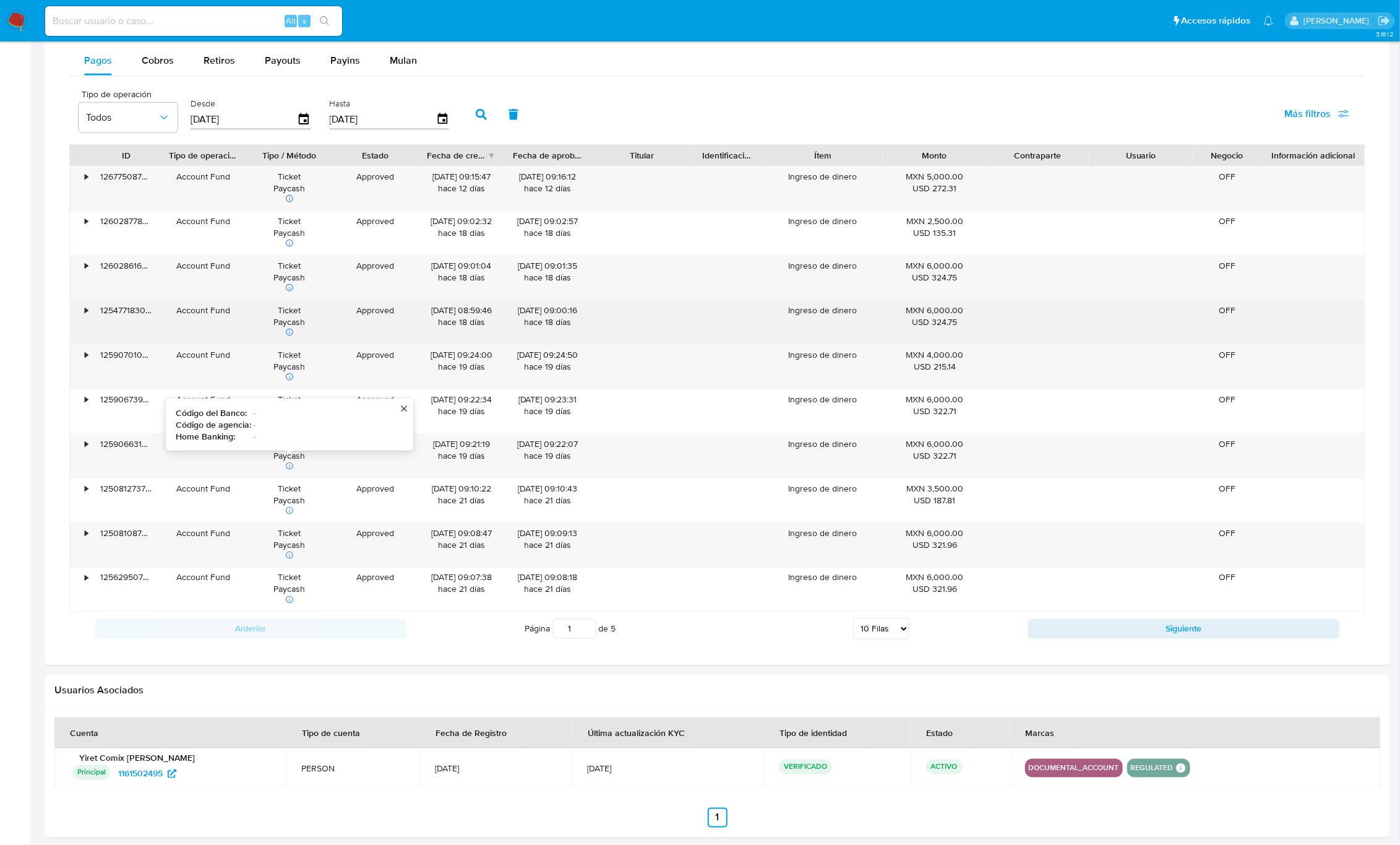
scroll to position [798, 0]
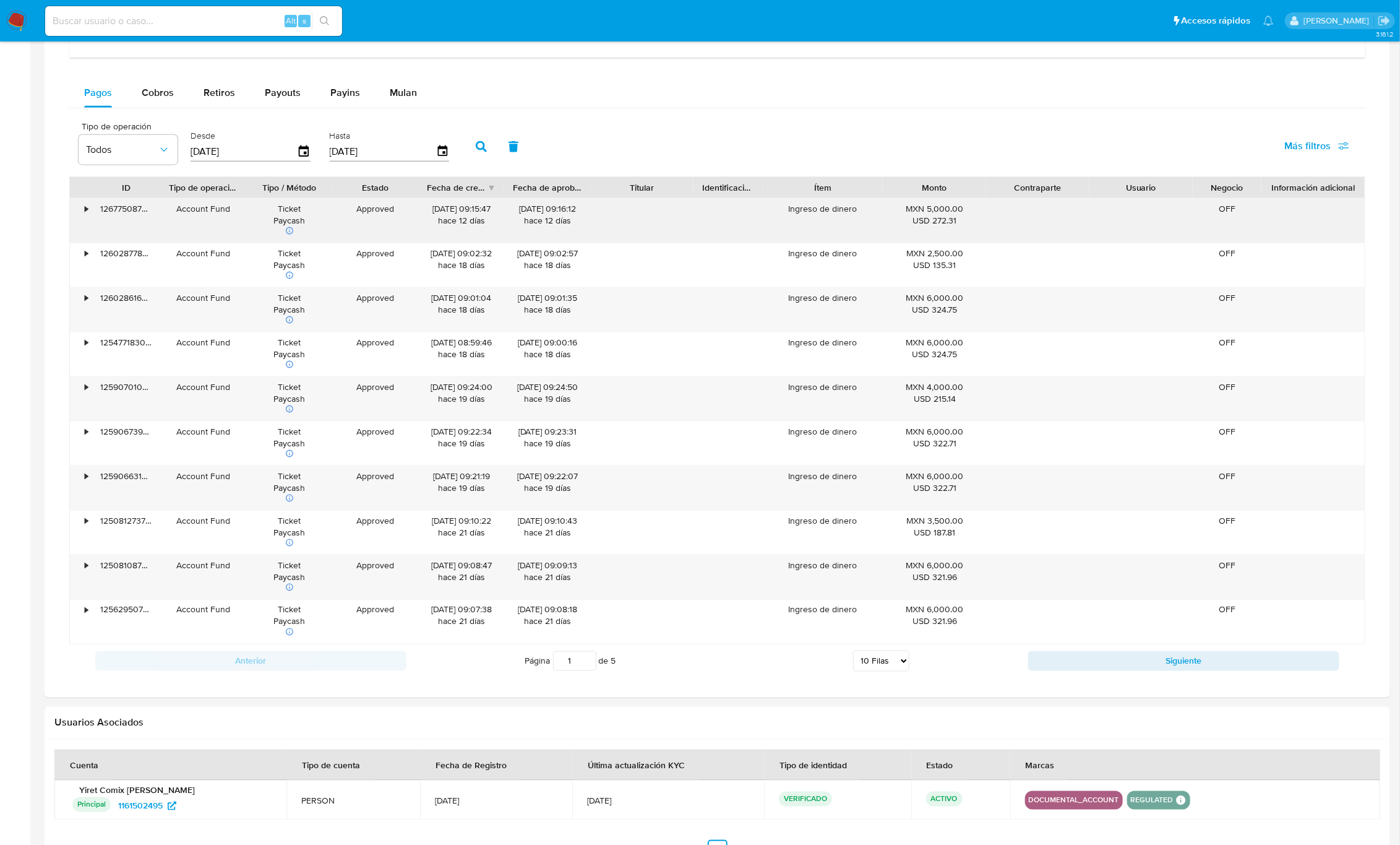
click at [78, 214] on div "•" at bounding box center [80, 220] width 22 height 44
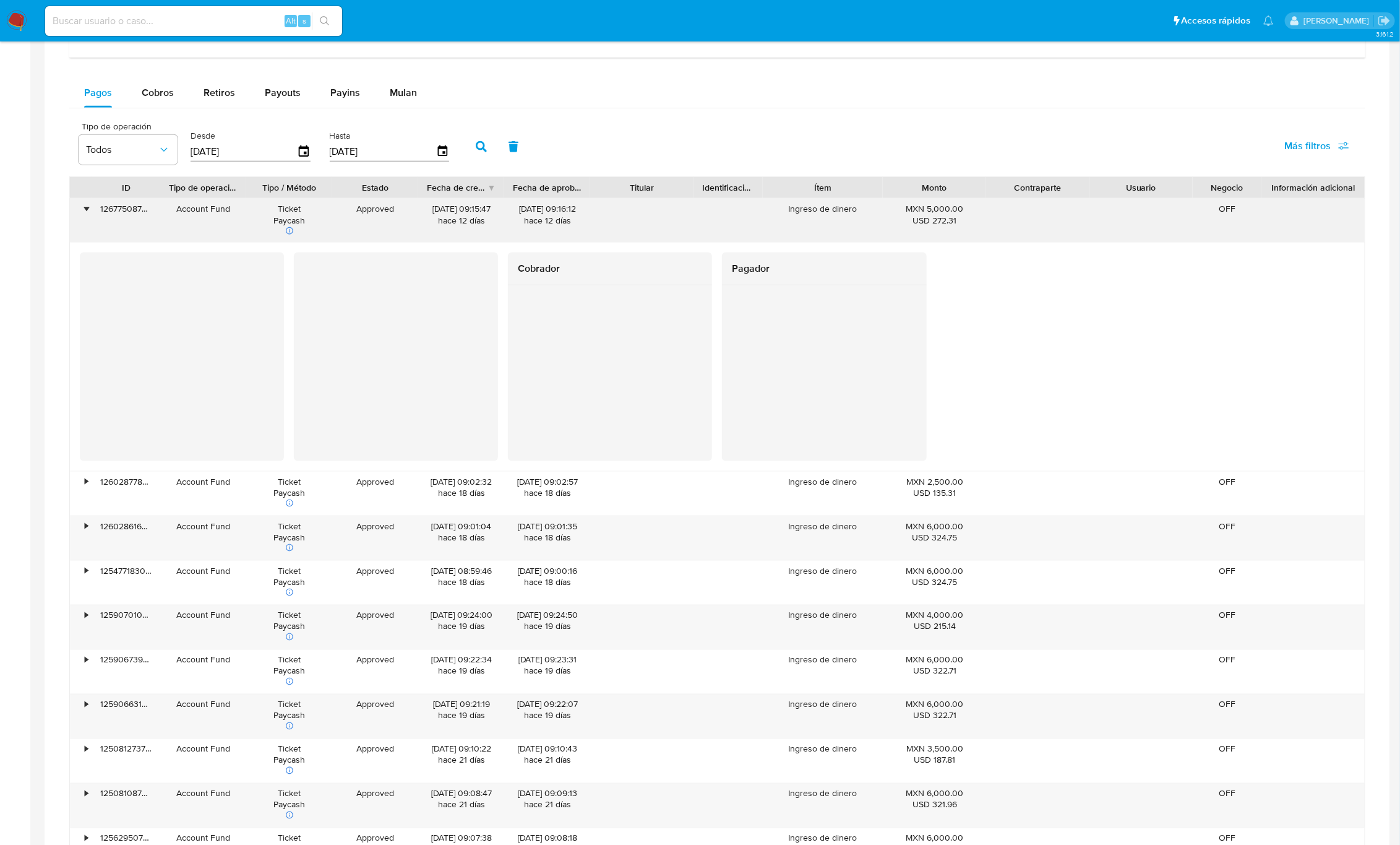
click at [80, 214] on div "•" at bounding box center [80, 220] width 22 height 44
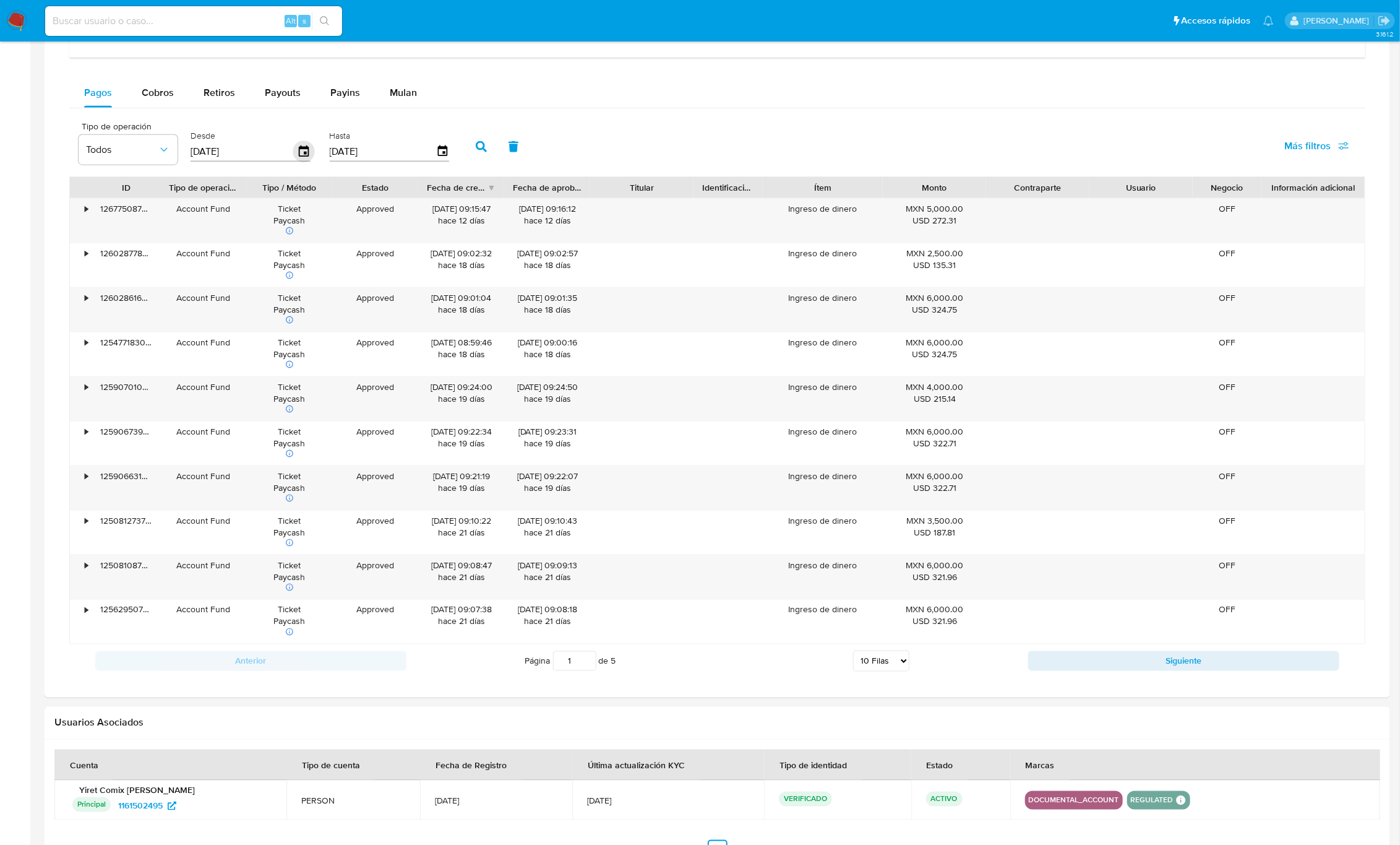
click at [300, 151] on icon "button" at bounding box center [303, 151] width 10 height 11
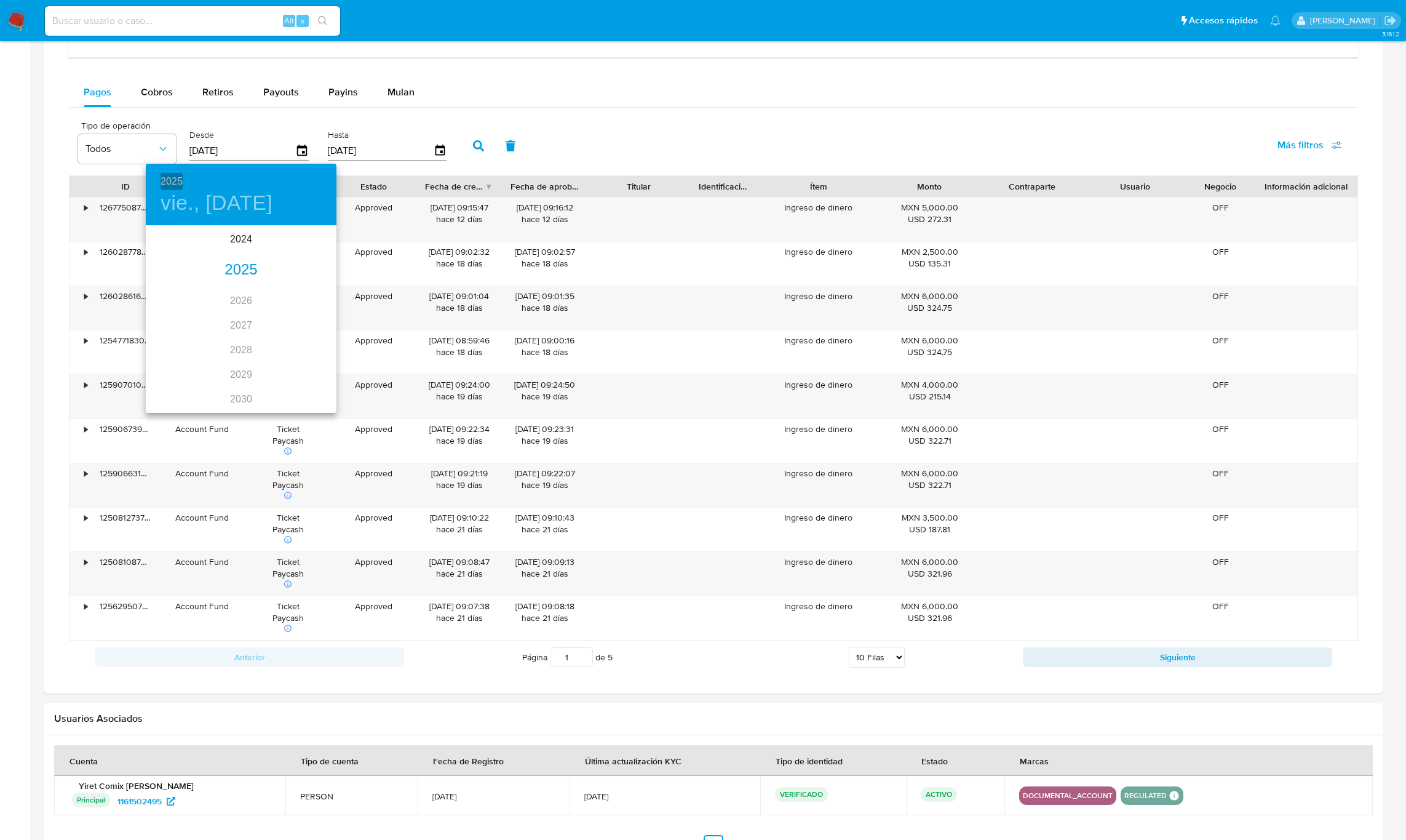
click at [179, 173] on h6 "2025" at bounding box center [171, 181] width 22 height 17
click at [173, 179] on h6 "2025" at bounding box center [171, 181] width 22 height 17
click at [231, 238] on div "2024" at bounding box center [241, 239] width 191 height 25
type input "04/07/2024"
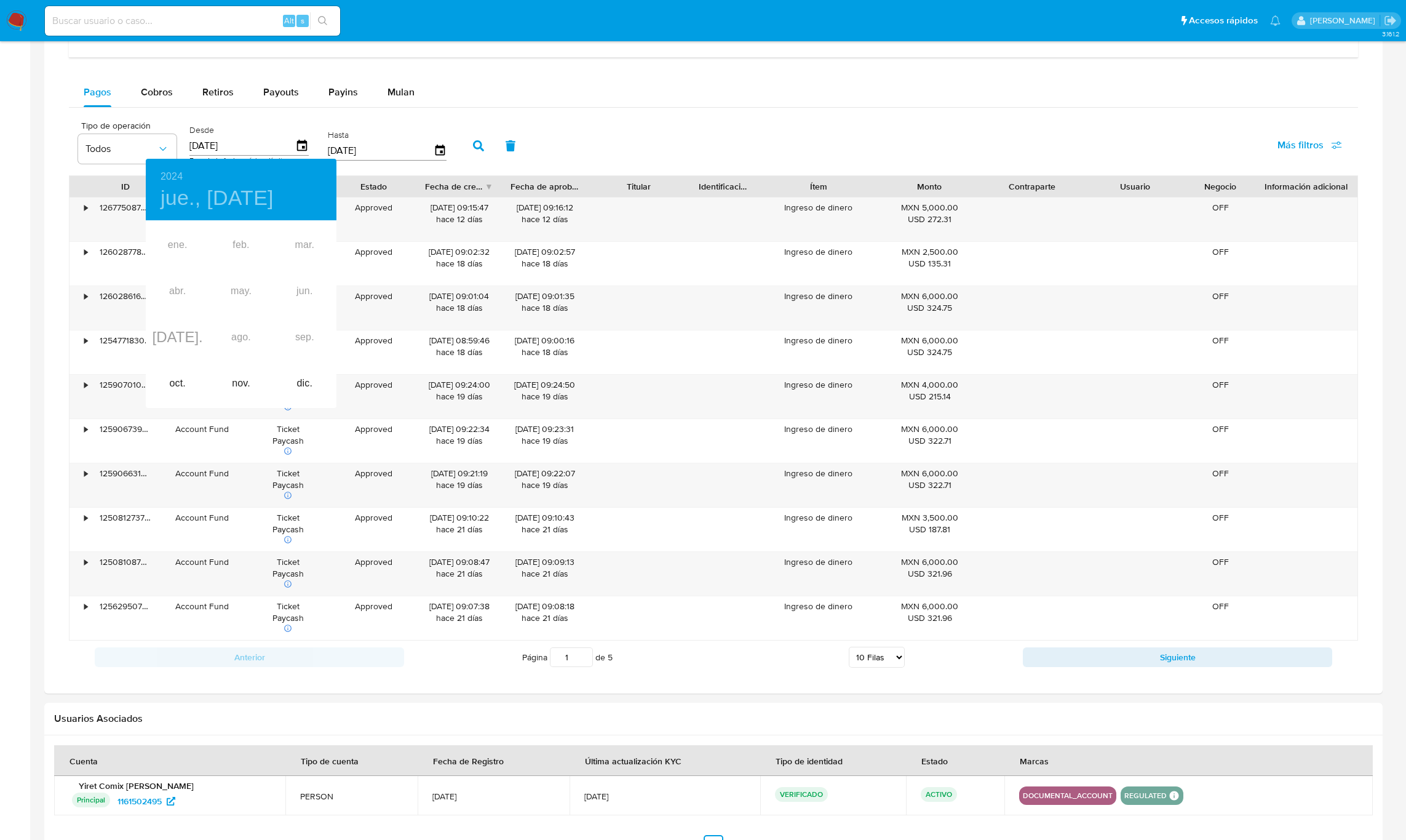
click at [436, 154] on div at bounding box center [703, 420] width 1406 height 840
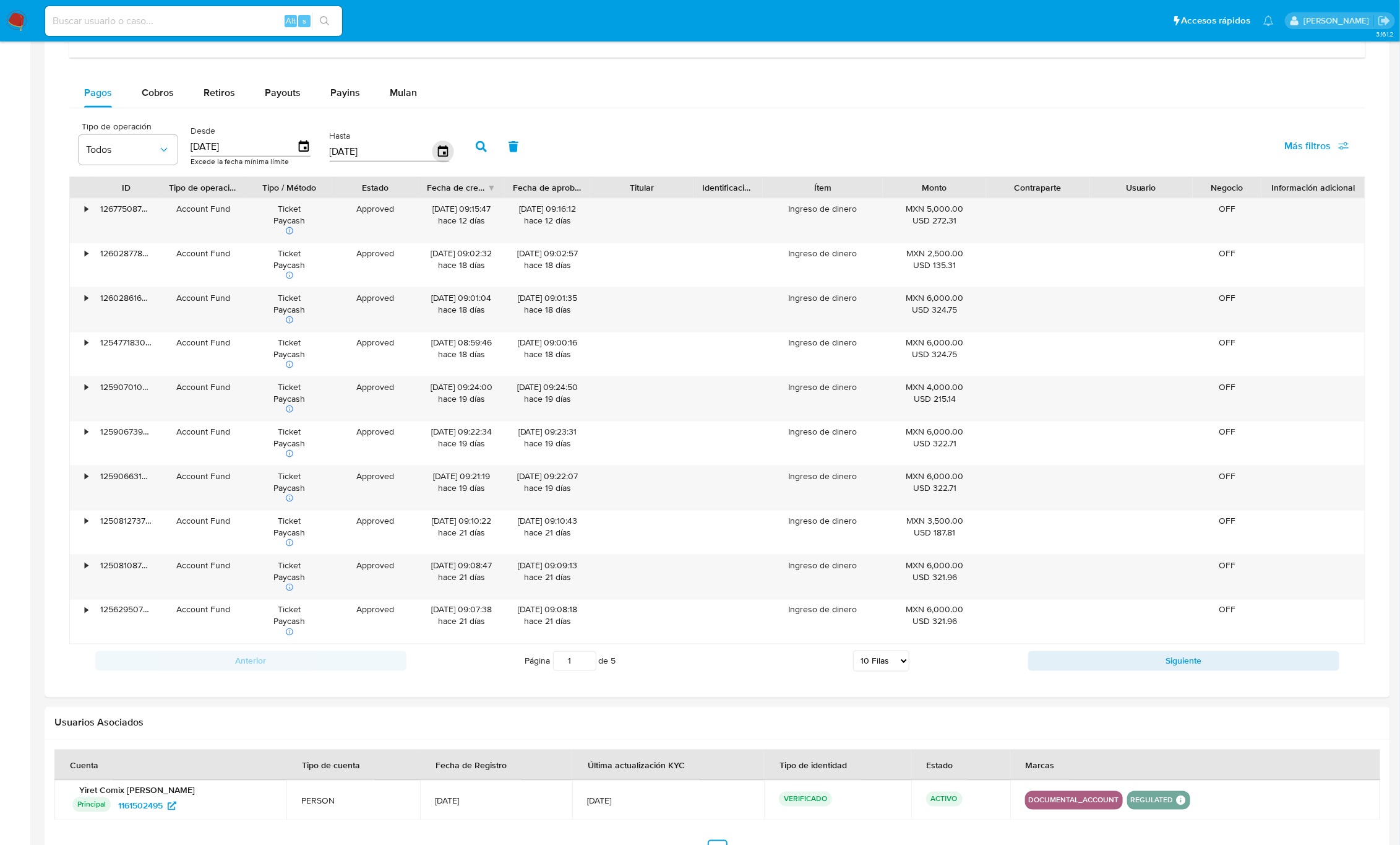
click at [443, 157] on icon "button" at bounding box center [443, 152] width 22 height 22
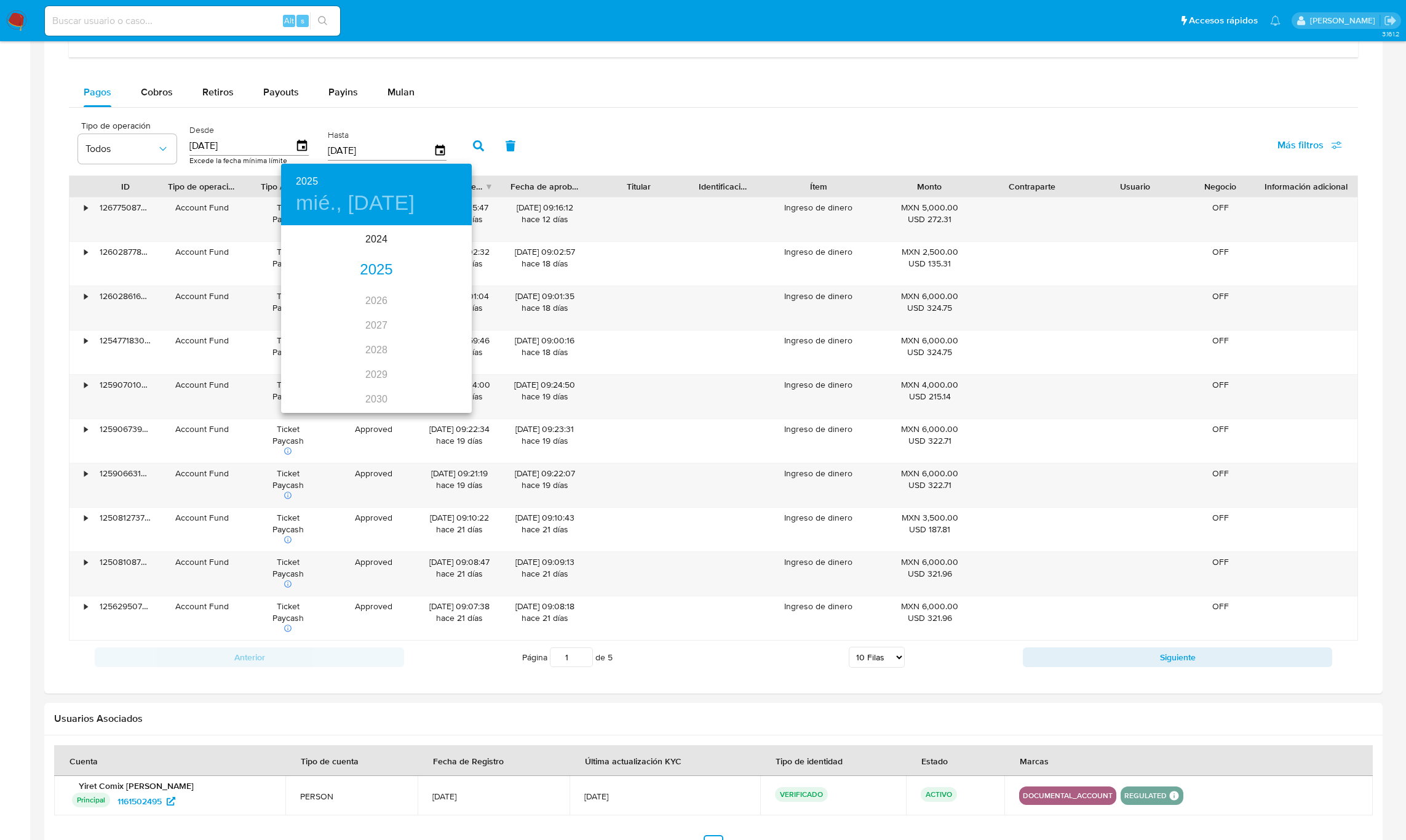
click at [368, 265] on div "2025" at bounding box center [376, 270] width 191 height 25
click at [373, 338] on div "ago." at bounding box center [375, 342] width 64 height 46
click at [452, 377] on p "31" at bounding box center [450, 378] width 9 height 12
type input "31/08/2025"
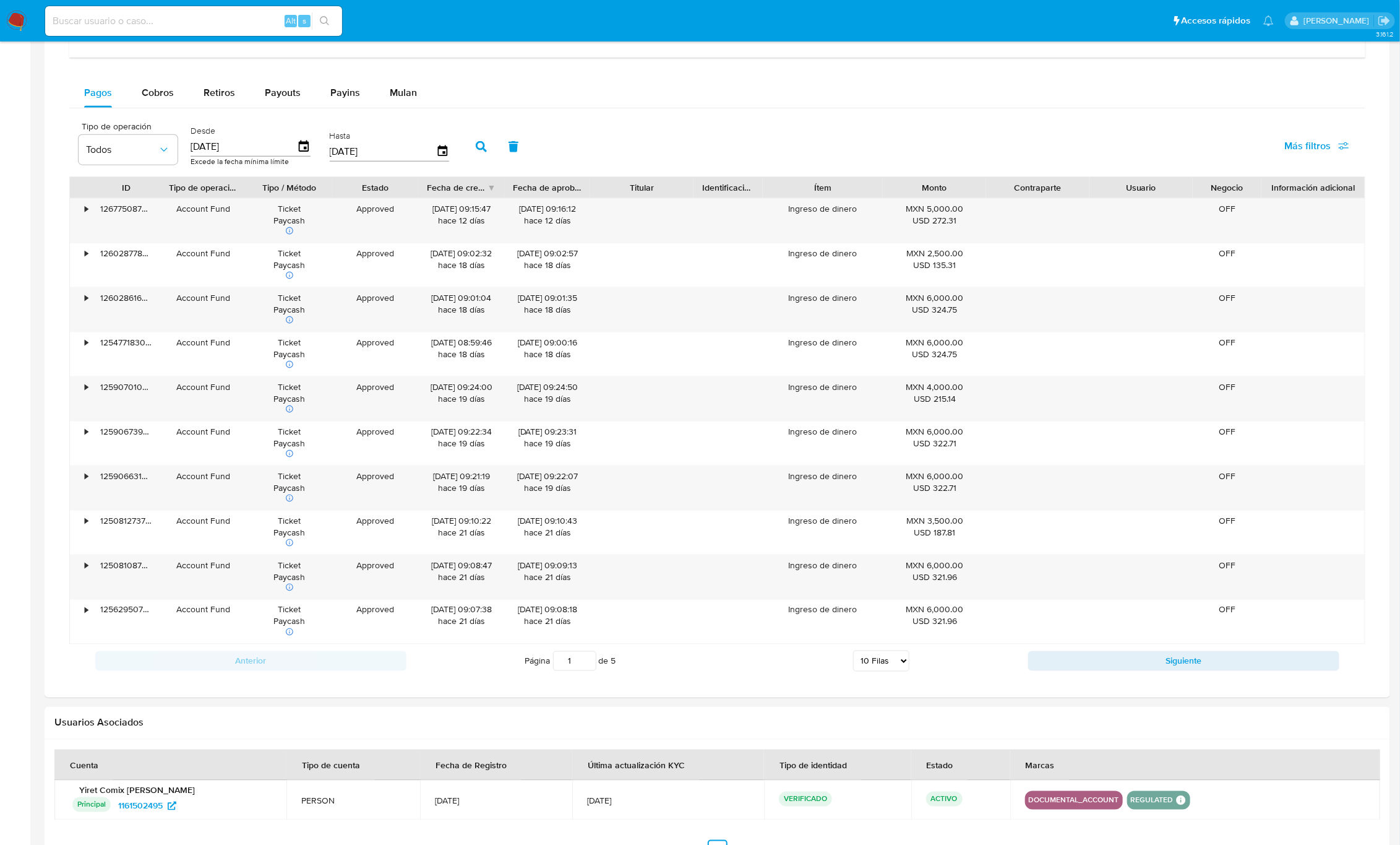
click at [477, 141] on button "button" at bounding box center [482, 146] width 32 height 30
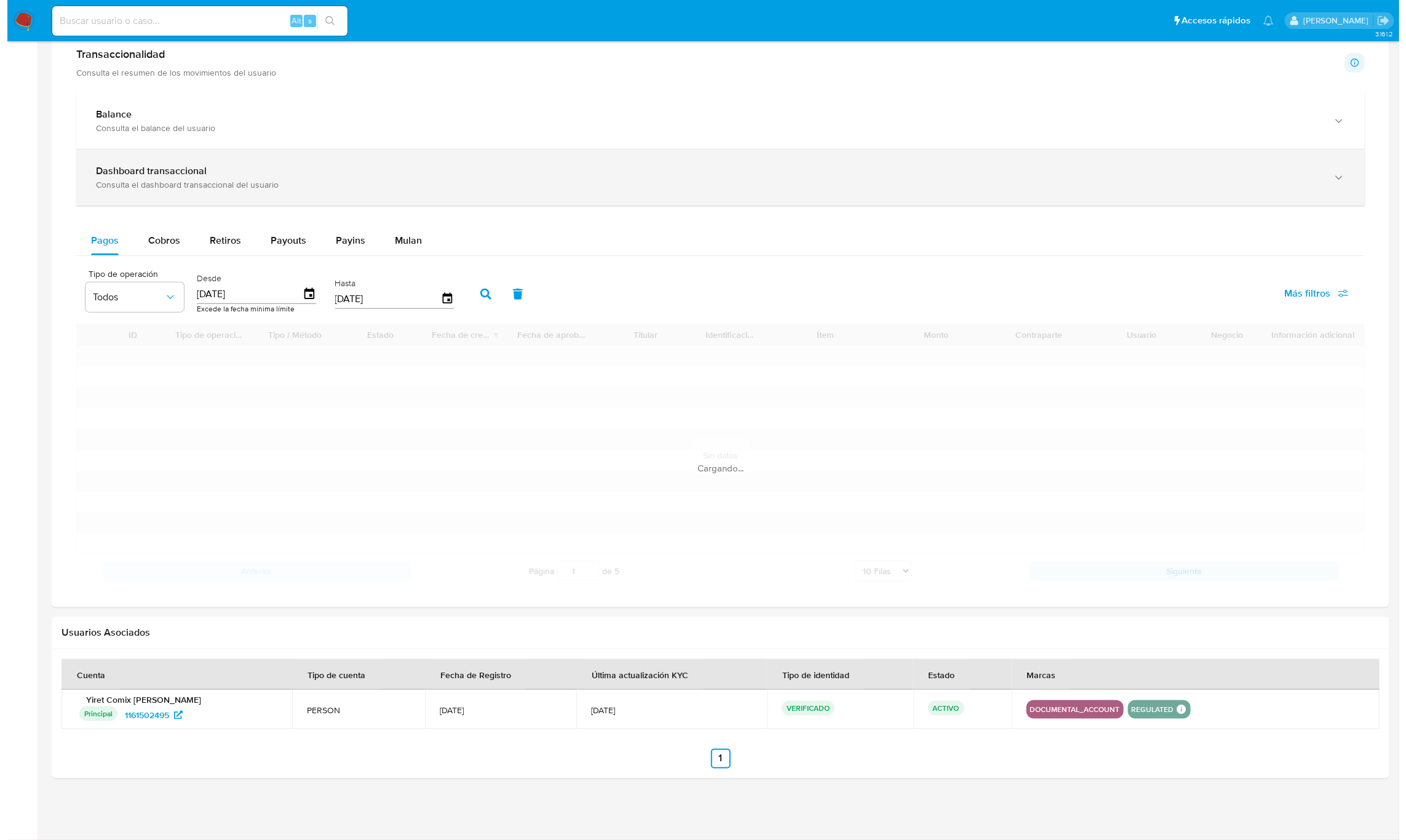
scroll to position [650, 0]
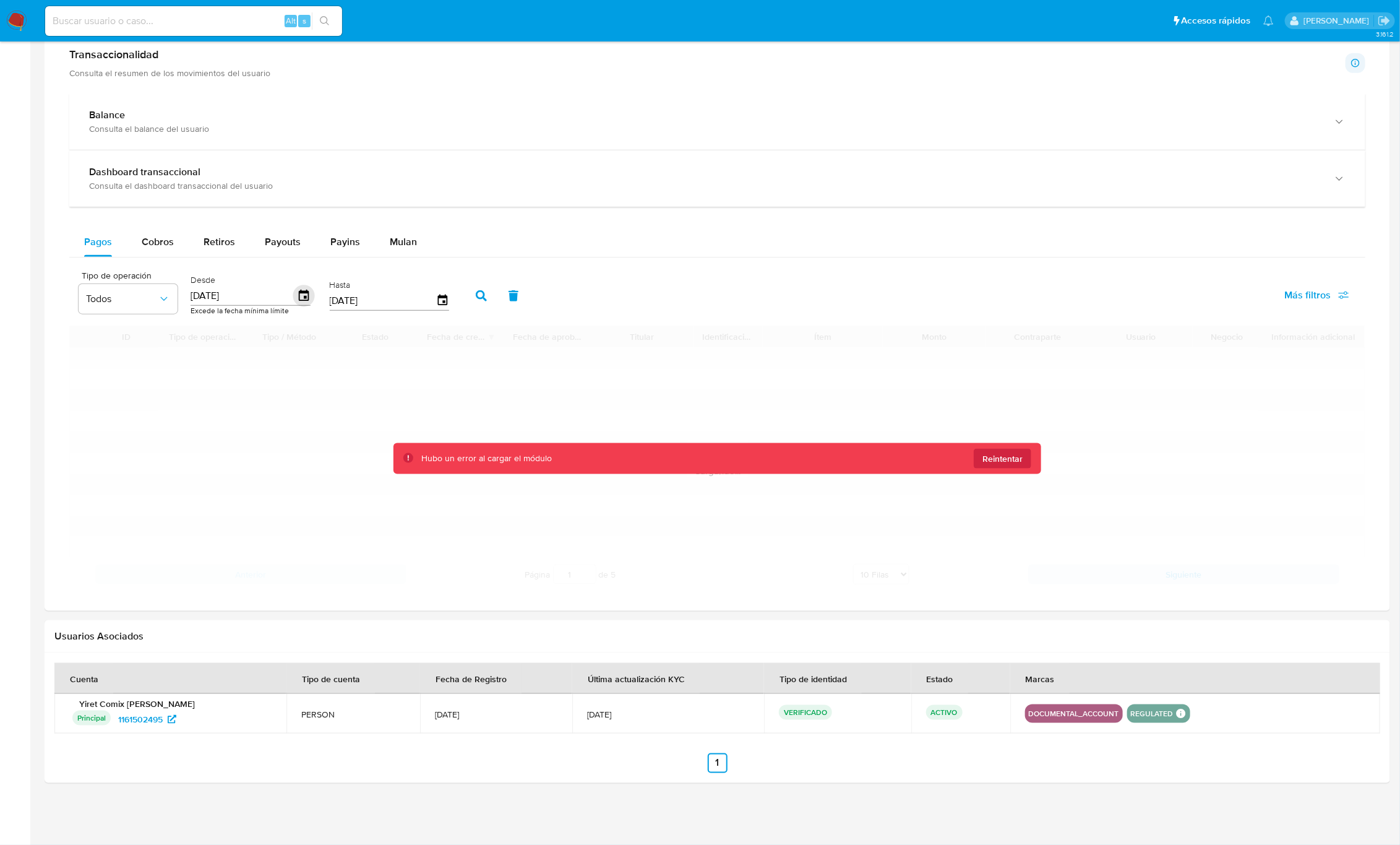
click at [297, 294] on icon "button" at bounding box center [304, 296] width 22 height 22
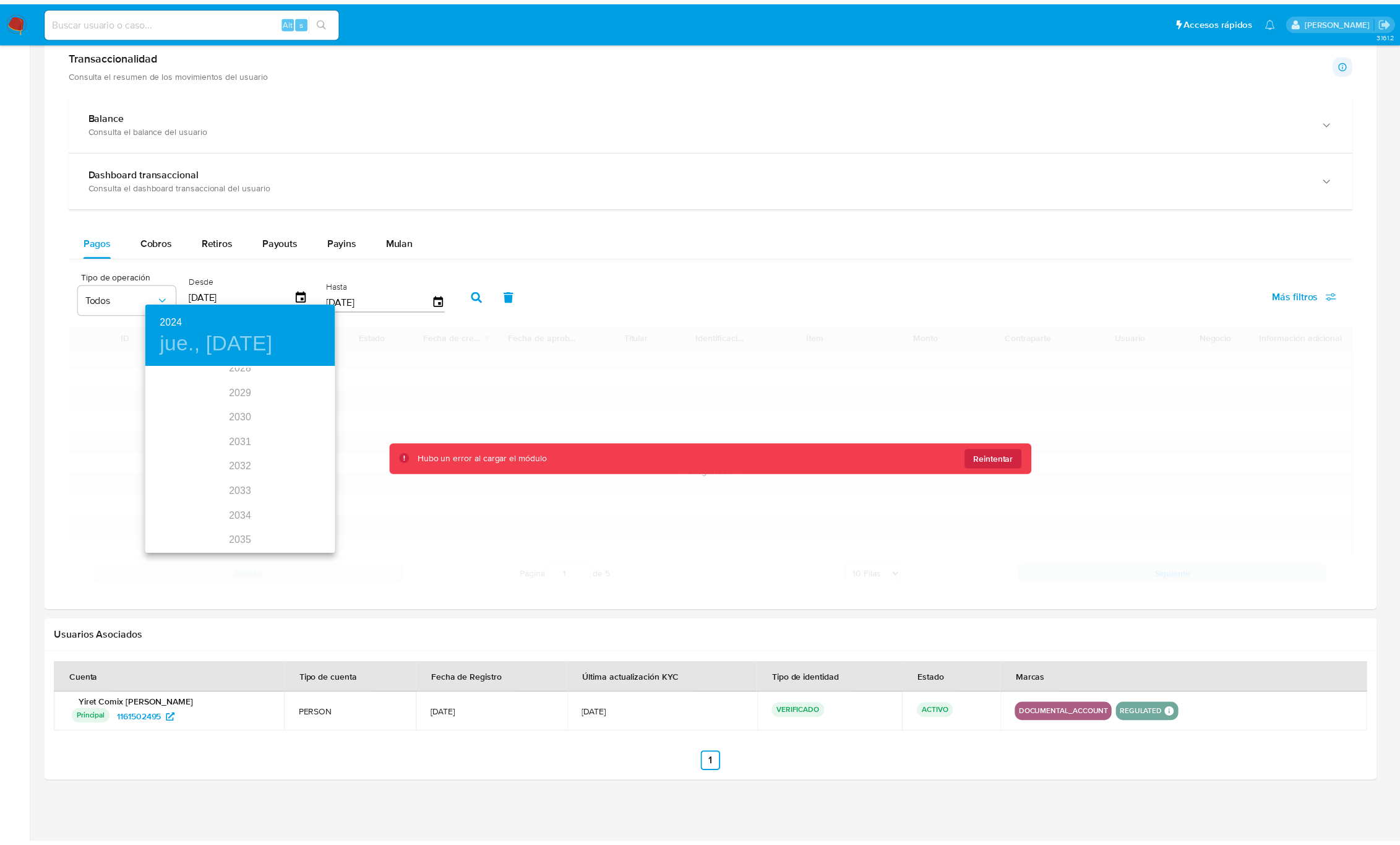
scroll to position [0, 0]
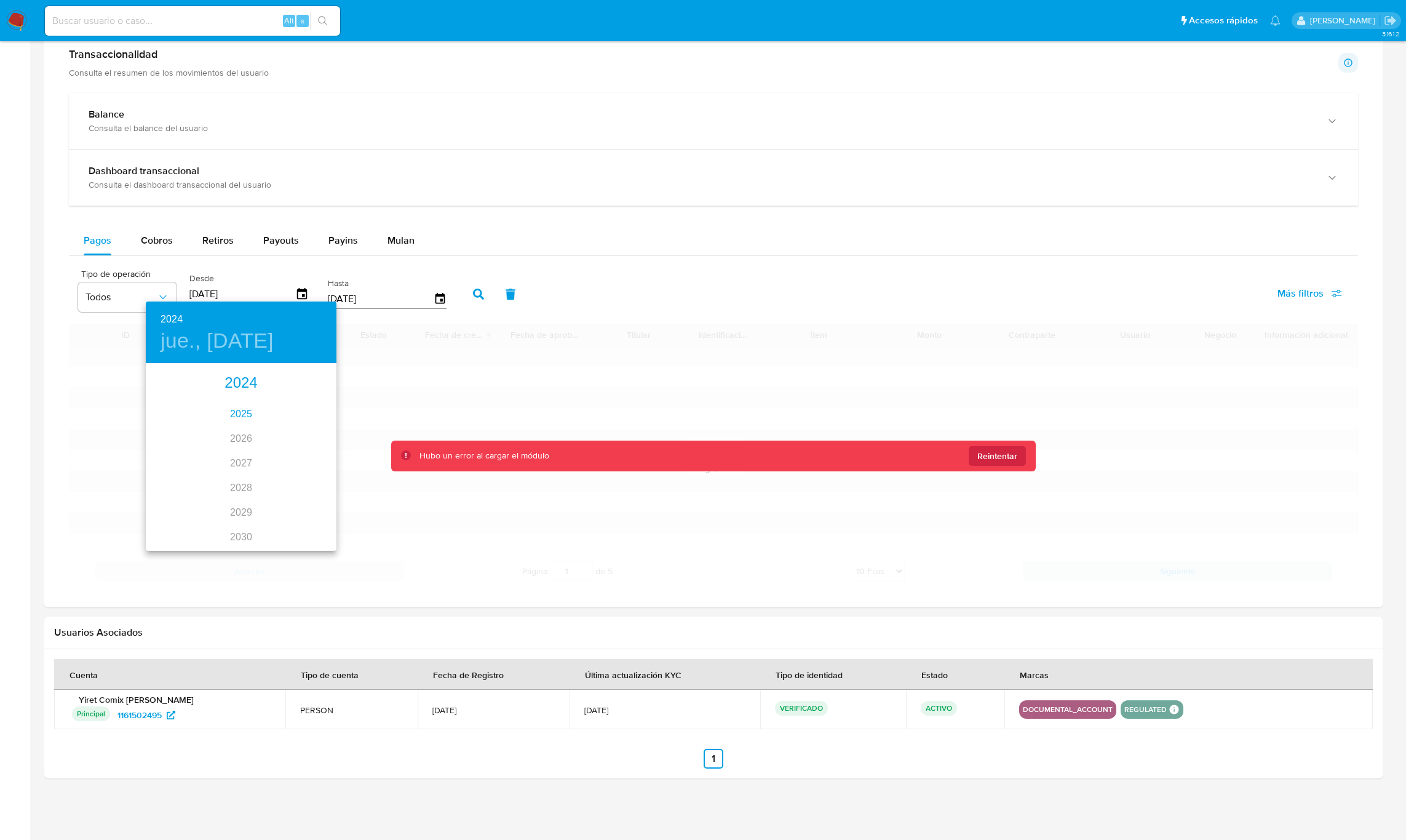
click at [239, 412] on div "2025" at bounding box center [241, 414] width 191 height 25
click at [171, 395] on div "ene." at bounding box center [177, 393] width 64 height 46
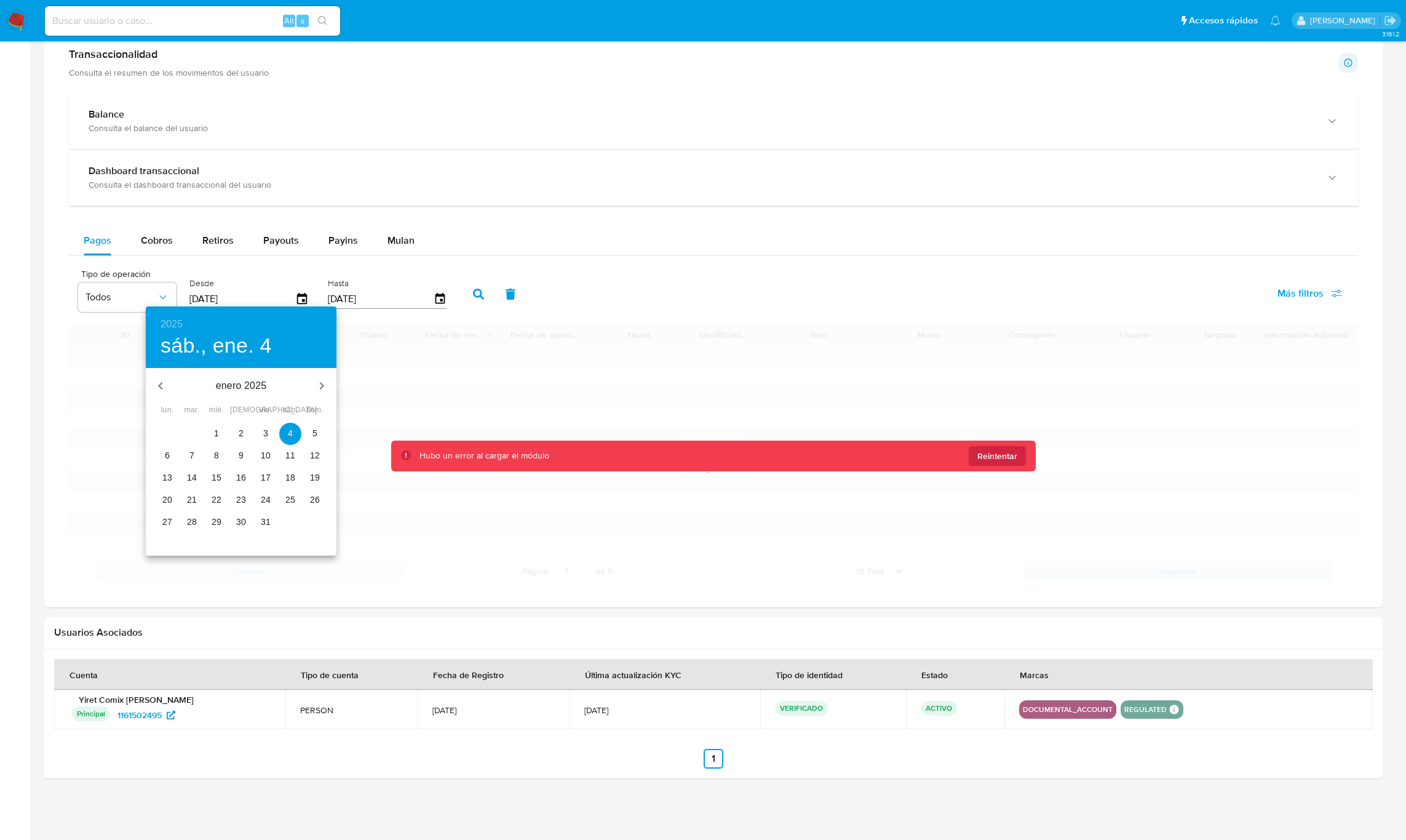
click at [220, 430] on span "1" at bounding box center [216, 432] width 22 height 12
type input "01/01/2025"
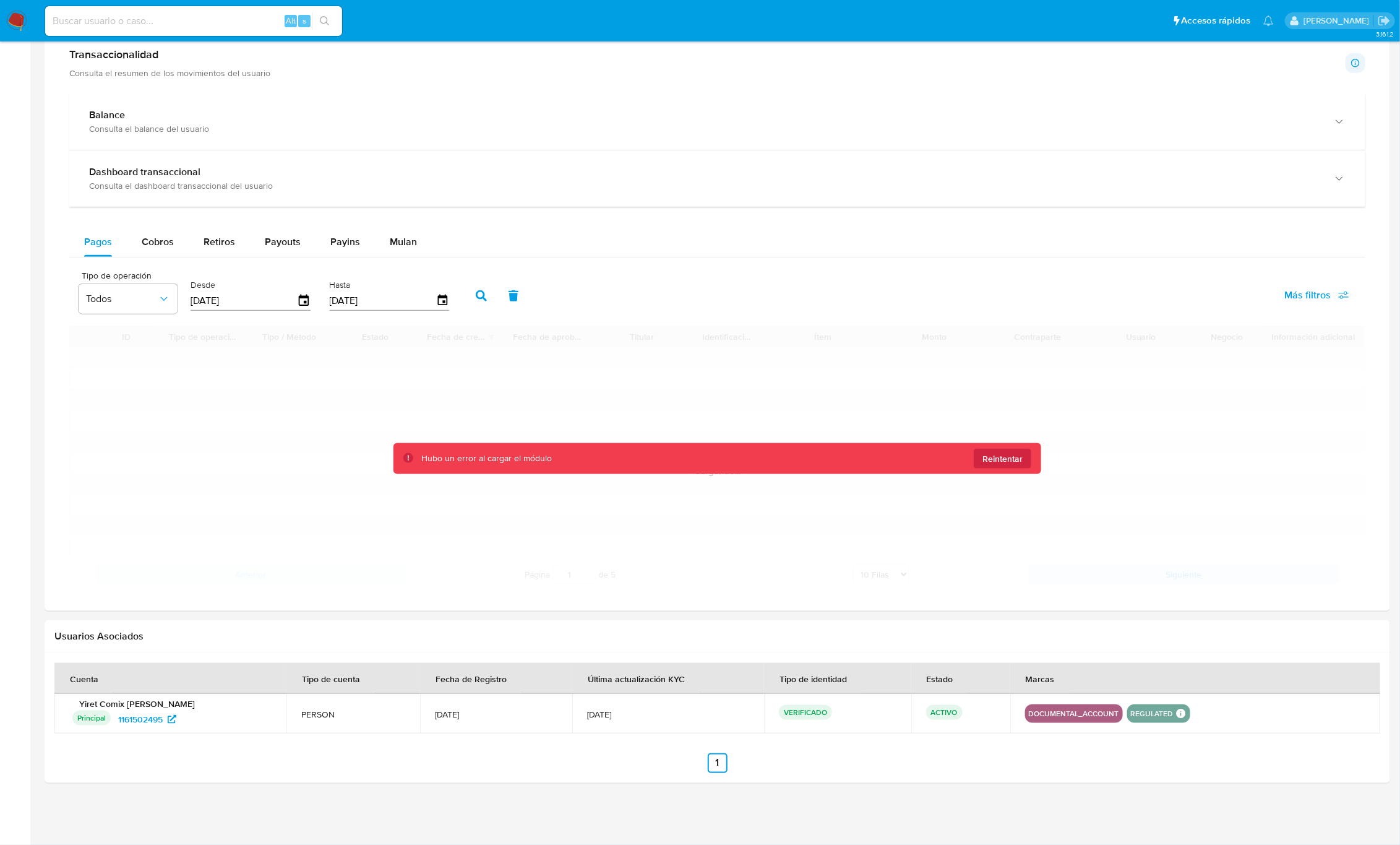
click at [467, 294] on button "button" at bounding box center [482, 296] width 32 height 30
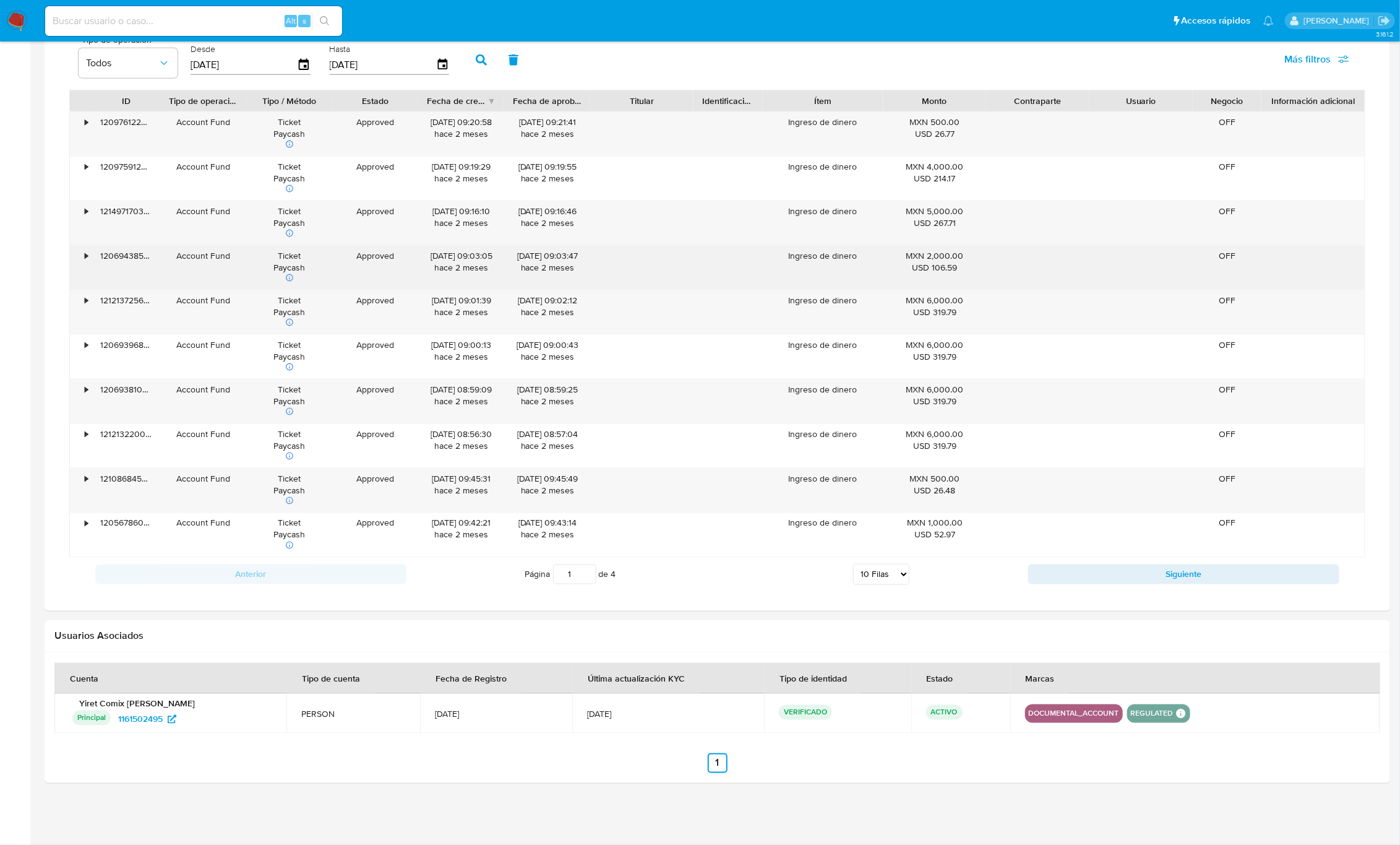
scroll to position [706, 0]
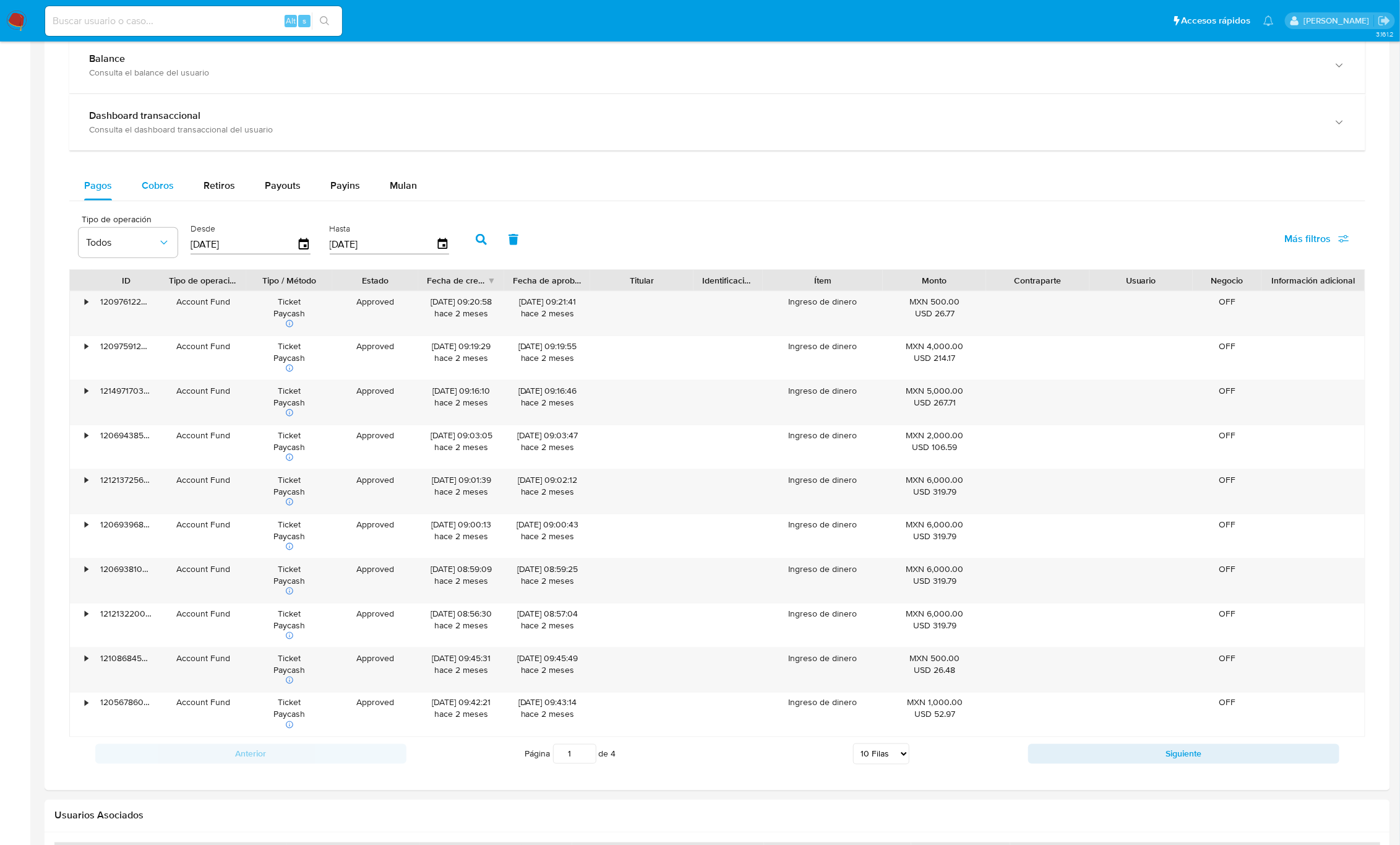
drag, startPoint x: 164, startPoint y: 193, endPoint x: 182, endPoint y: 195, distance: 18.1
click at [167, 193] on span "Cobros" at bounding box center [158, 185] width 32 height 14
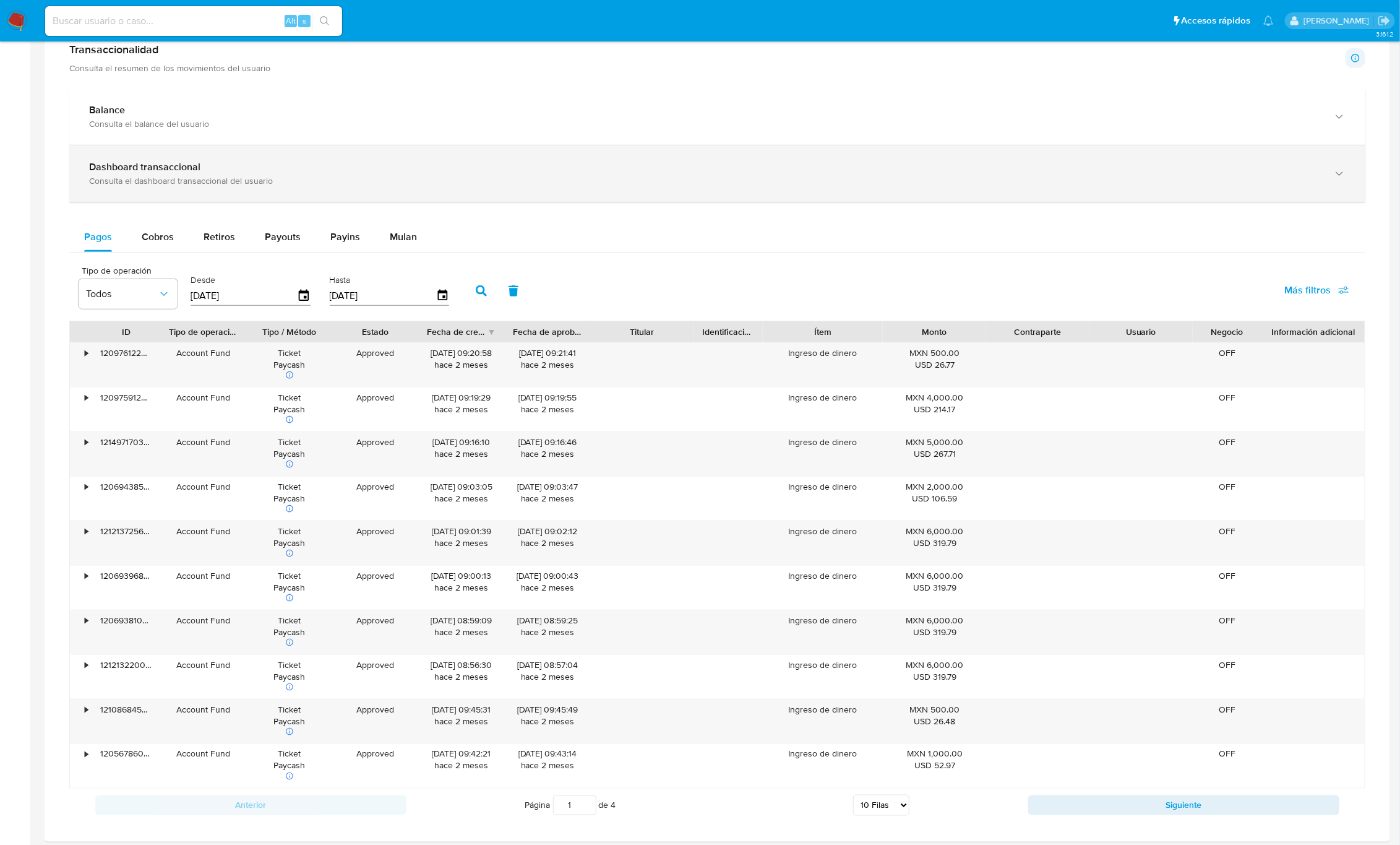
select select "10"
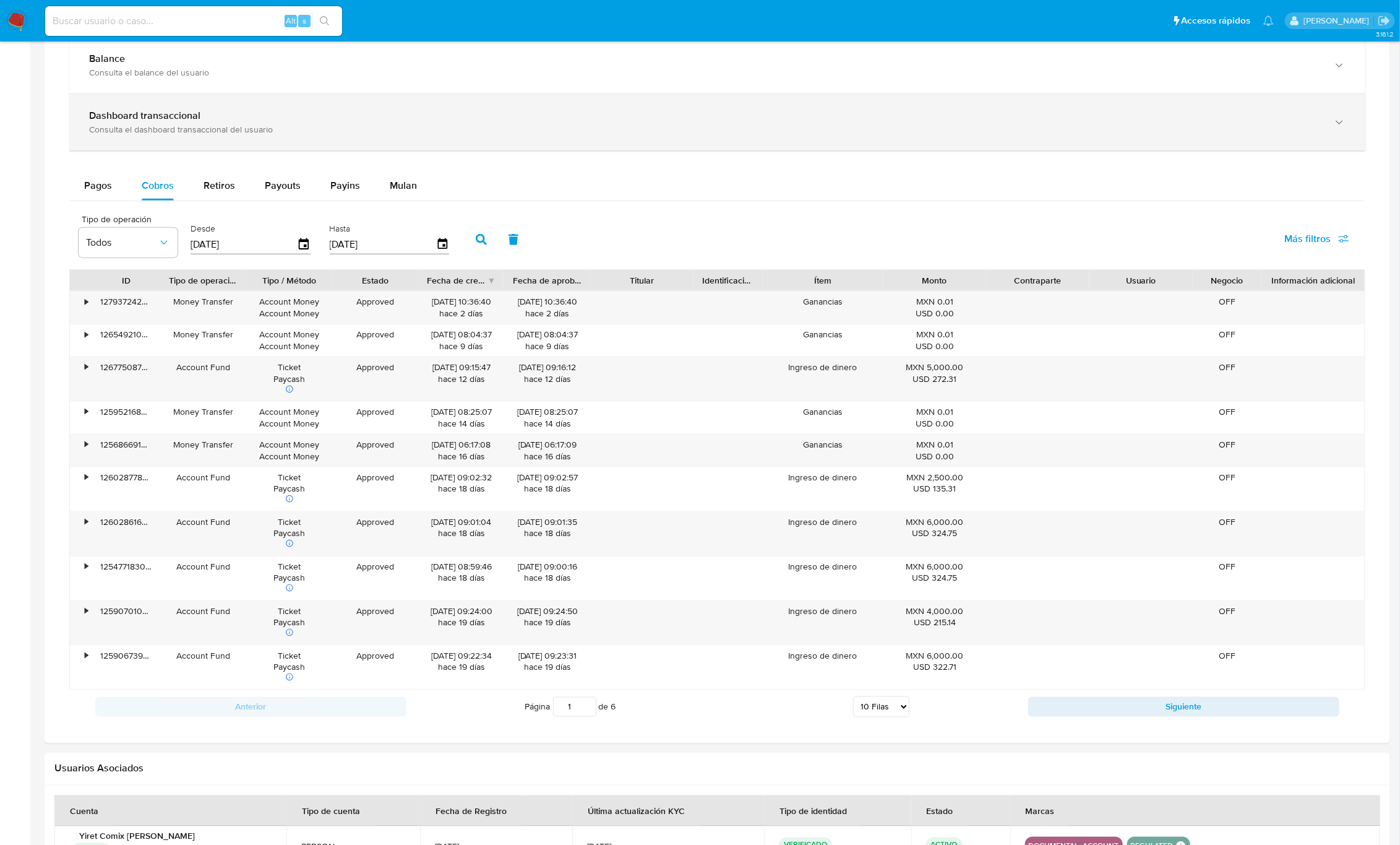
drag, startPoint x: 286, startPoint y: 188, endPoint x: 312, endPoint y: 186, distance: 26.1
click at [286, 188] on span "Payouts" at bounding box center [283, 185] width 36 height 14
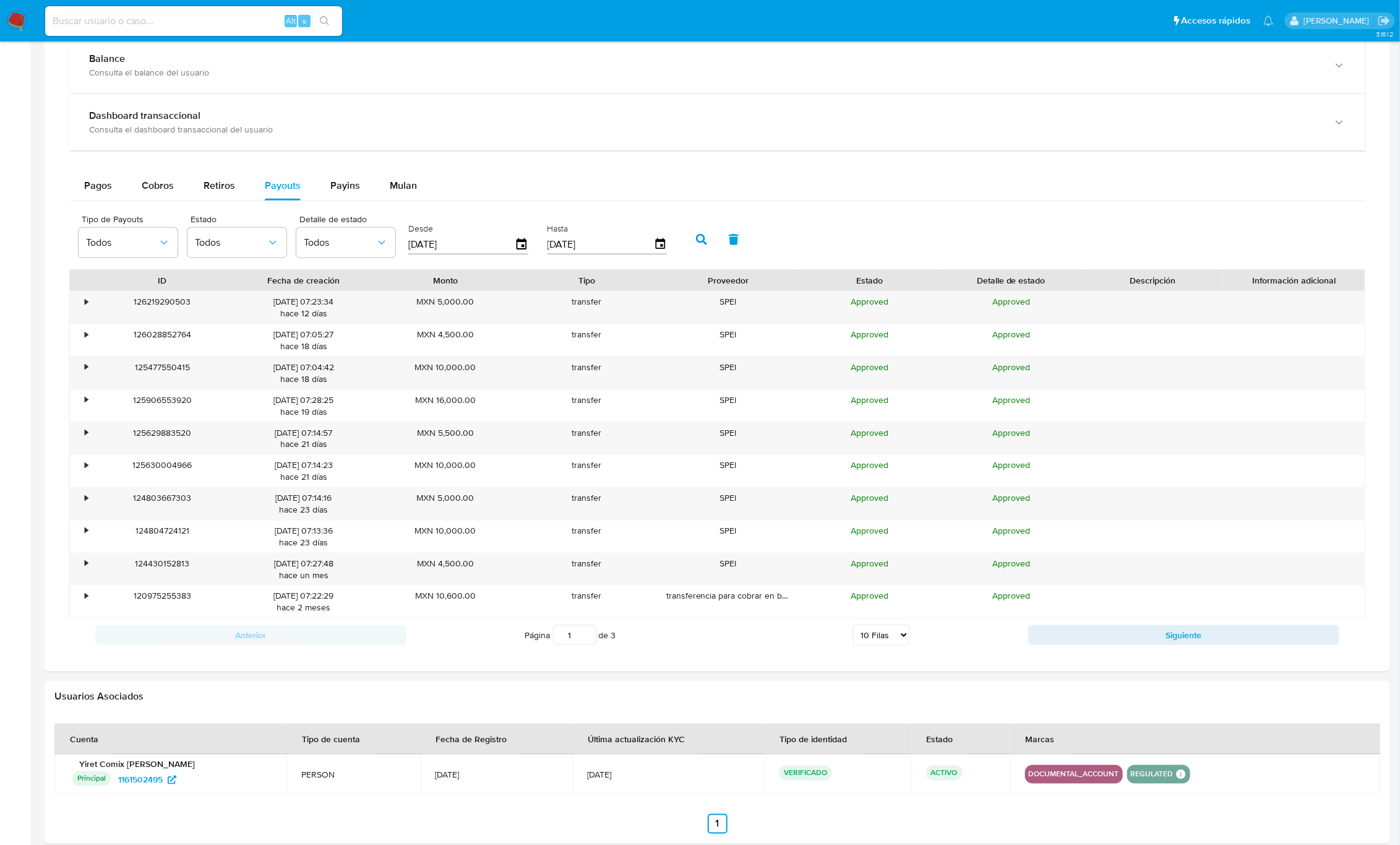
click at [902, 563] on select "5 Filas 10 Filas 20 Filas 25 Filas 50 Filas 100 Filas" at bounding box center [881, 635] width 56 height 21
select select "100"
click at [854, 563] on select "5 Filas 10 Filas 20 Filas 25 Filas 50 Filas 100 Filas" at bounding box center [881, 635] width 56 height 21
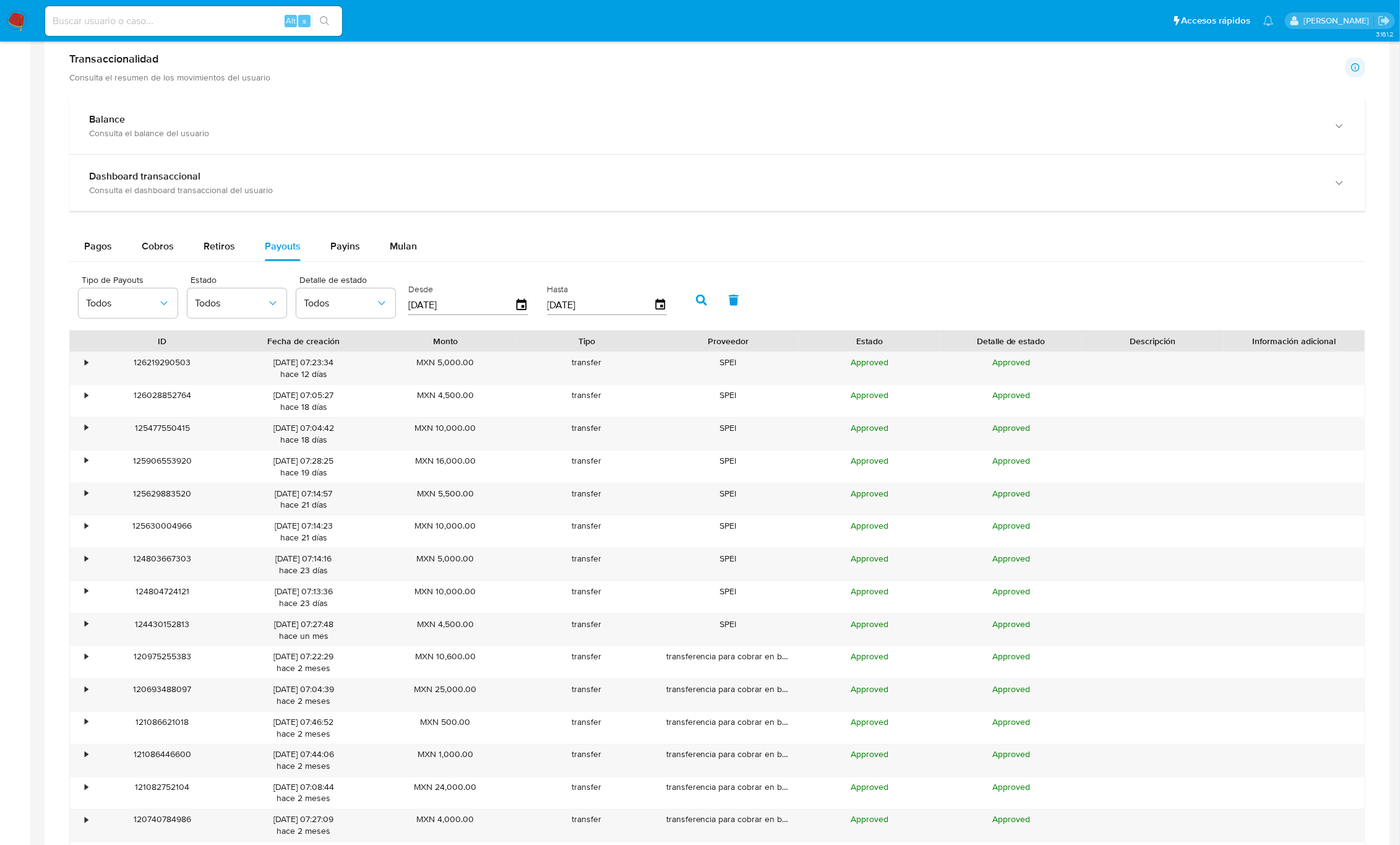
scroll to position [612, 0]
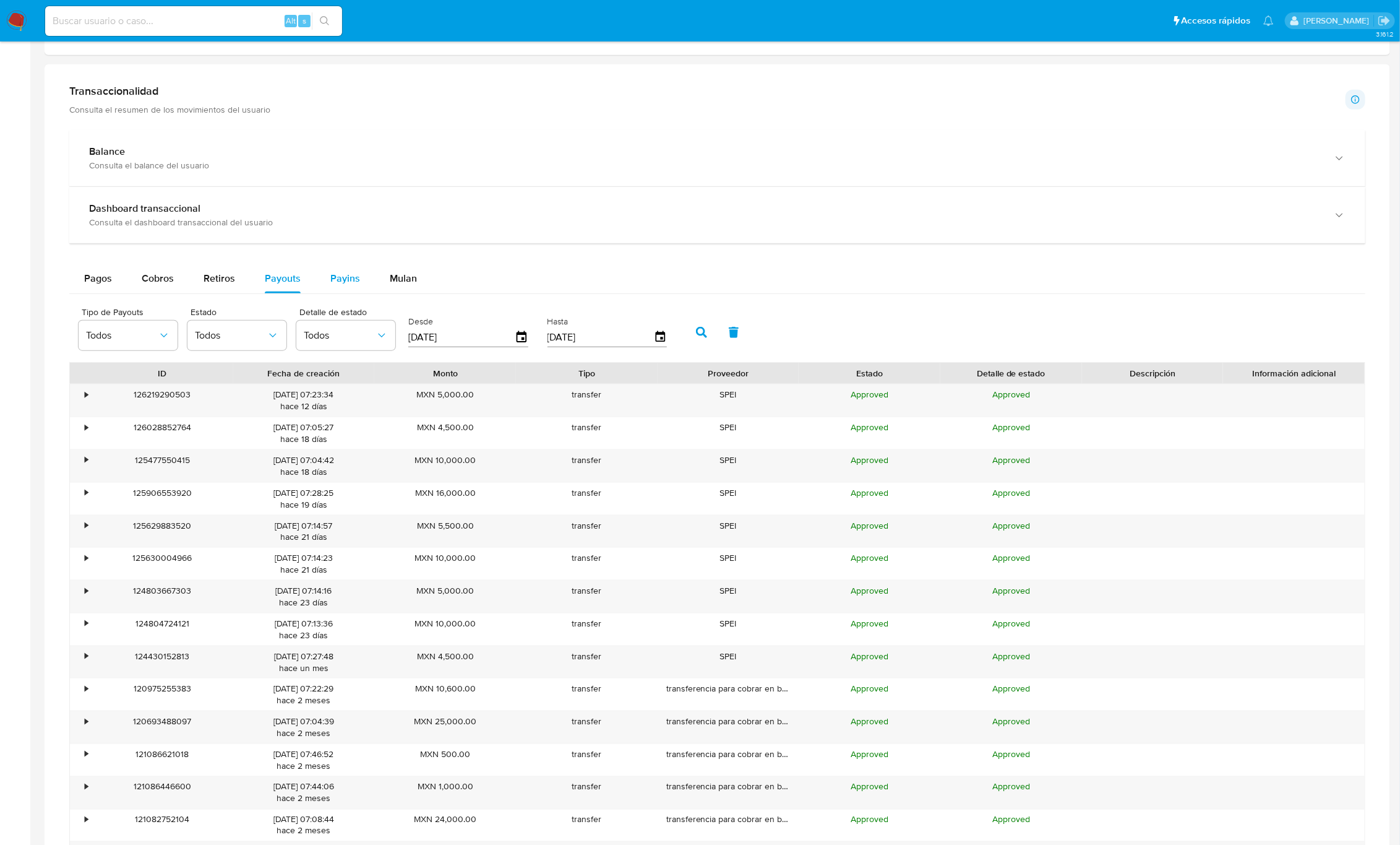
click at [352, 285] on span "Payins" at bounding box center [344, 278] width 30 height 14
select select "10"
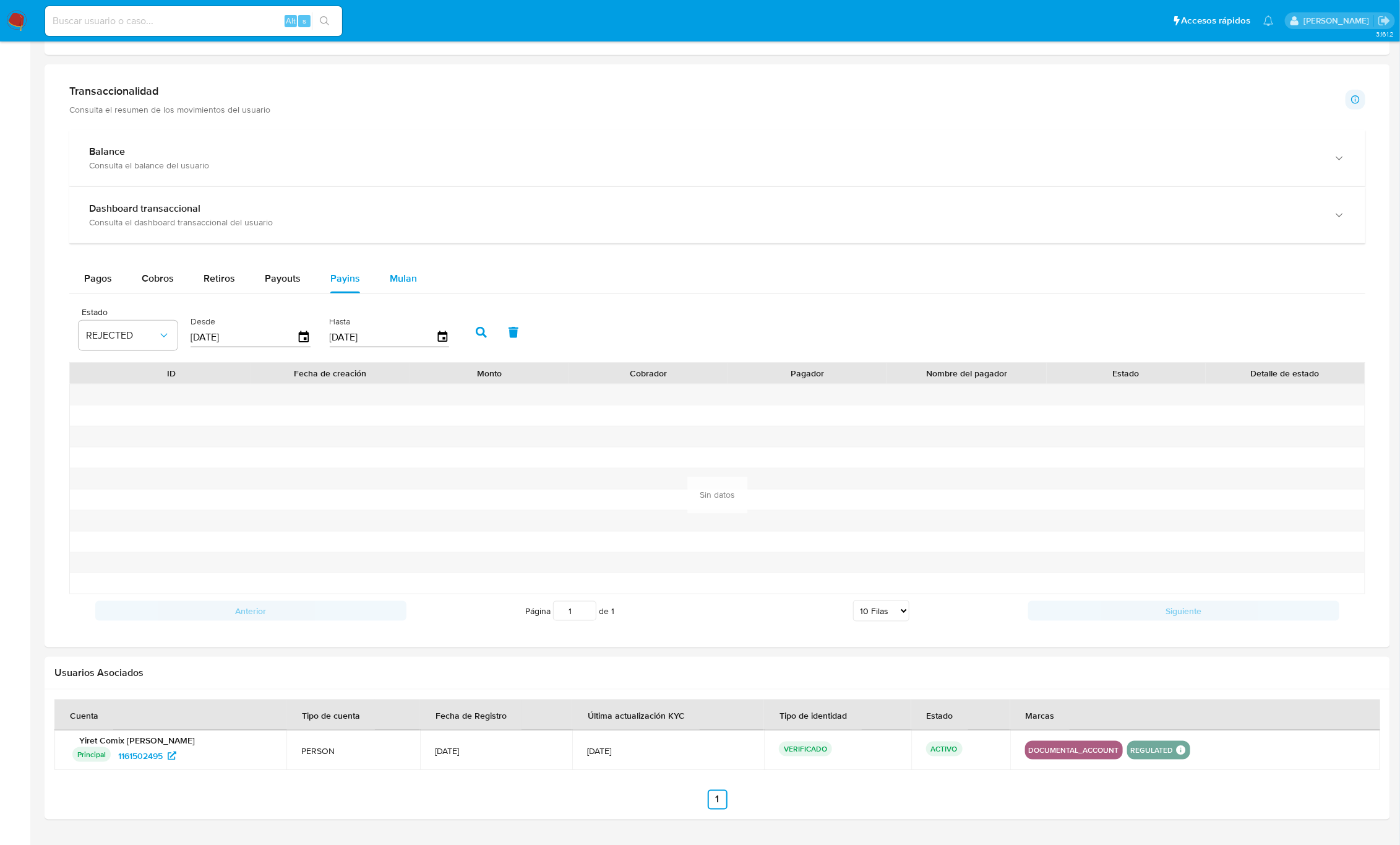
click at [402, 281] on span "Mulan" at bounding box center [403, 278] width 28 height 14
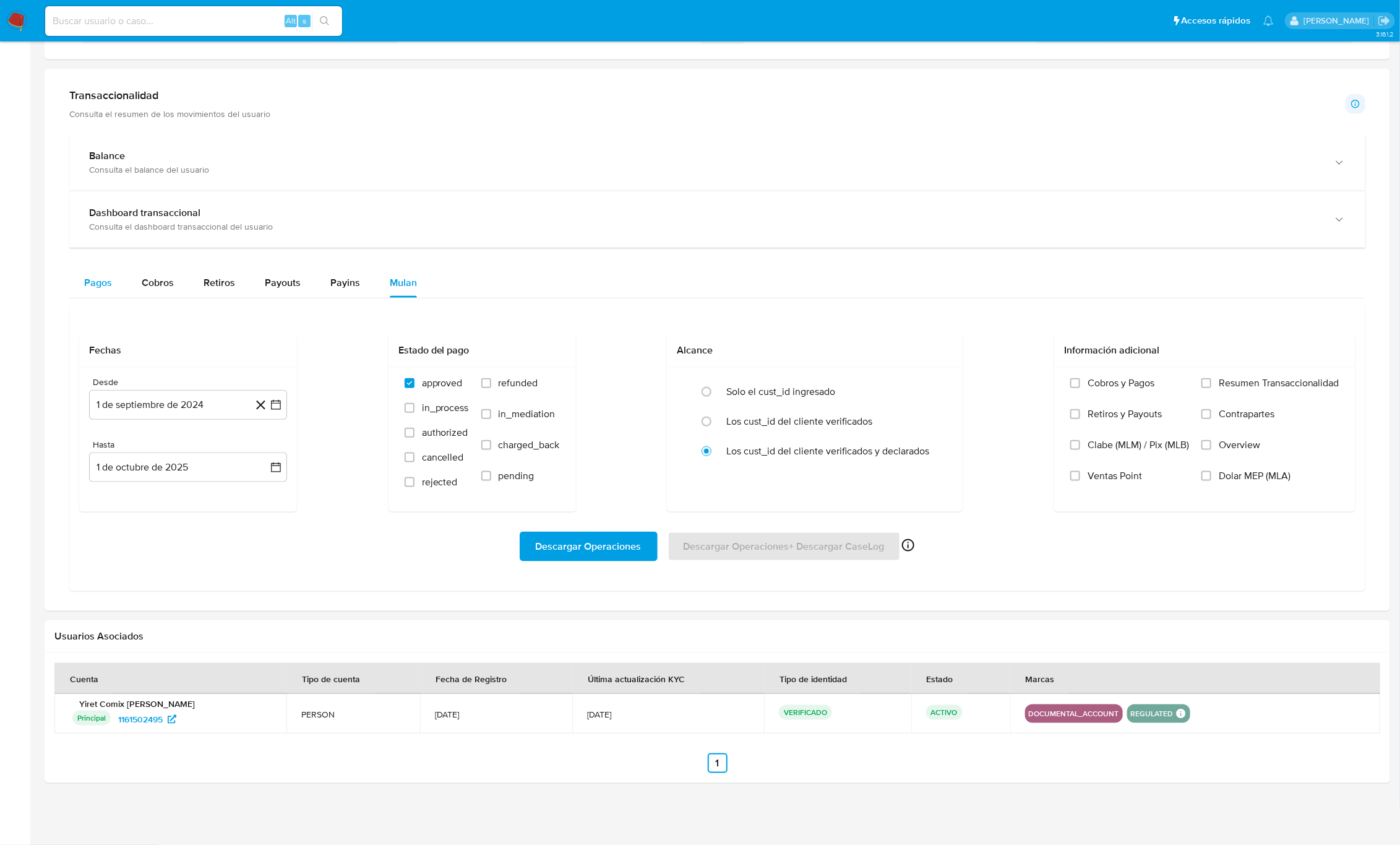
click at [103, 282] on span "Pagos" at bounding box center [97, 282] width 28 height 14
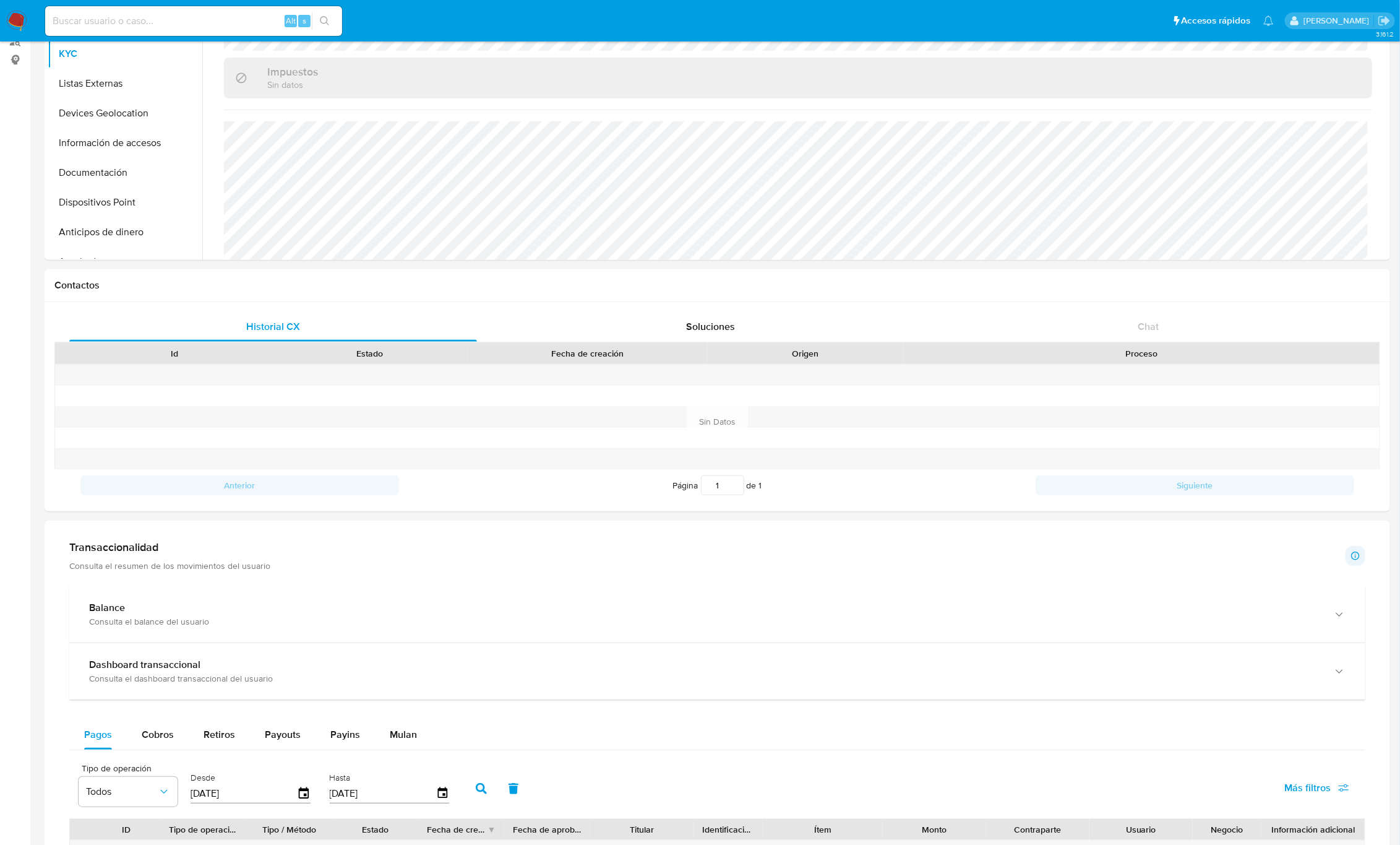
scroll to position [0, 0]
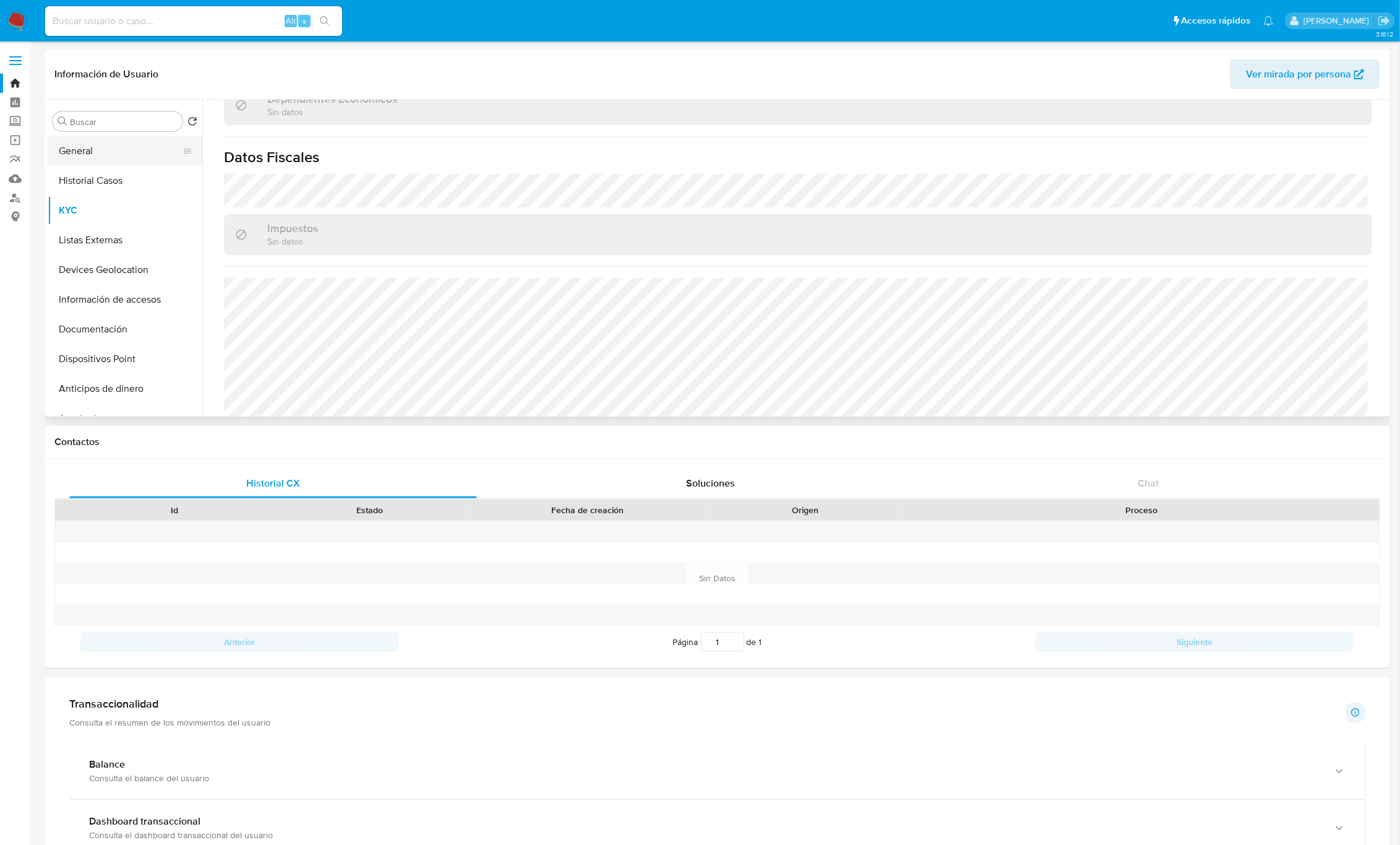
click at [78, 155] on button "General" at bounding box center [120, 151] width 145 height 30
